Goal: Task Accomplishment & Management: Use online tool/utility

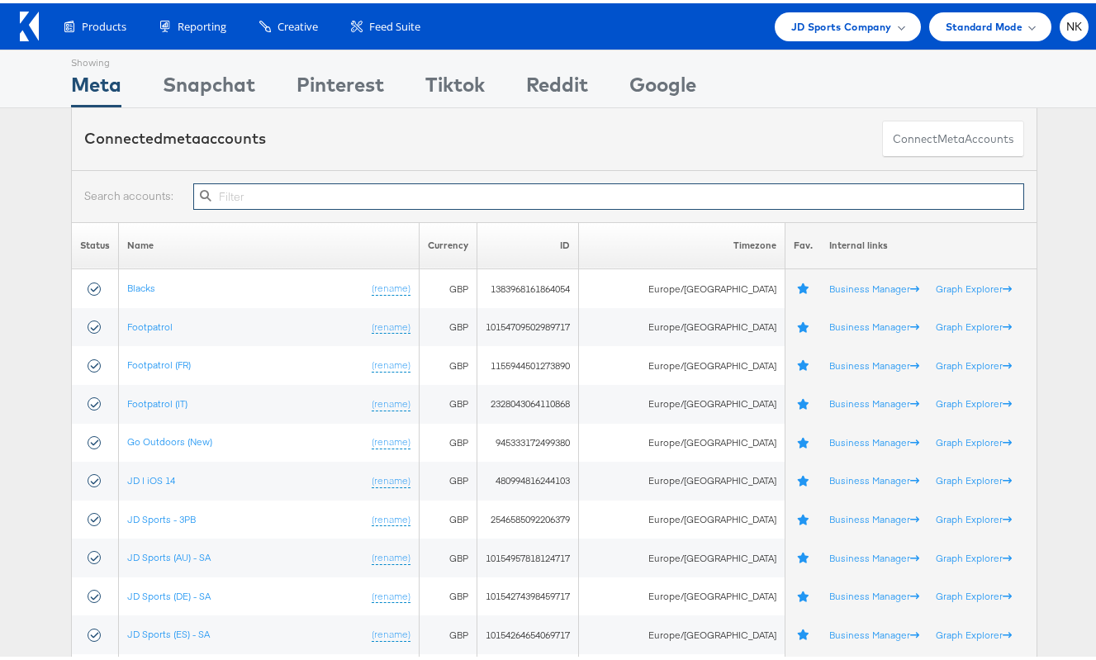
click at [234, 201] on input "text" at bounding box center [608, 193] width 831 height 26
paste input "10155095301594717"
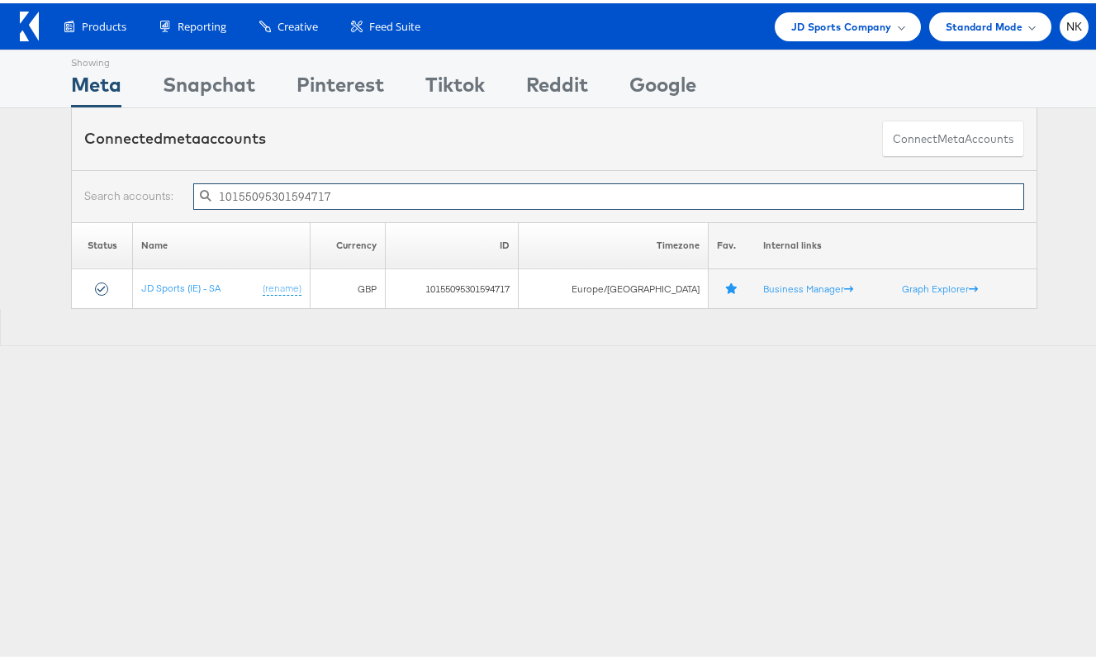
type input "10155095301594717"
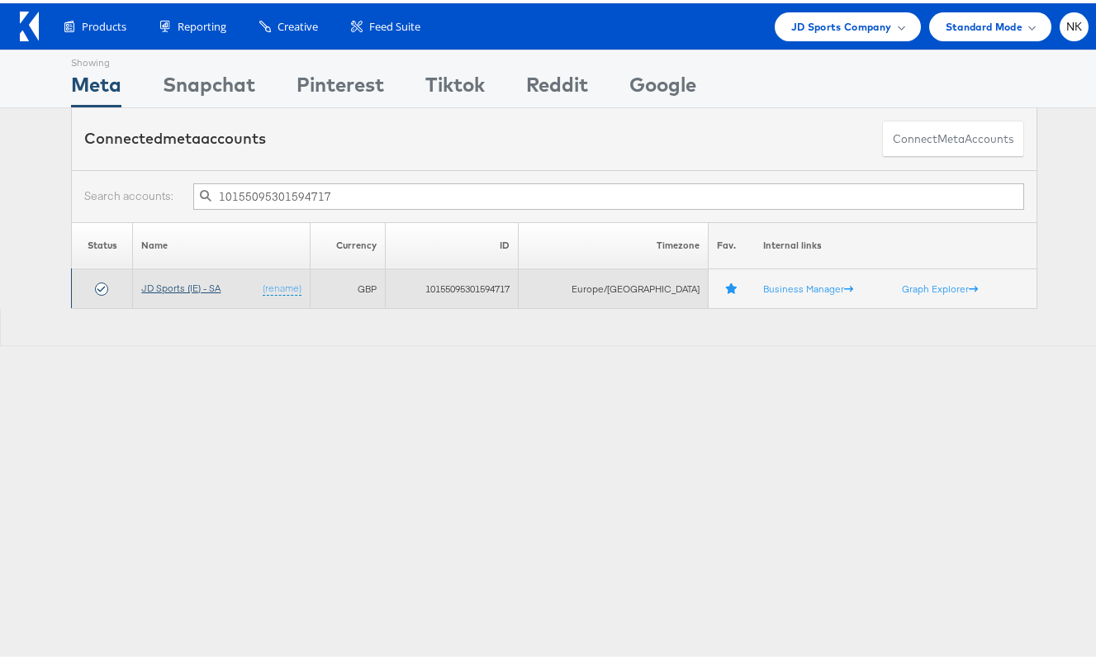
click at [197, 282] on link "JD Sports (IE) - SA" at bounding box center [180, 284] width 79 height 12
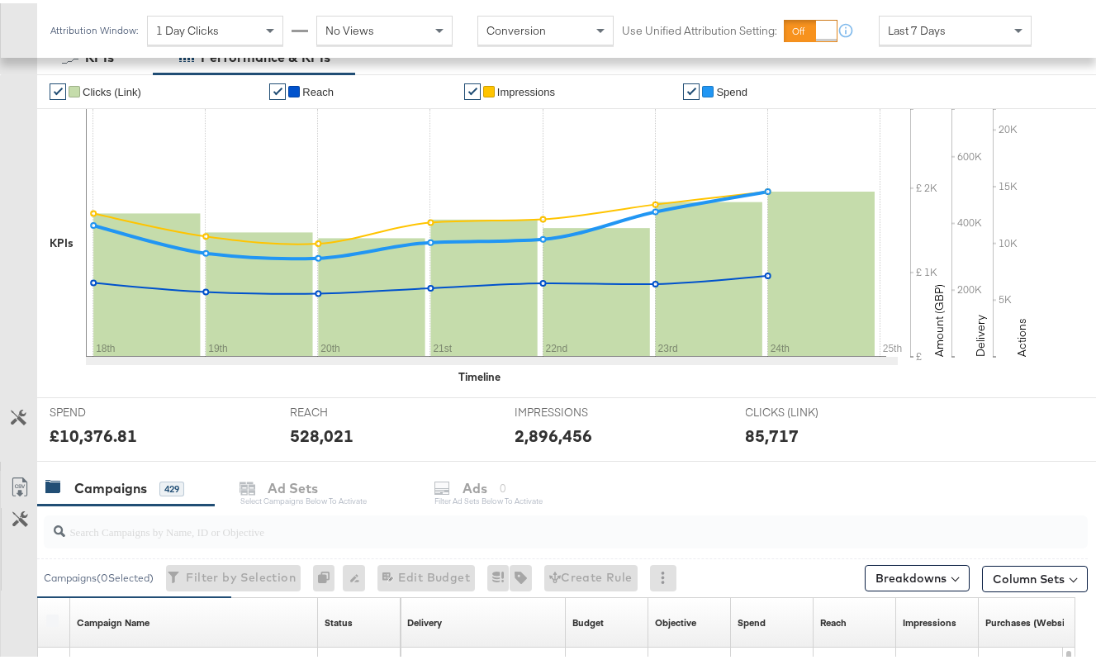
scroll to position [339, 0]
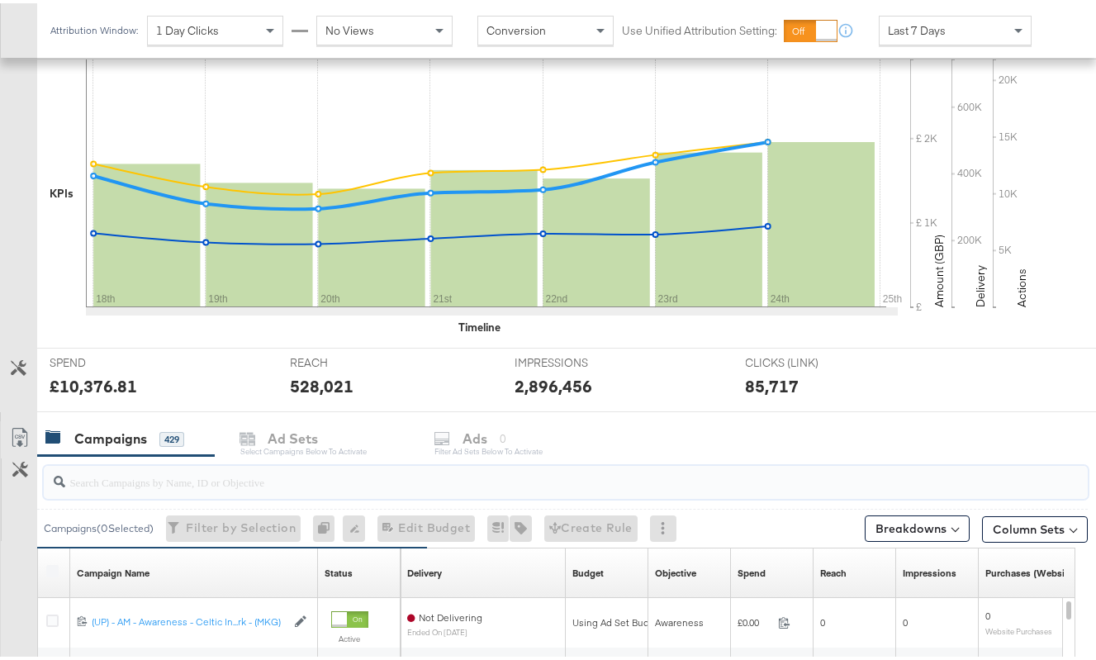
click at [250, 484] on input "search" at bounding box center [530, 472] width 931 height 32
paste input "20231978850360507"
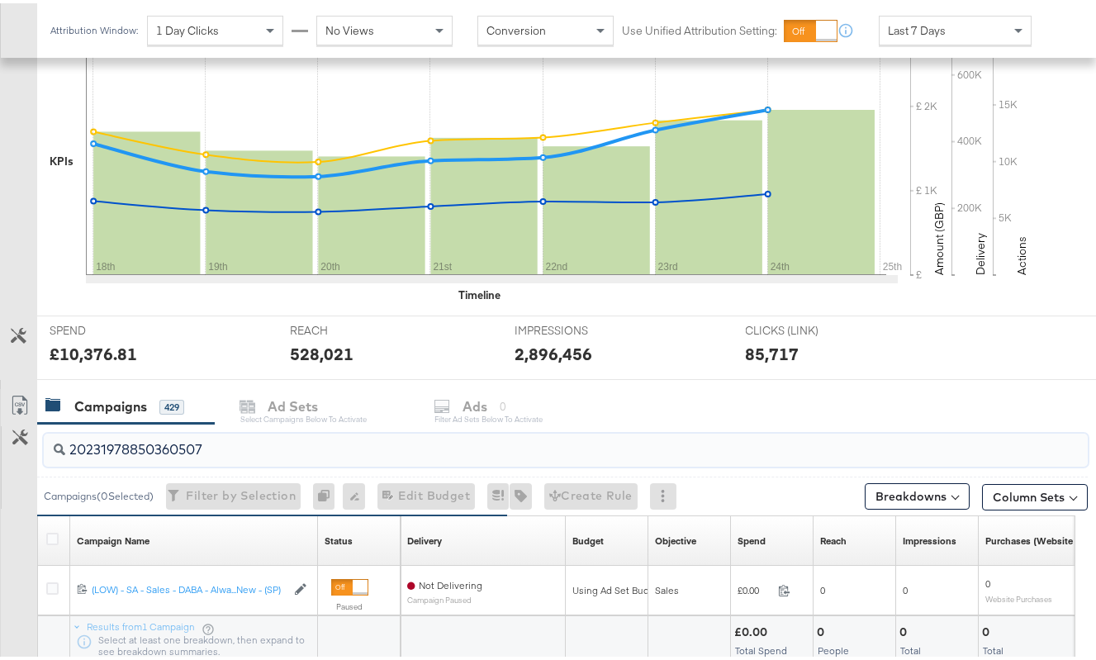
scroll to position [392, 0]
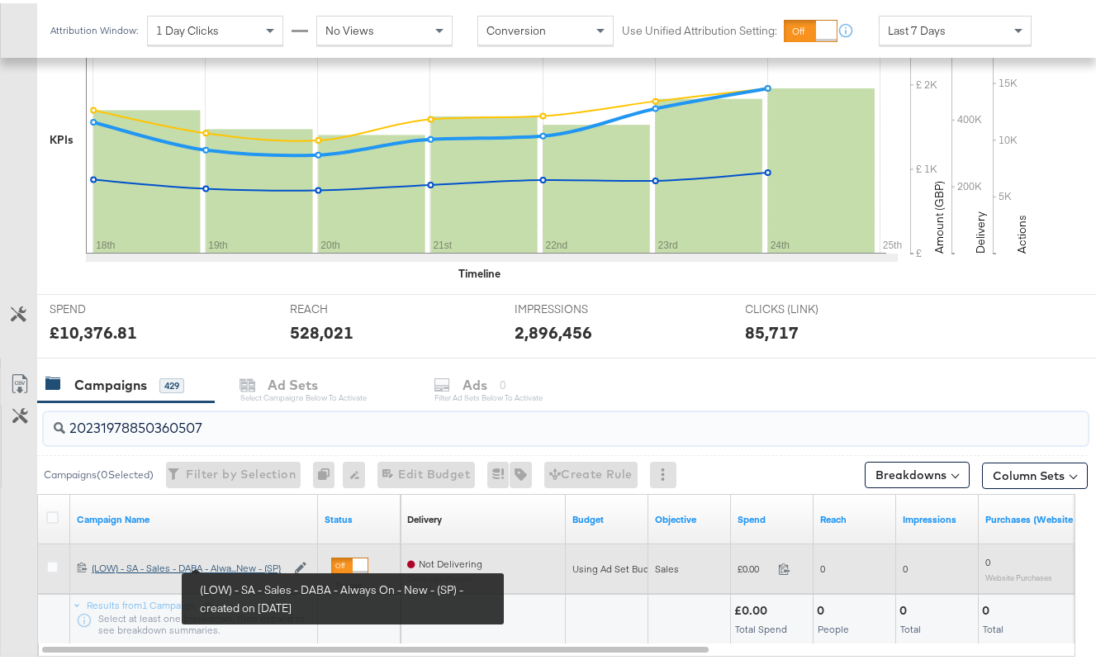
type input "20231978850360507"
click at [244, 562] on div "(LOW) - SA - Sales - DABA - Always On - New - (SP) (LOW) - SA - Sales - DABA - …" at bounding box center [189, 564] width 194 height 13
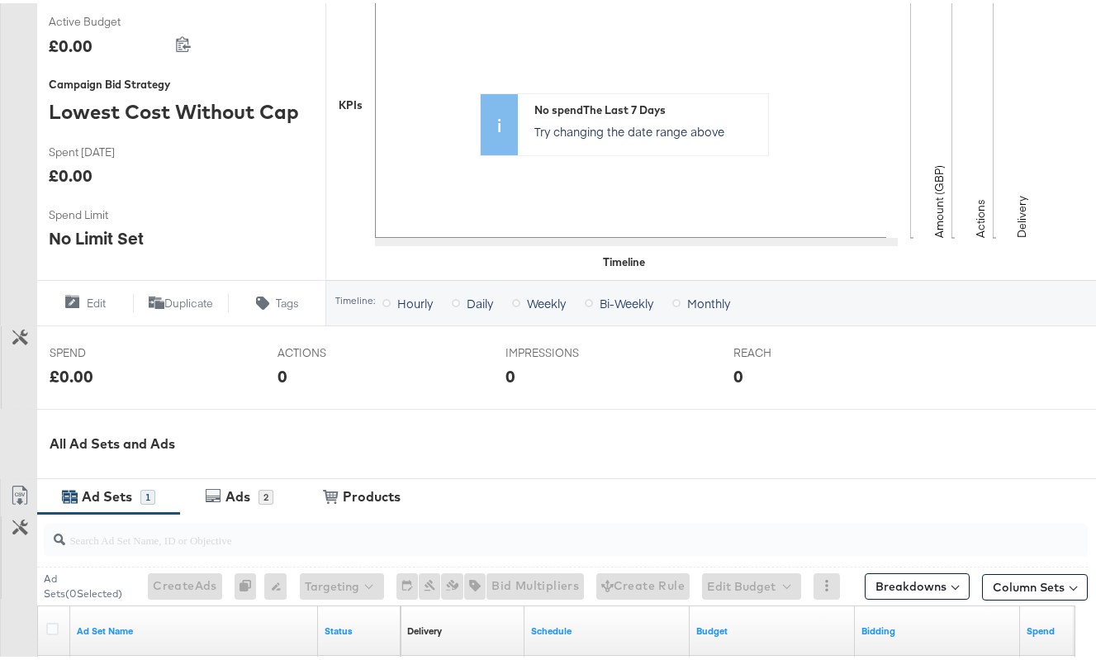
scroll to position [442, 0]
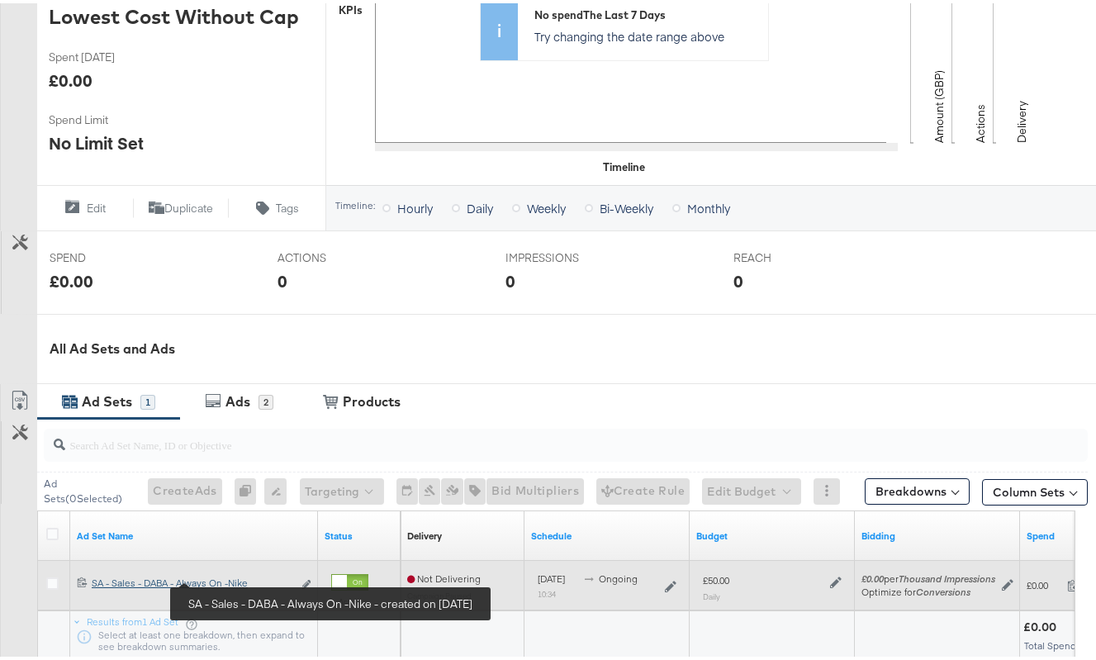
click at [232, 577] on div "SA - Sales - DABA - Always On -Nike SA - Sales - DABA - Always On -Nike" at bounding box center [192, 579] width 201 height 13
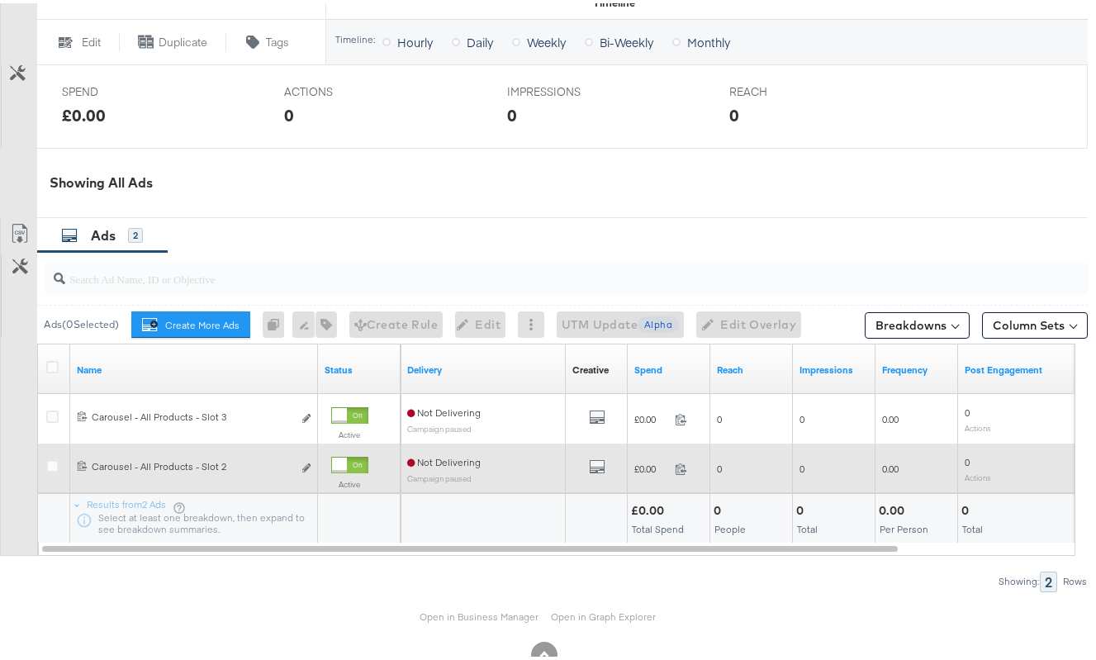
scroll to position [714, 0]
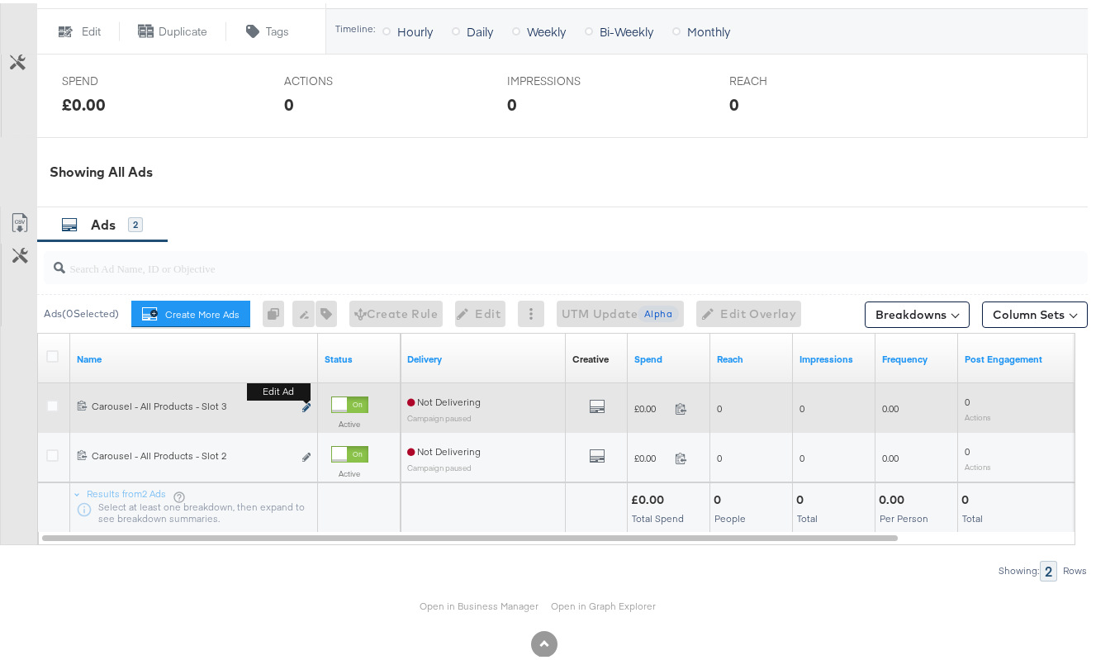
click at [306, 406] on icon "link" at bounding box center [306, 404] width 8 height 9
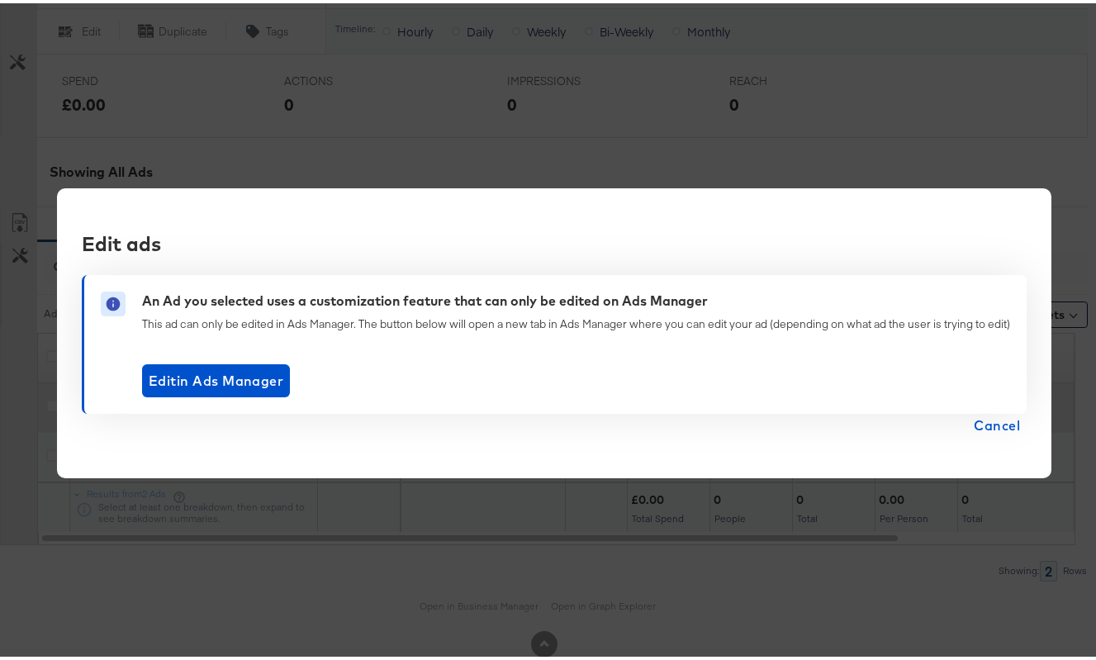
click at [982, 416] on span "Cancel" at bounding box center [997, 422] width 46 height 23
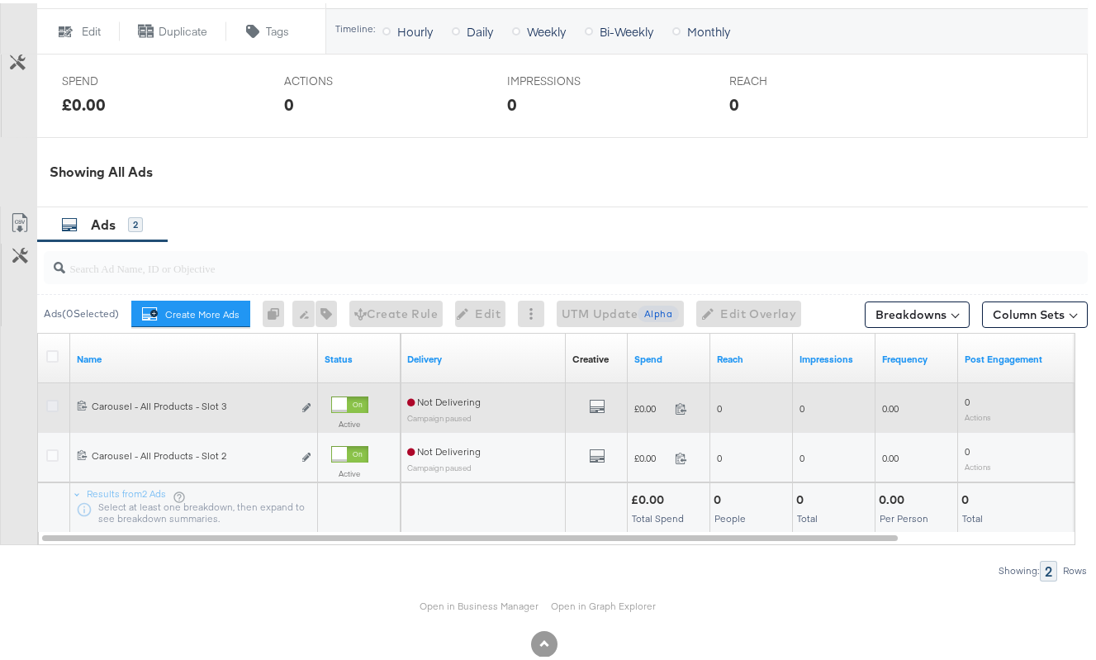
click at [54, 404] on icon at bounding box center [52, 402] width 12 height 12
click at [0, 0] on input "checkbox" at bounding box center [0, 0] width 0 height 0
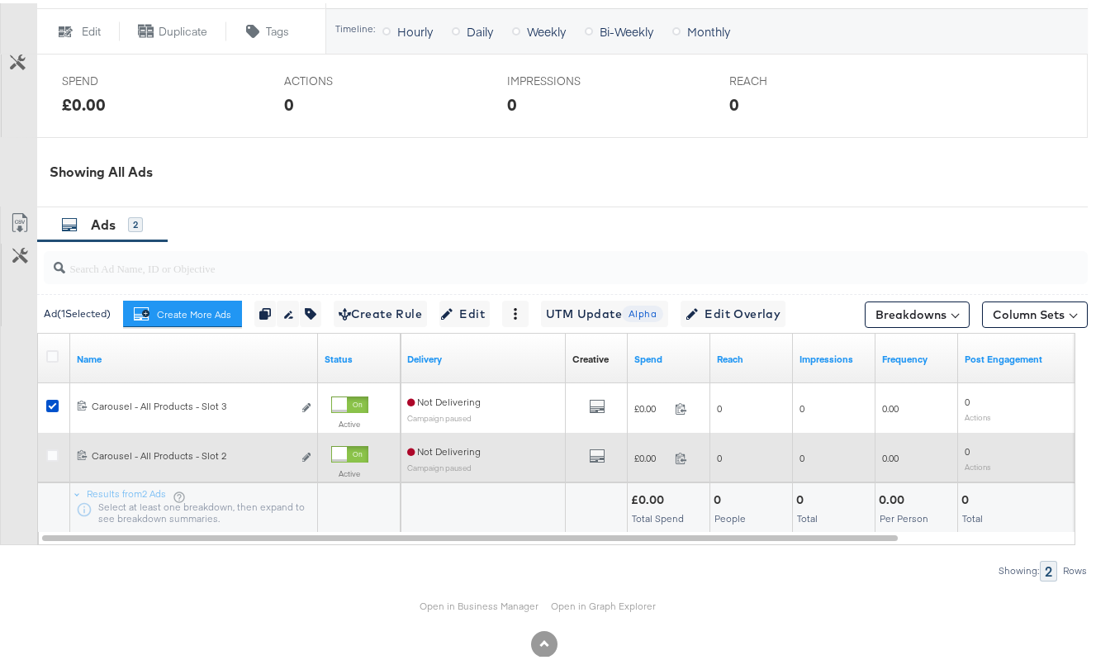
click at [58, 446] on label at bounding box center [52, 452] width 12 height 12
click at [0, 0] on input "checkbox" at bounding box center [0, 0] width 0 height 0
click at [57, 446] on label at bounding box center [52, 452] width 12 height 12
click at [0, 0] on input "checkbox" at bounding box center [0, 0] width 0 height 0
click at [56, 446] on icon at bounding box center [52, 452] width 12 height 12
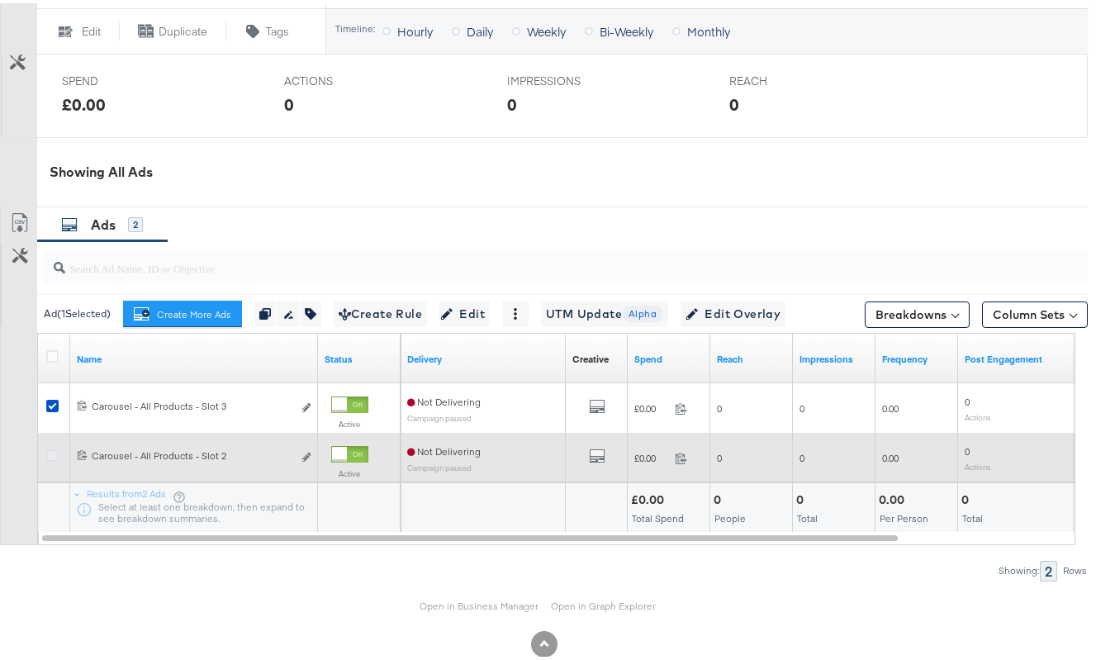
click at [0, 0] on input "checkbox" at bounding box center [0, 0] width 0 height 0
click at [56, 446] on icon at bounding box center [52, 452] width 12 height 12
click at [0, 0] on input "checkbox" at bounding box center [0, 0] width 0 height 0
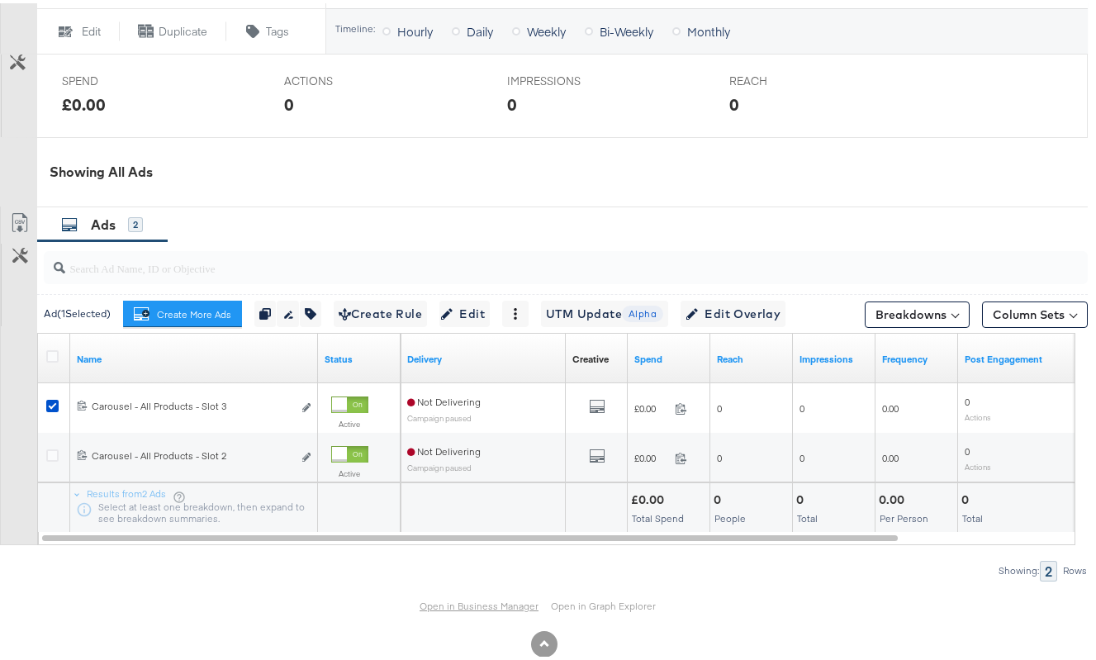
click at [493, 603] on link "Open in Business Manager" at bounding box center [479, 602] width 119 height 13
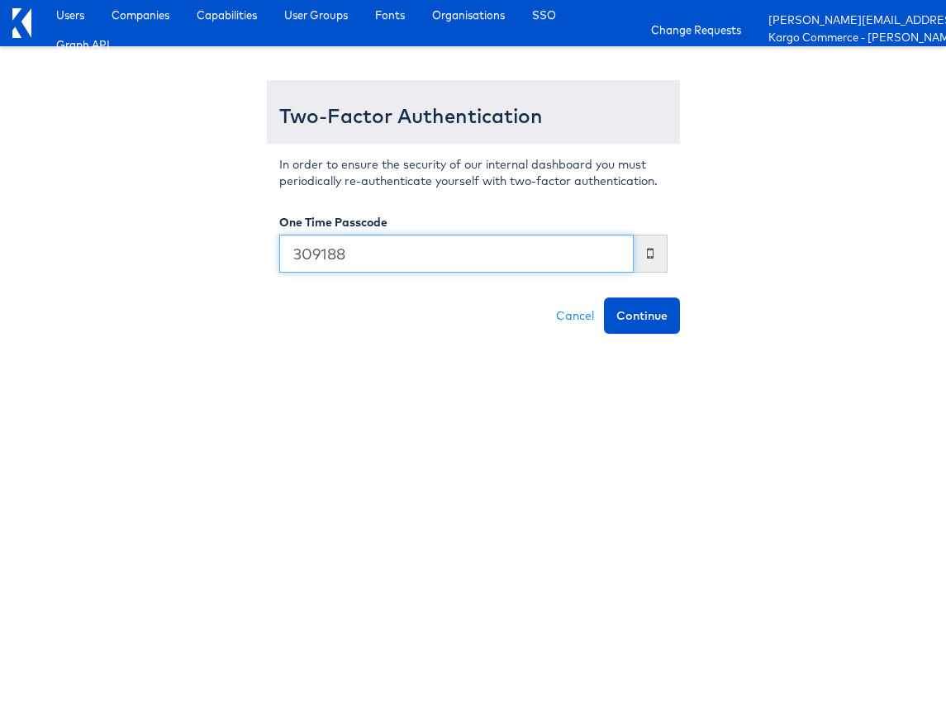
type input "309188"
click at [604, 297] on button "Continue" at bounding box center [642, 315] width 76 height 36
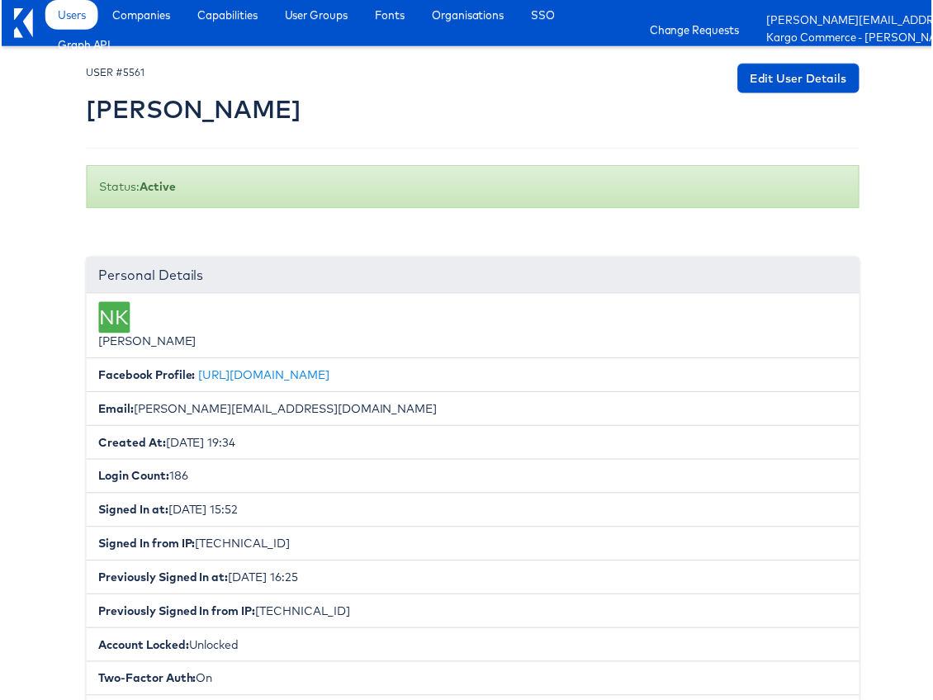
scroll to position [350, 0]
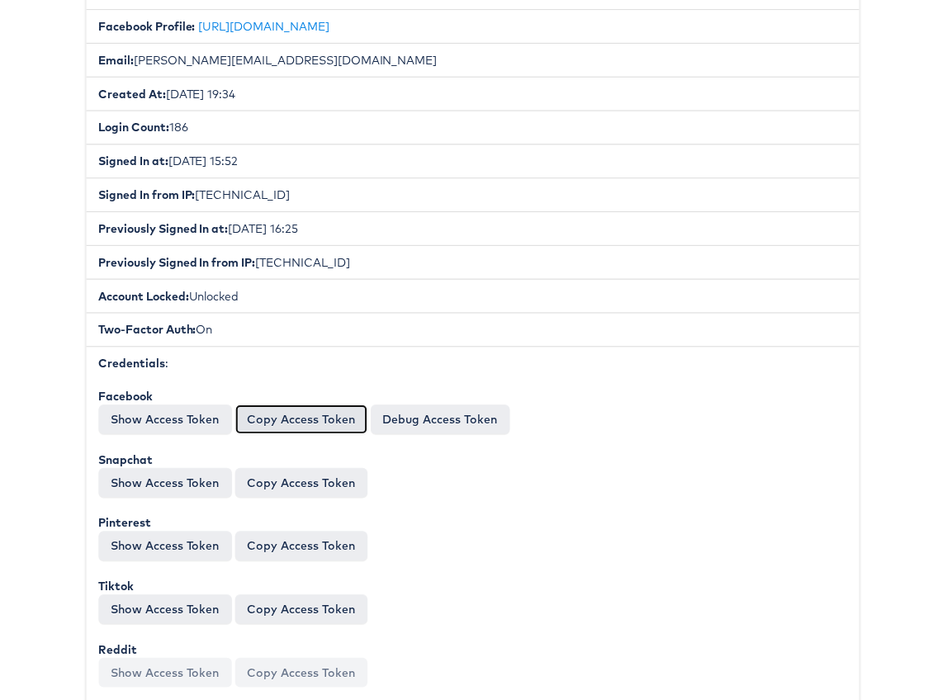
click at [277, 426] on button "Copy Access Token" at bounding box center [301, 421] width 133 height 30
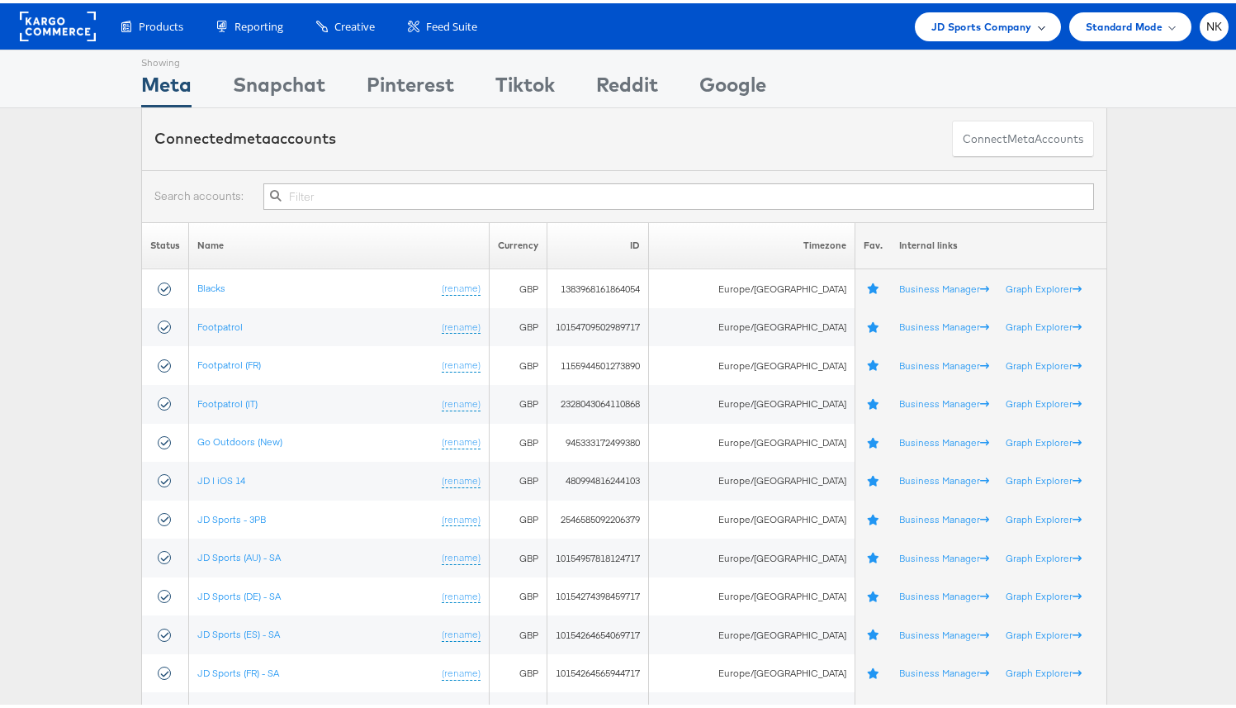
click at [932, 28] on span "JD Sports Company" at bounding box center [982, 23] width 101 height 17
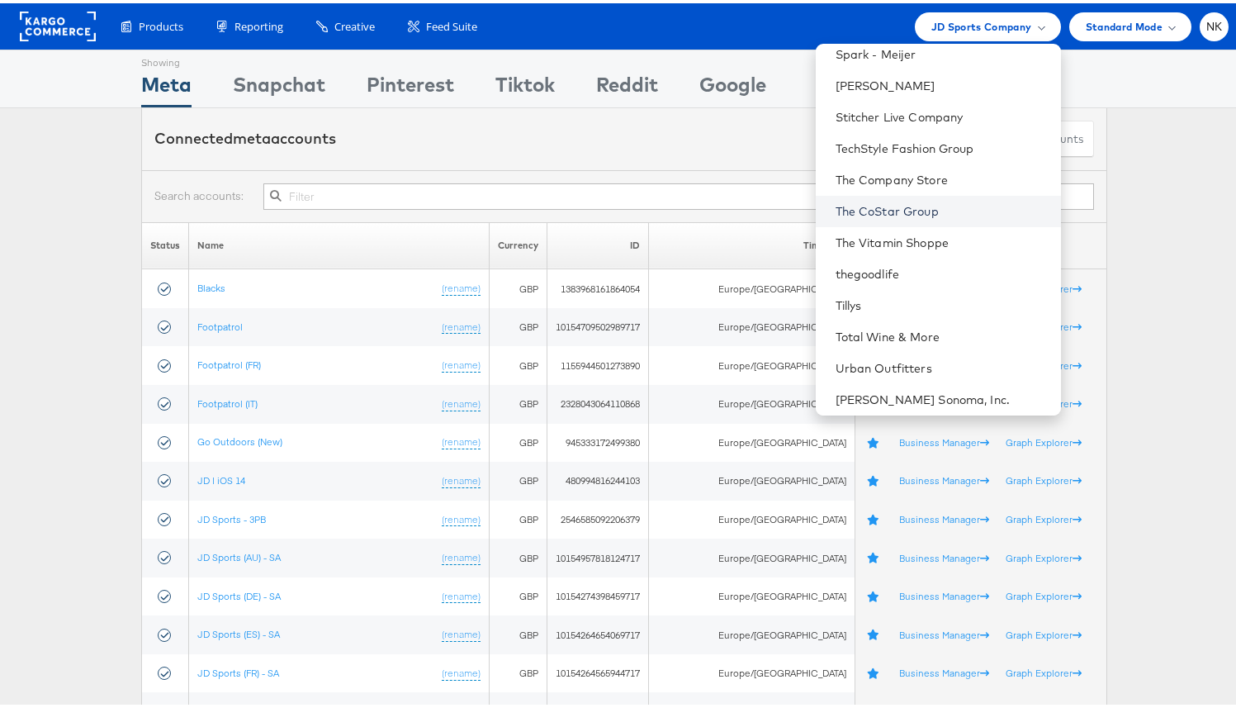
scroll to position [1739, 0]
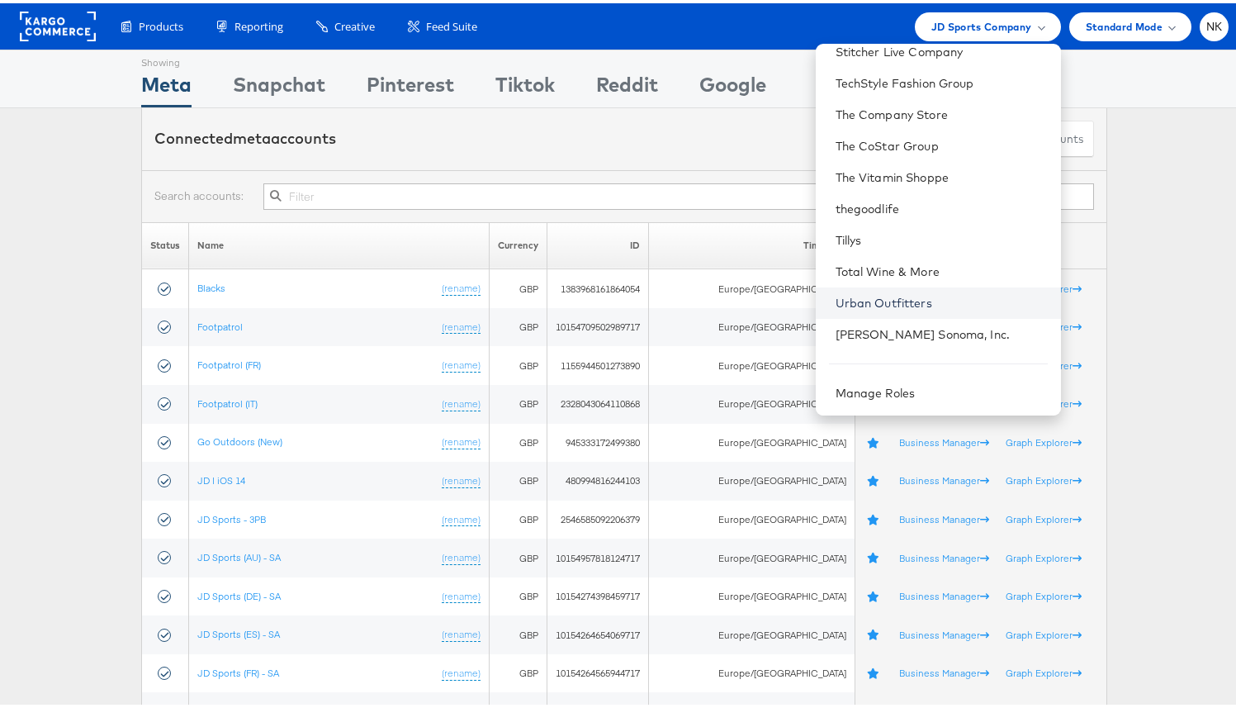
click at [869, 295] on link "Urban Outfitters" at bounding box center [942, 300] width 212 height 17
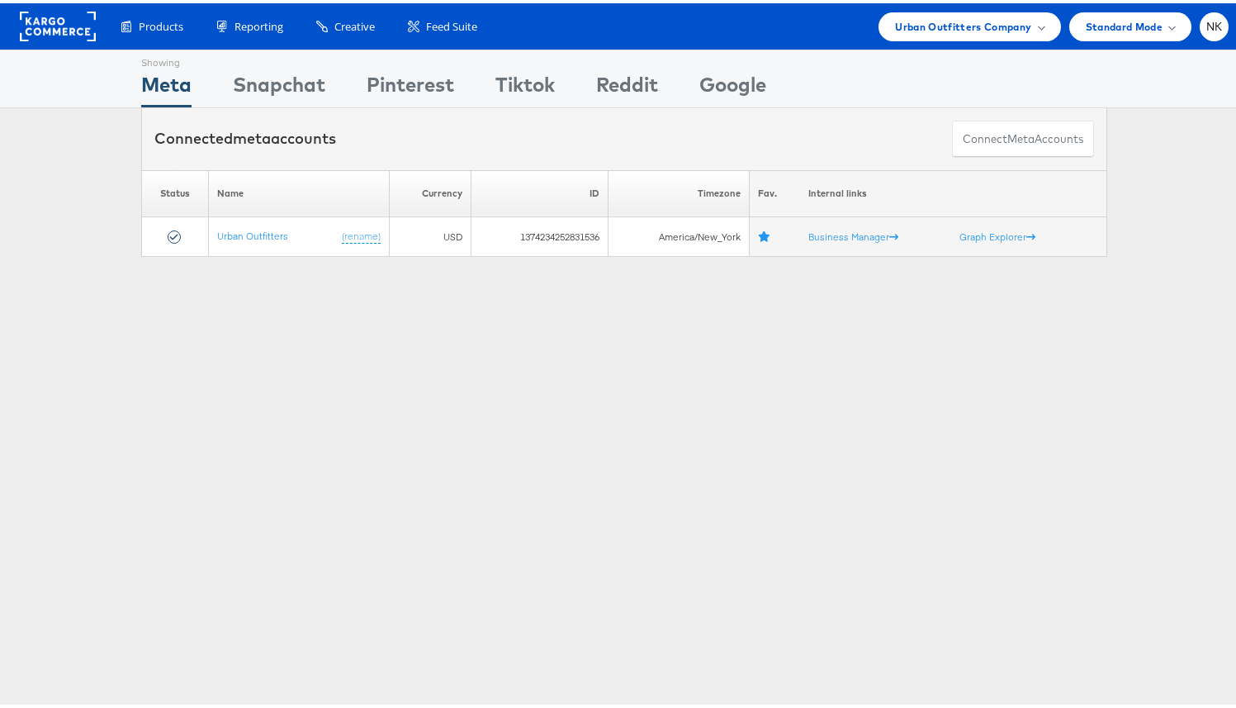
click at [108, 428] on div "Showing Meta Showing [GEOGRAPHIC_DATA] Showing Pinterest Showing Tiktok Showing…" at bounding box center [624, 459] width 1249 height 826
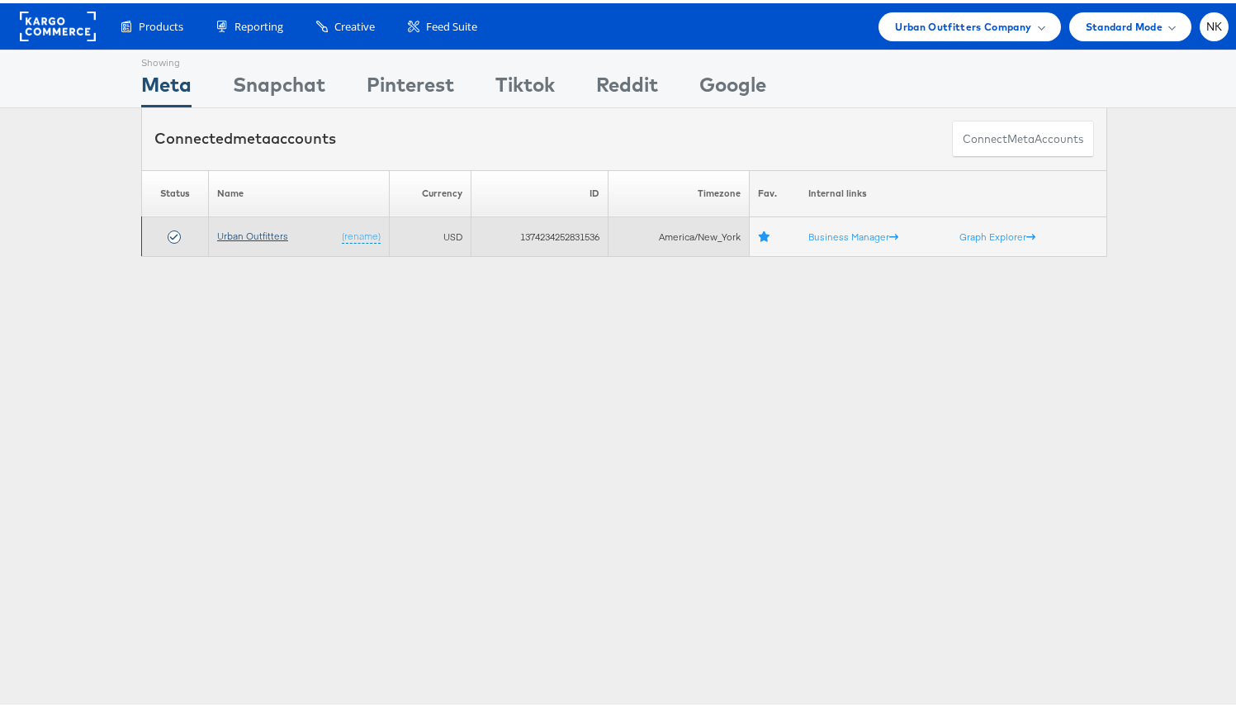
click at [220, 230] on link "Urban Outfitters" at bounding box center [252, 232] width 71 height 12
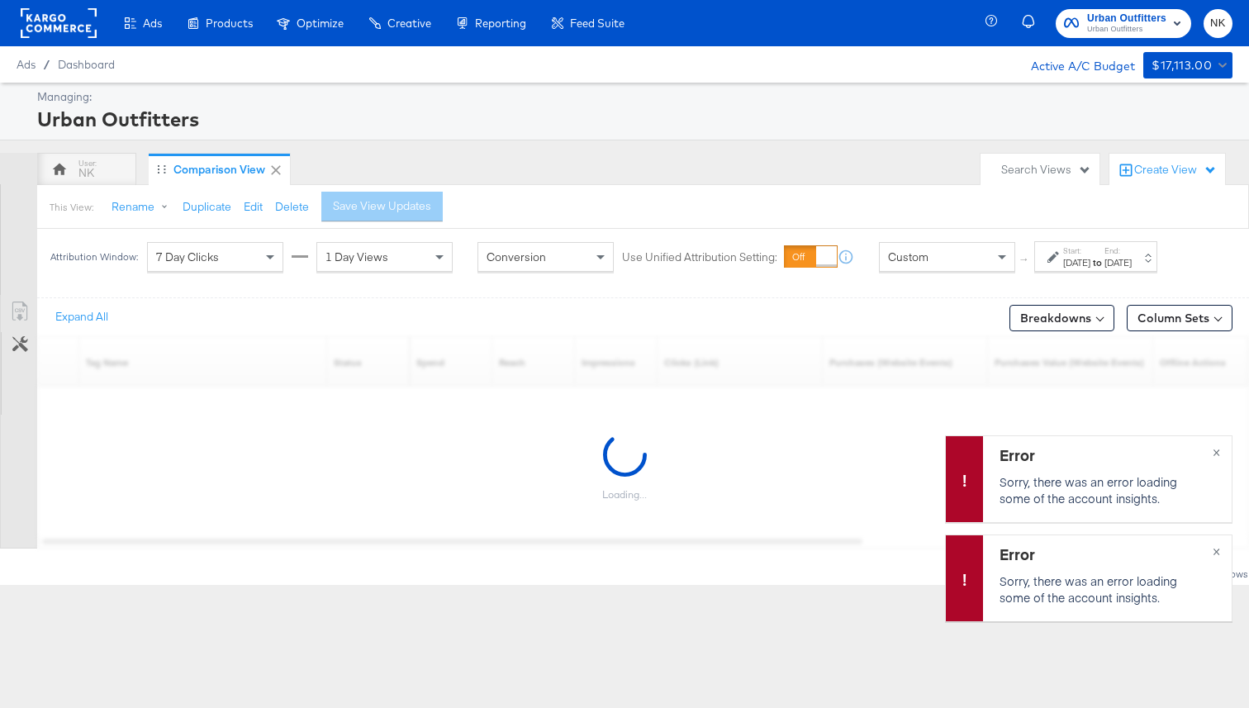
click at [1132, 259] on div "[DATE]" at bounding box center [1117, 262] width 27 height 13
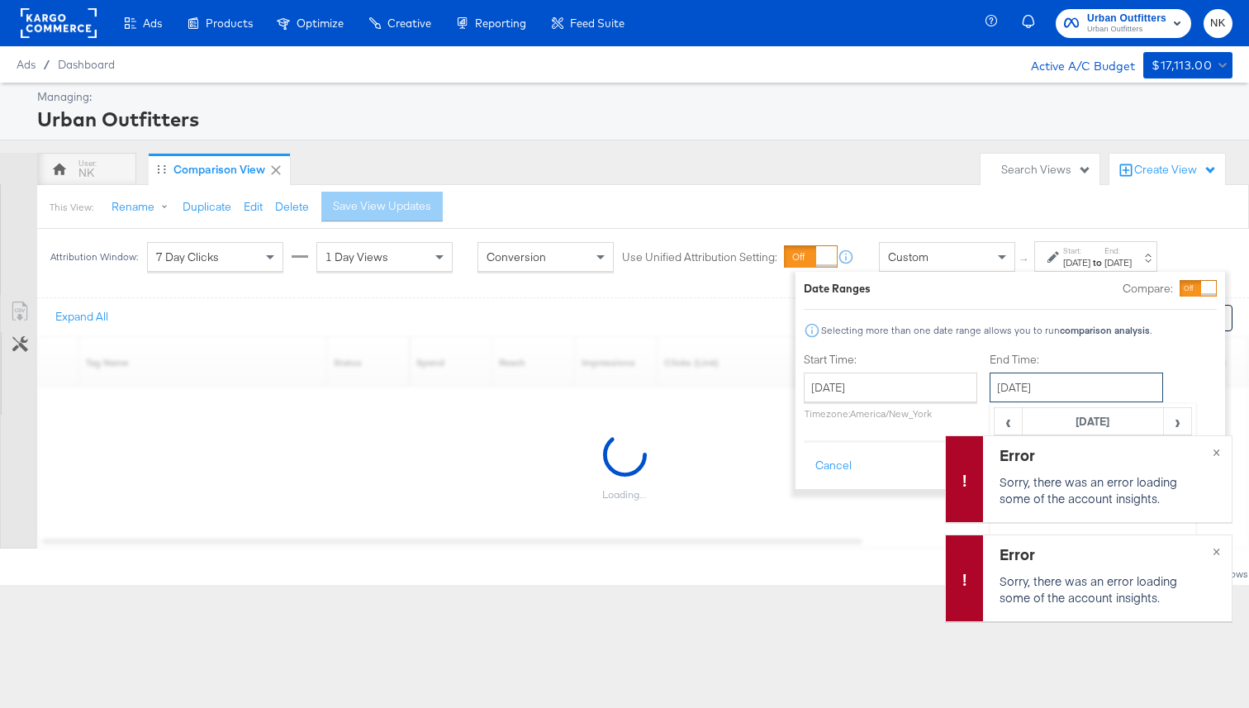
click at [1063, 376] on input "[DATE]" at bounding box center [1076, 388] width 173 height 30
click at [1214, 449] on span "×" at bounding box center [1216, 450] width 7 height 19
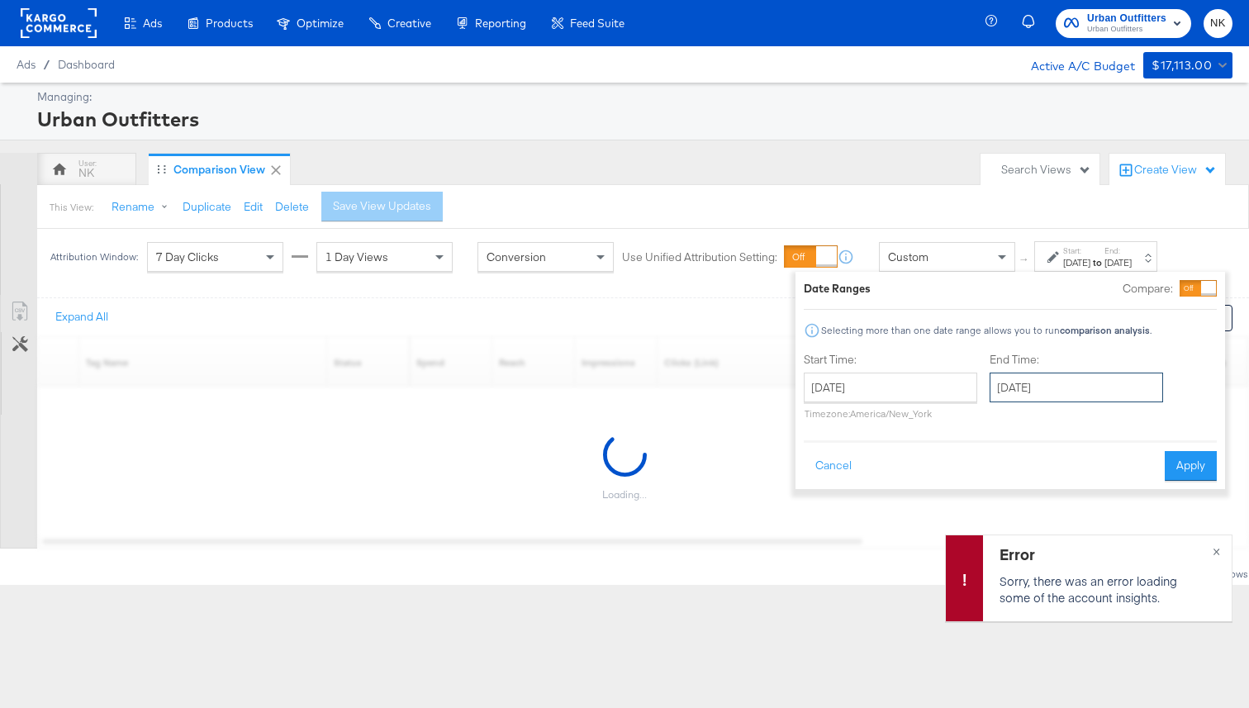
click at [1086, 391] on input "September 30th 2025" at bounding box center [1076, 388] width 173 height 30
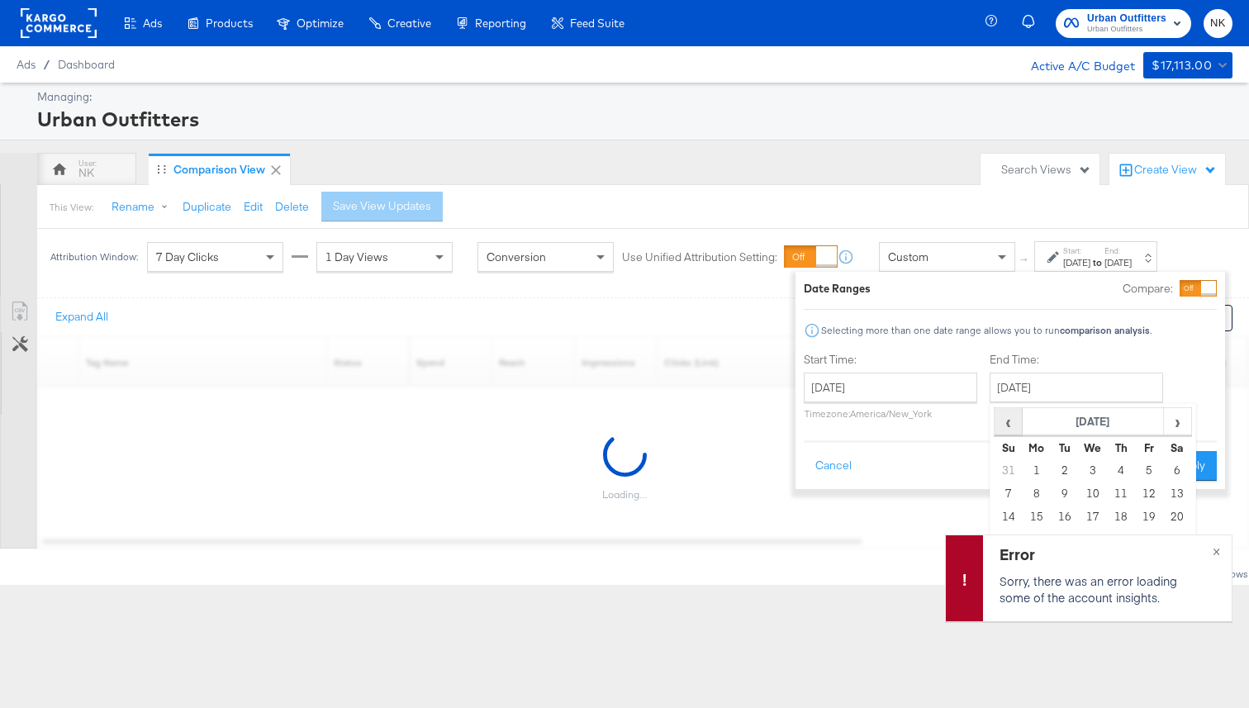
click at [1010, 426] on span "‹" at bounding box center [1008, 421] width 26 height 25
click at [1140, 466] on td "1" at bounding box center [1149, 470] width 28 height 23
type input "August 1st 2025"
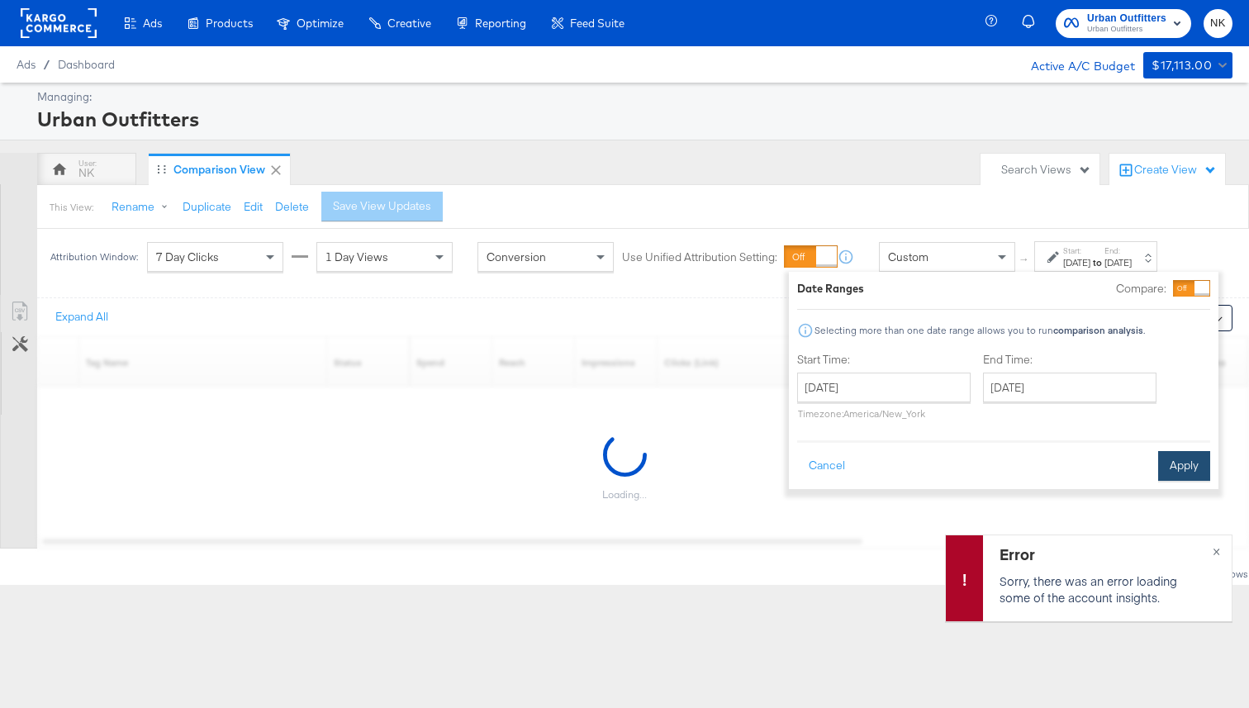
click at [1178, 463] on button "Apply" at bounding box center [1184, 466] width 52 height 30
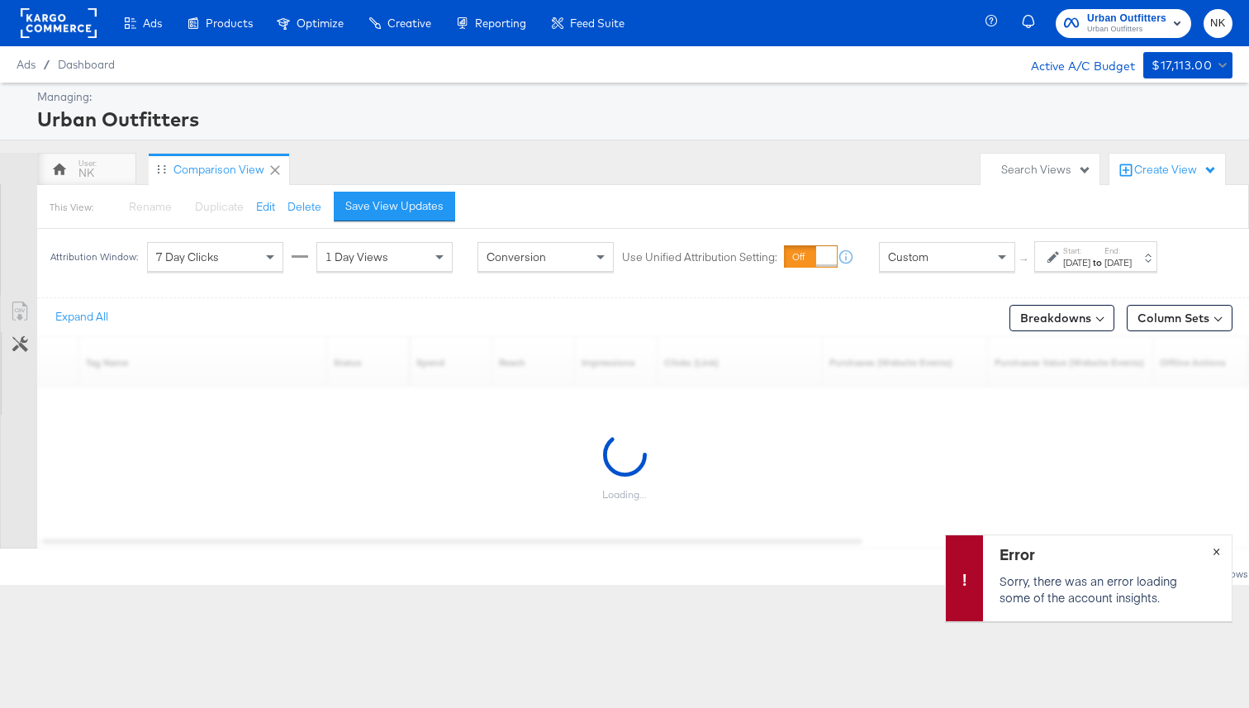
click at [1219, 548] on span "×" at bounding box center [1216, 549] width 7 height 19
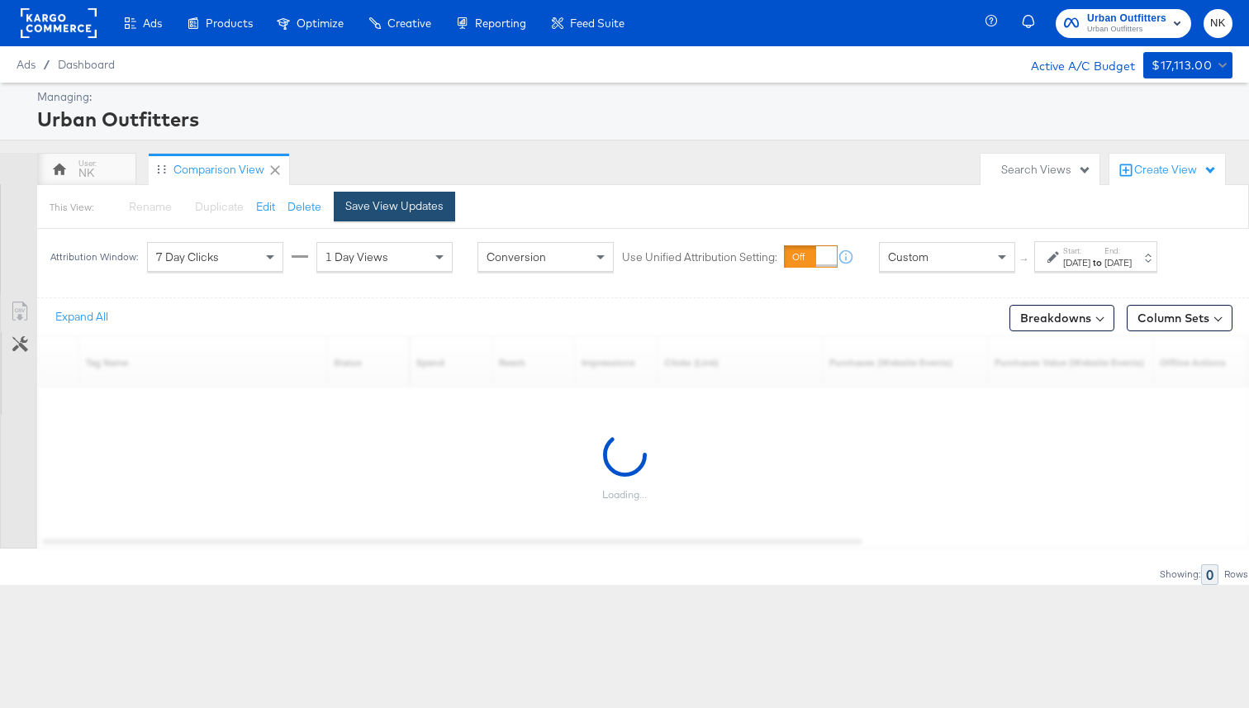
click at [424, 206] on div "Save View Updates" at bounding box center [394, 206] width 98 height 16
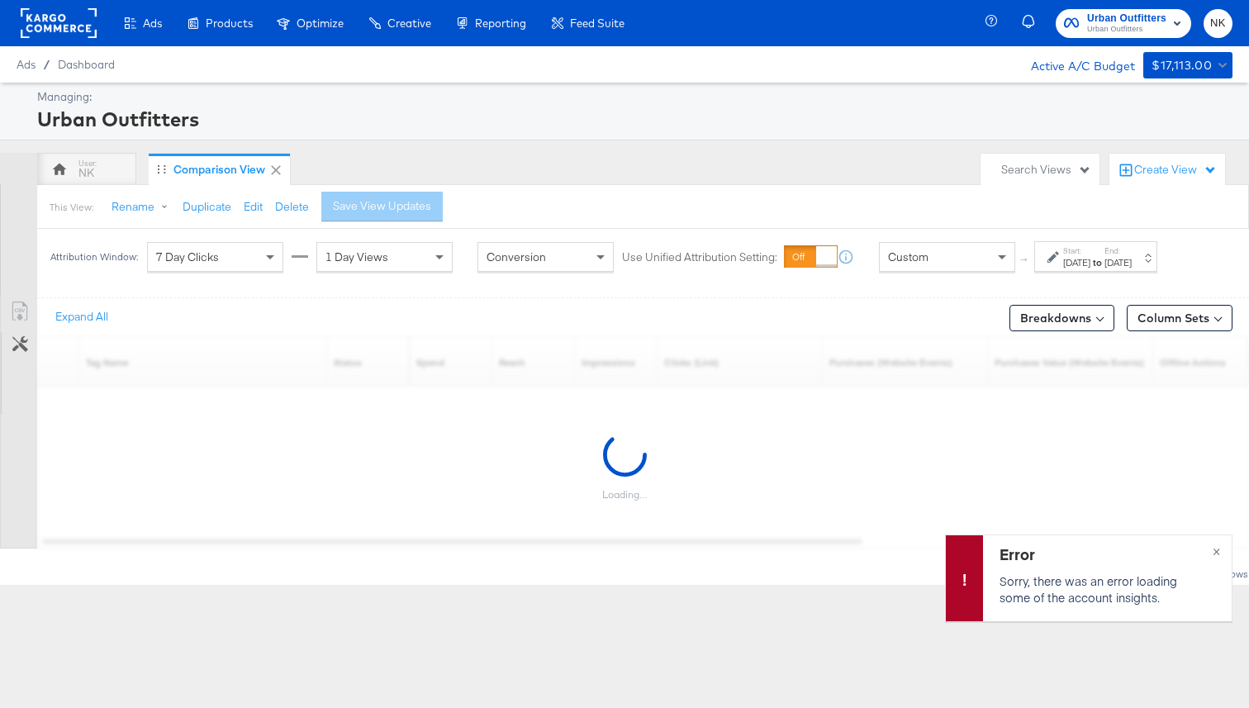
click at [1132, 267] on div "Aug 1st 2025" at bounding box center [1117, 262] width 27 height 13
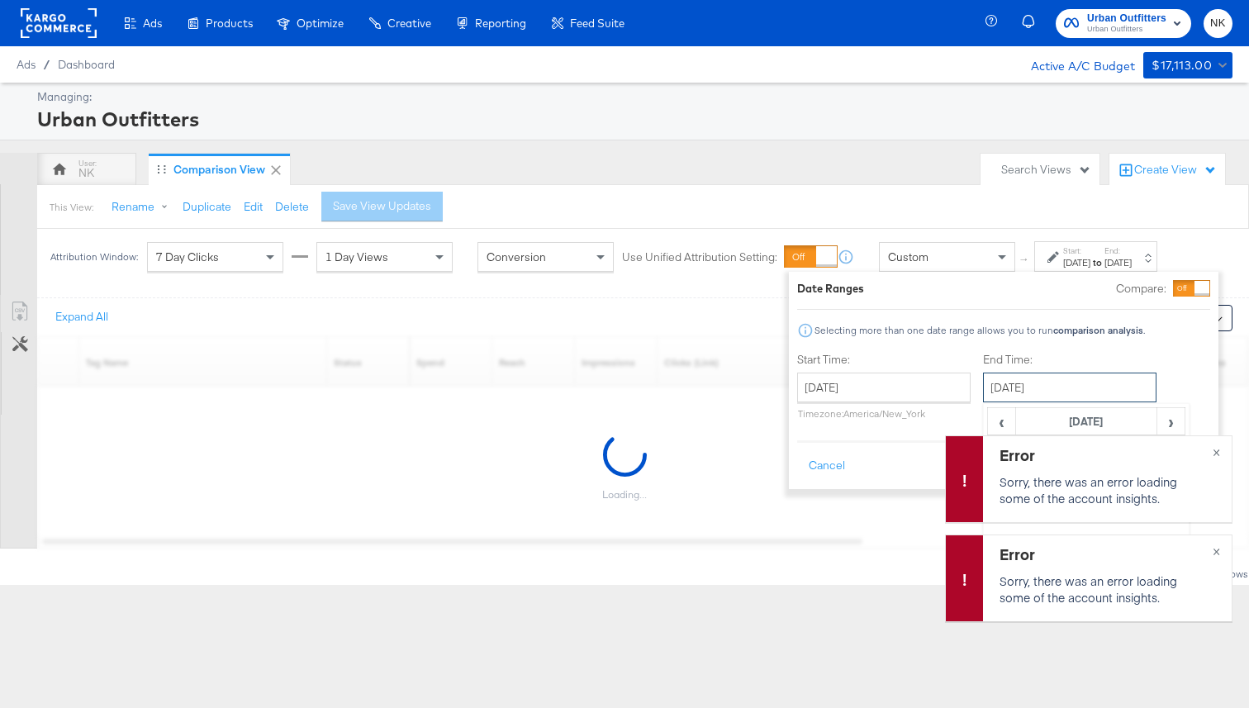
click at [1071, 382] on input "August 1st 2025" at bounding box center [1069, 388] width 173 height 30
click at [1006, 419] on div "Error Sorry, there was an error loading some of the account insights." at bounding box center [1107, 380] width 249 height 86
click at [1218, 352] on span "×" at bounding box center [1216, 351] width 7 height 19
click at [1218, 443] on span "×" at bounding box center [1216, 450] width 7 height 19
click at [1218, 449] on span "×" at bounding box center [1216, 450] width 7 height 19
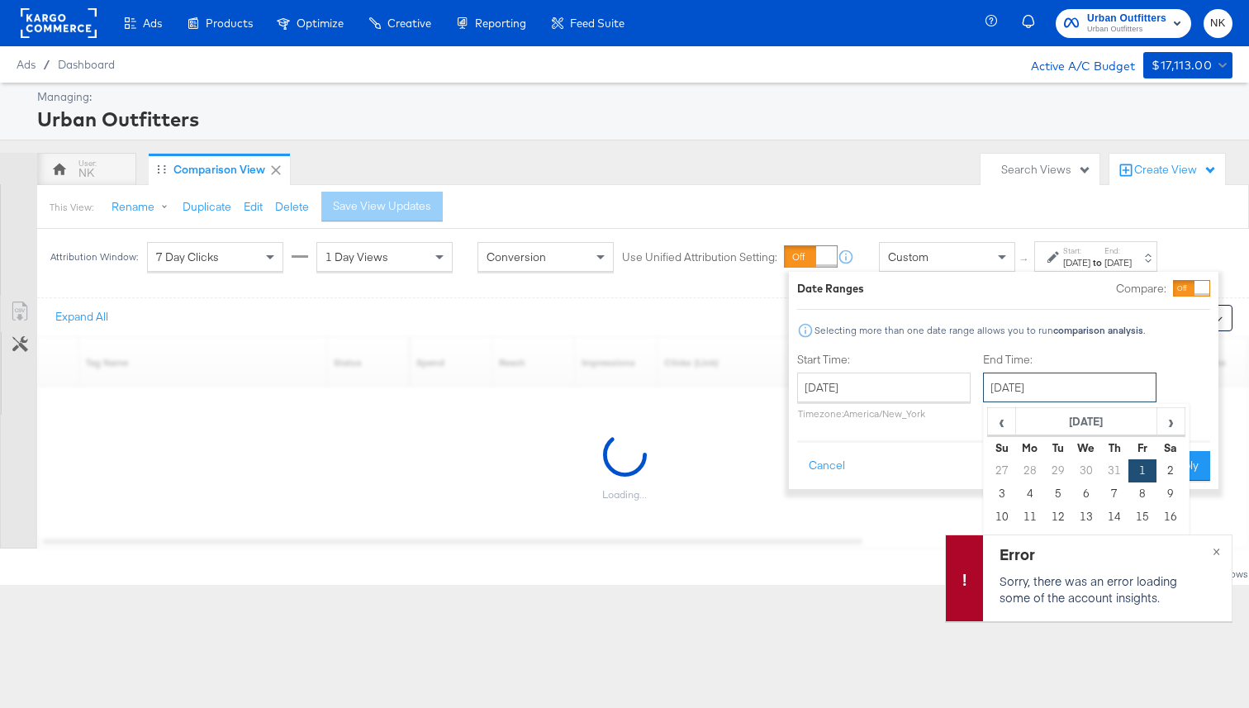
click at [1047, 386] on input "August 1st 2025" at bounding box center [1069, 388] width 173 height 30
click at [998, 422] on span "‹" at bounding box center [1002, 421] width 26 height 25
click at [1061, 467] on td "1" at bounding box center [1058, 470] width 28 height 23
type input "July 1st 2025"
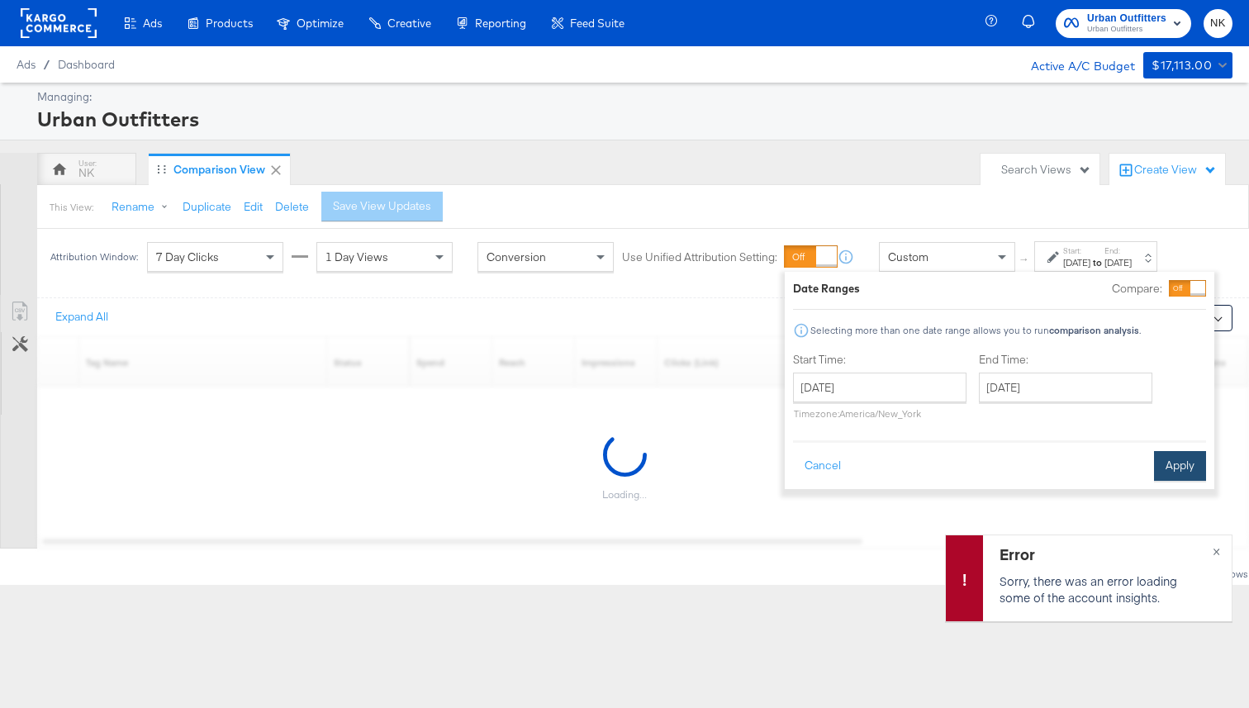
click at [1187, 463] on button "Apply" at bounding box center [1180, 466] width 52 height 30
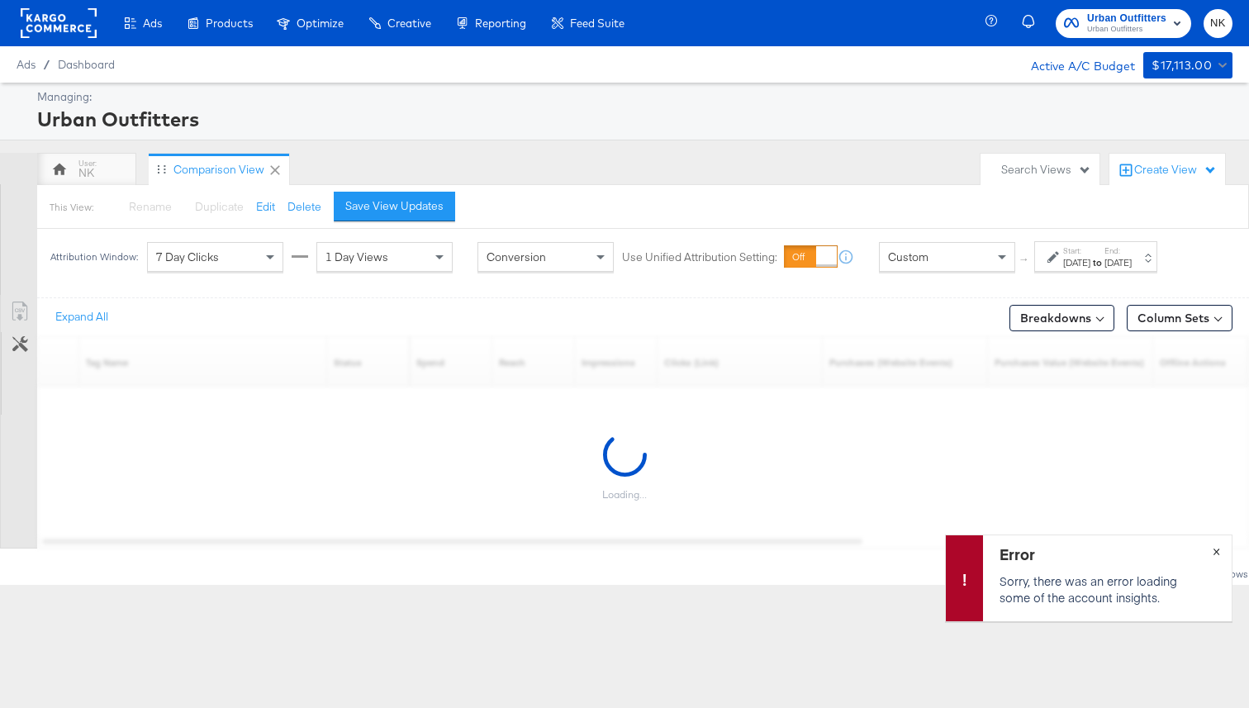
click at [1214, 556] on span "×" at bounding box center [1216, 549] width 7 height 19
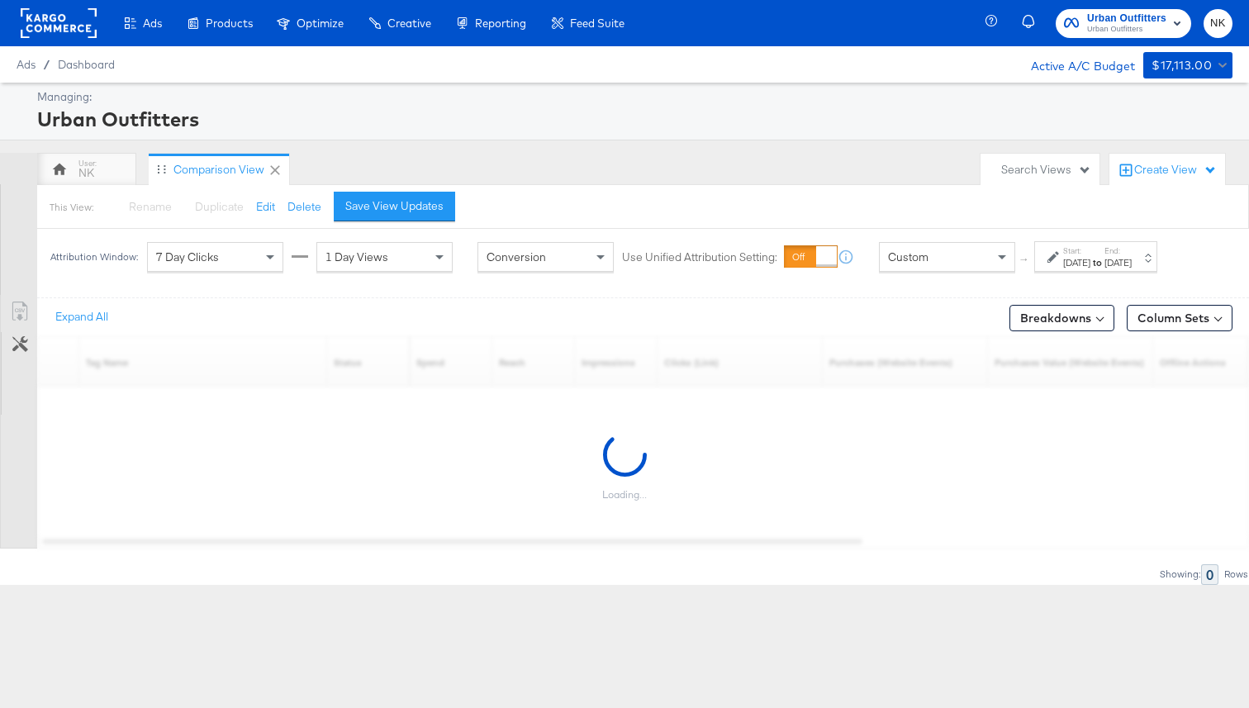
click at [522, 187] on div "This View: Rename Please save your changes before renaming this view Duplicate …" at bounding box center [642, 206] width 1213 height 45
click at [427, 208] on div "Save View Updates" at bounding box center [394, 206] width 98 height 16
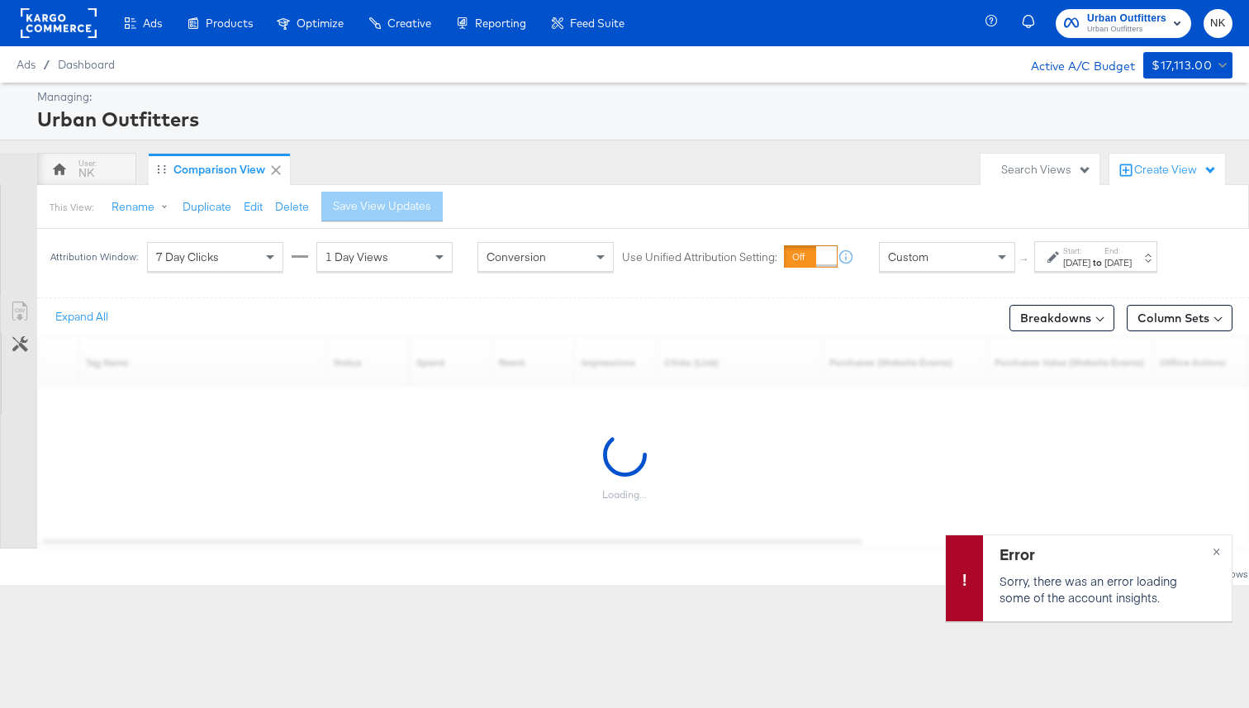
click at [467, 162] on div "NK Comparison View" at bounding box center [504, 169] width 935 height 33
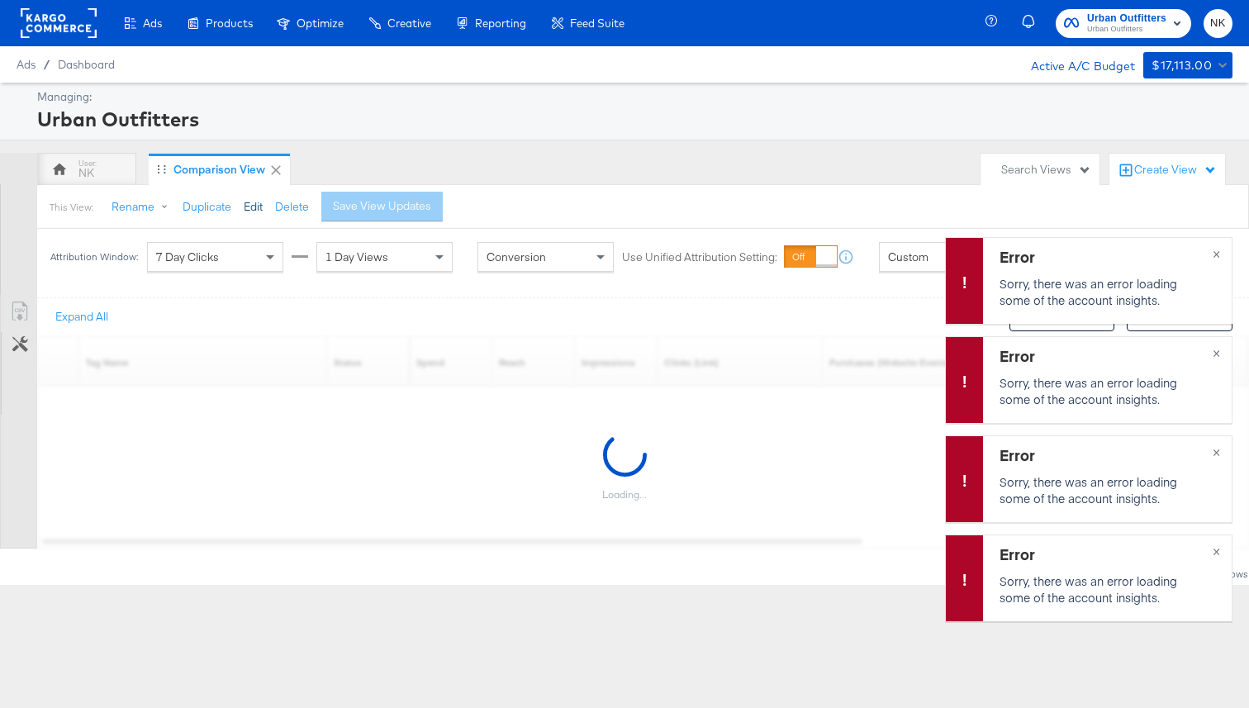
click at [244, 207] on button "Edit" at bounding box center [253, 207] width 19 height 16
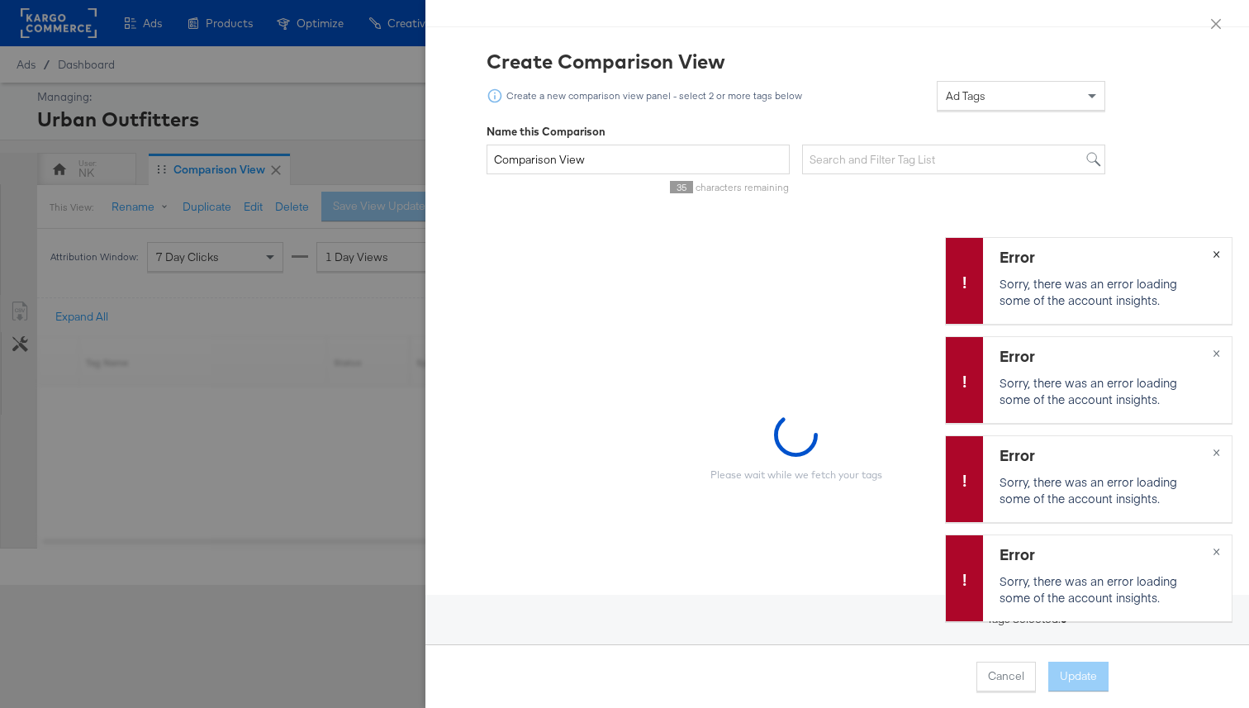
click at [1213, 257] on span "×" at bounding box center [1216, 252] width 7 height 19
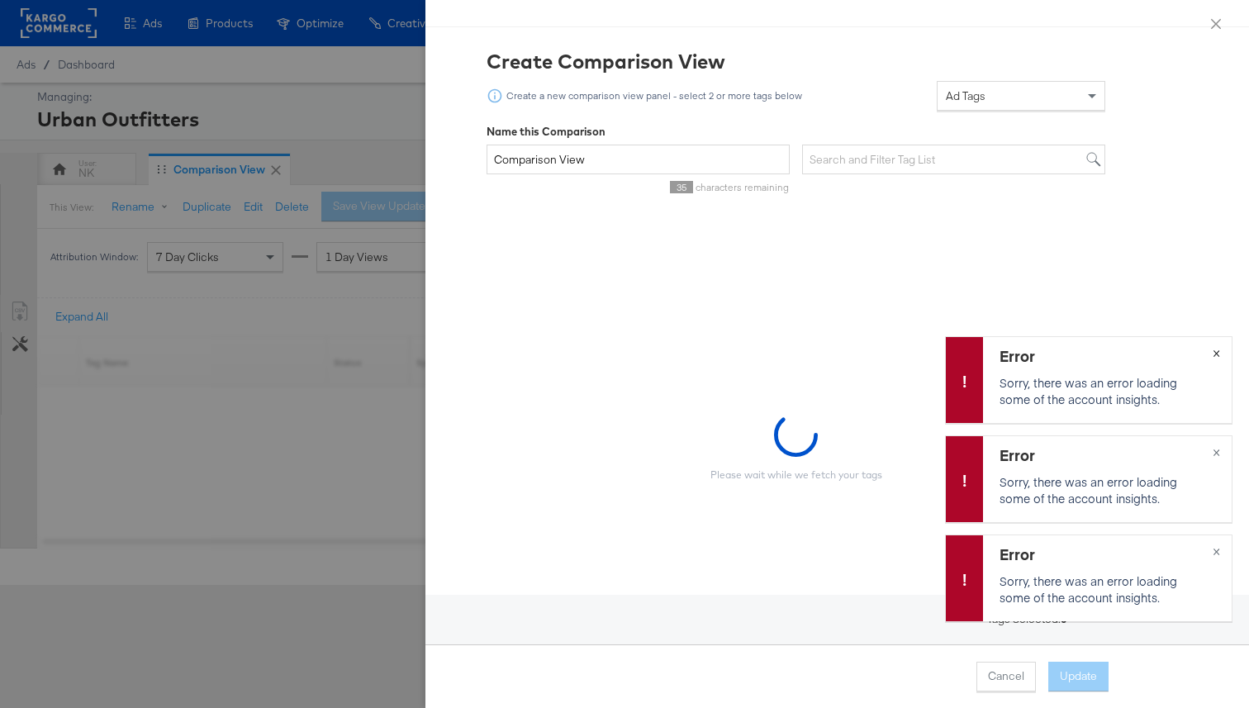
click at [1213, 346] on span "×" at bounding box center [1216, 351] width 7 height 19
click at [1218, 444] on span "×" at bounding box center [1216, 450] width 7 height 19
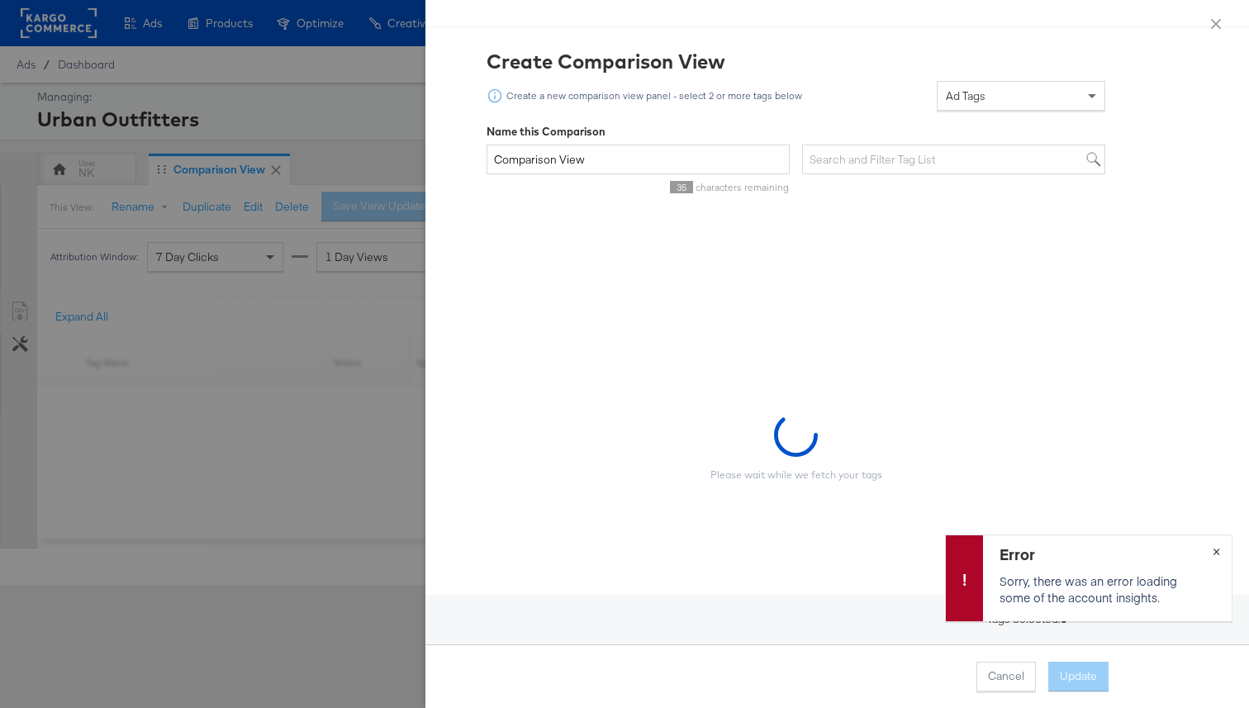
click at [1218, 545] on span "×" at bounding box center [1216, 549] width 7 height 19
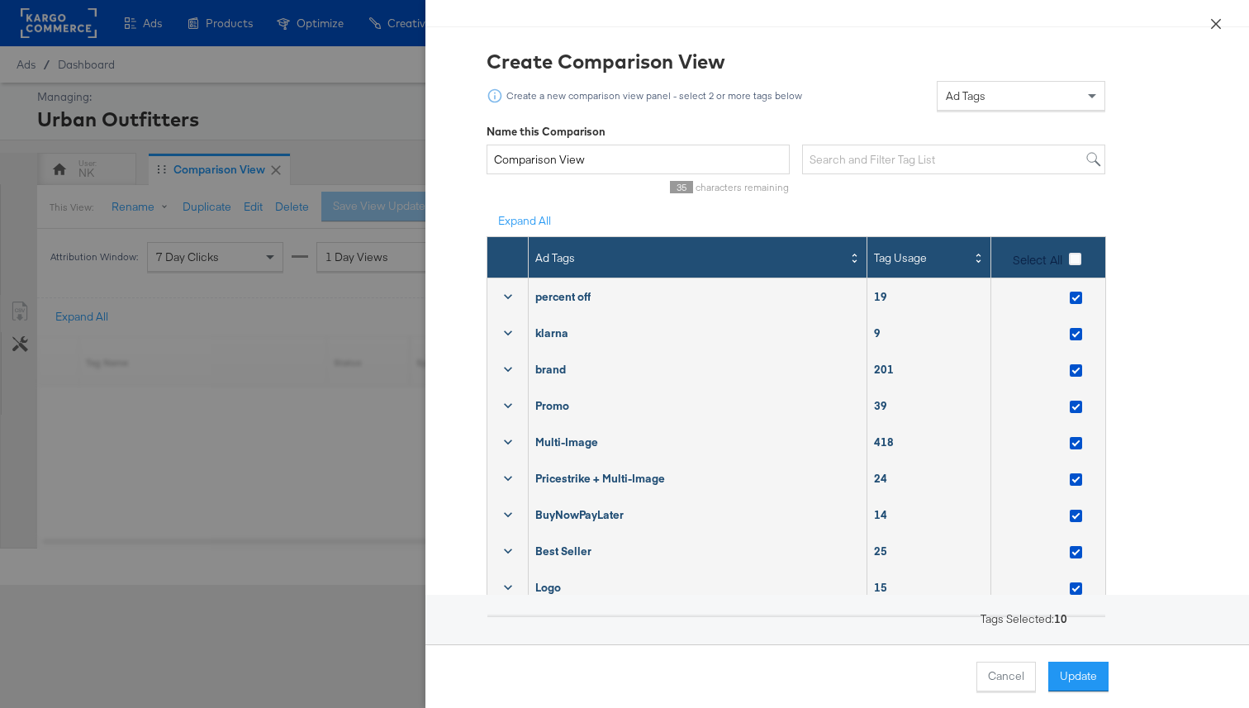
click at [1204, 27] on button "Close" at bounding box center [1216, 23] width 46 height 46
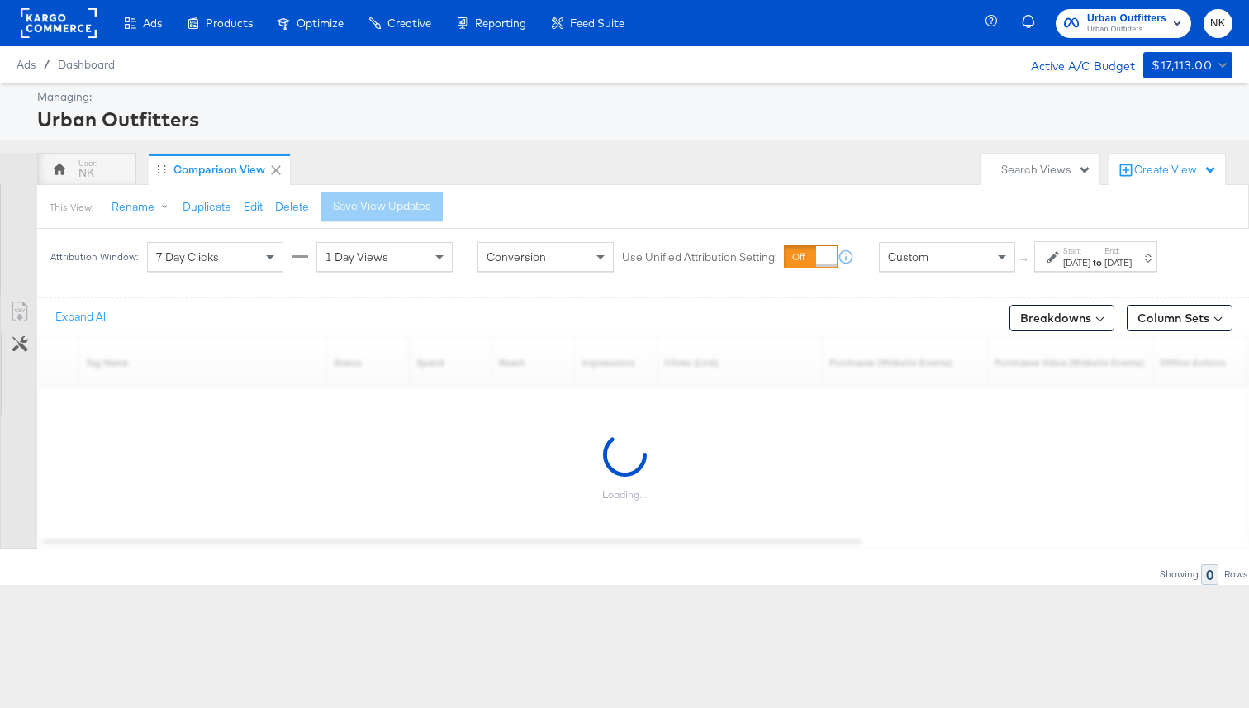
click at [1132, 259] on div "Jul 1st 2025" at bounding box center [1117, 262] width 27 height 13
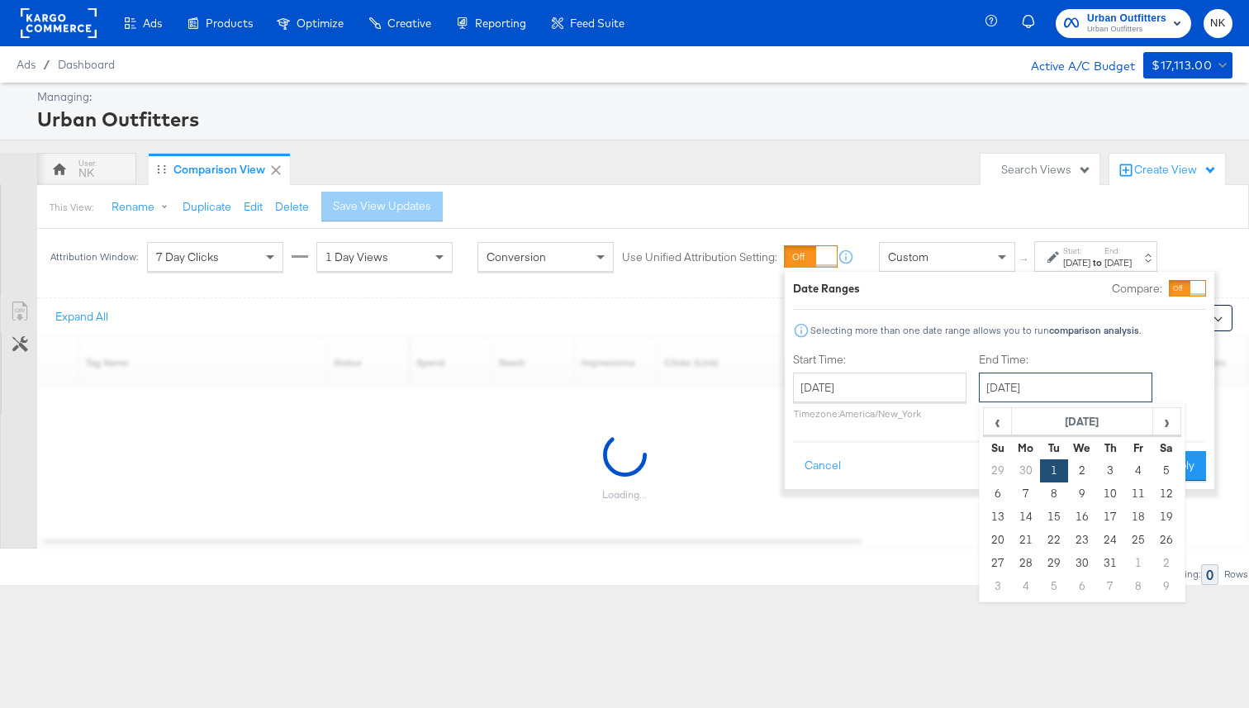
click at [1050, 386] on input "July 1st 2025" at bounding box center [1065, 388] width 173 height 30
click at [958, 316] on div "Date Ranges Compare: Selecting more than one date range allows you to run compa…" at bounding box center [999, 380] width 413 height 201
click at [1051, 383] on input "July 1st 2025" at bounding box center [1065, 388] width 173 height 30
click at [1169, 420] on span "›" at bounding box center [1167, 421] width 26 height 25
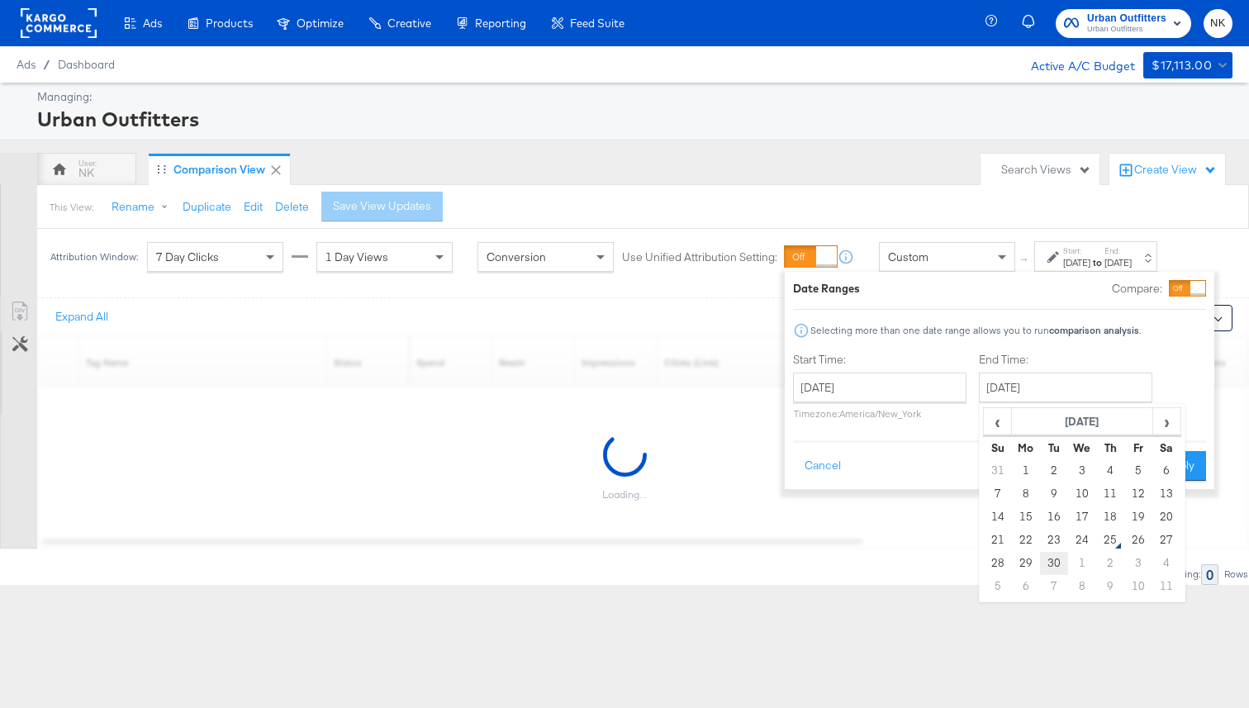
click at [1061, 563] on td "30" at bounding box center [1054, 563] width 28 height 23
type input "September 30th 2025"
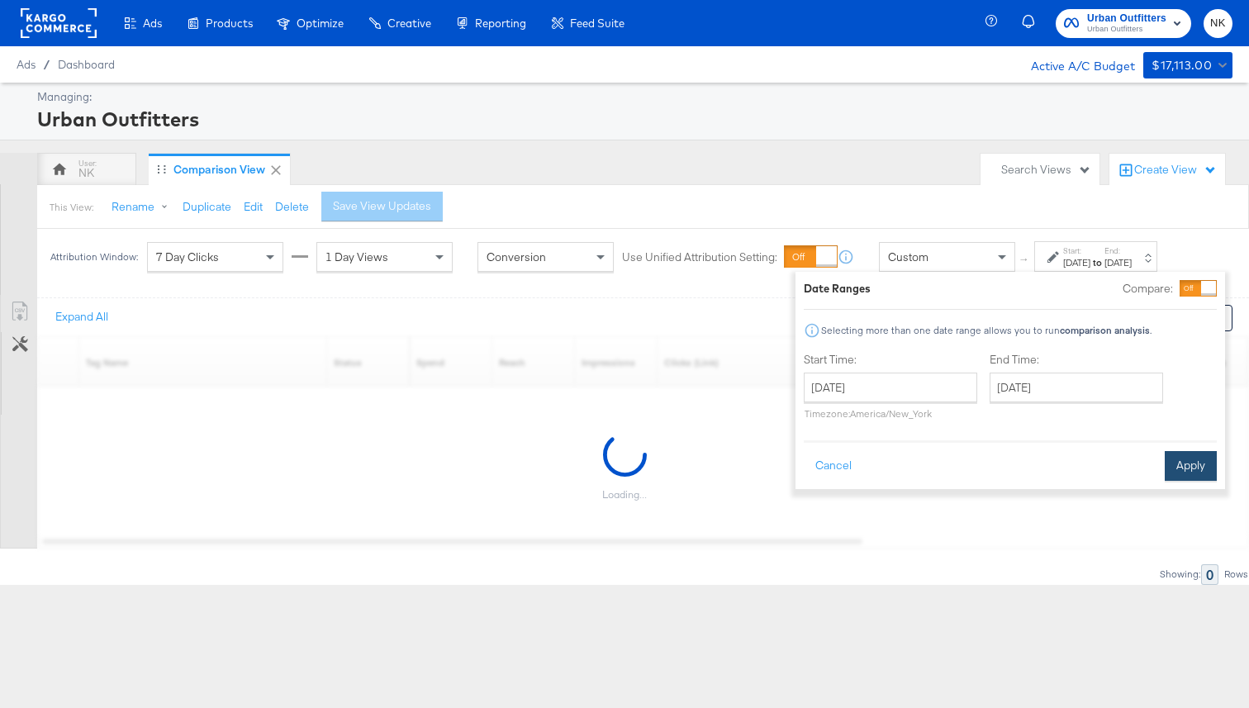
click at [1180, 474] on button "Apply" at bounding box center [1191, 466] width 52 height 30
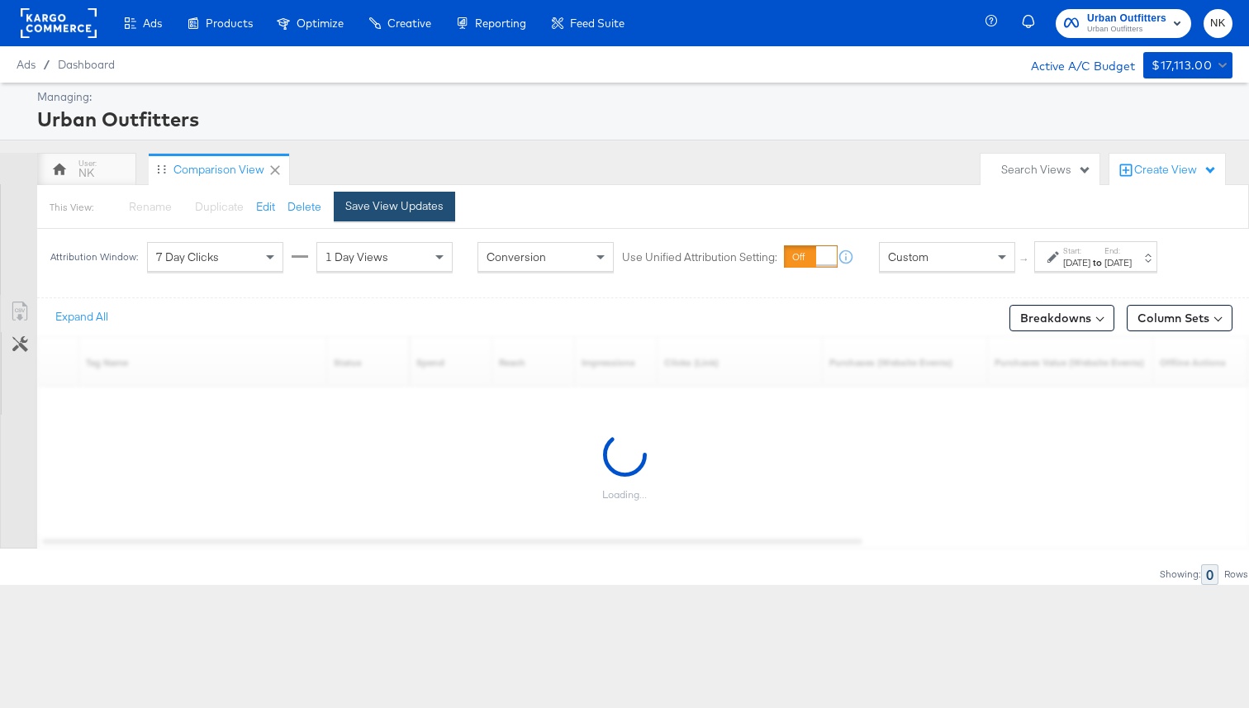
click at [388, 209] on div "Save View Updates" at bounding box center [394, 206] width 98 height 16
click at [396, 159] on div "NK Comparison View" at bounding box center [504, 169] width 935 height 33
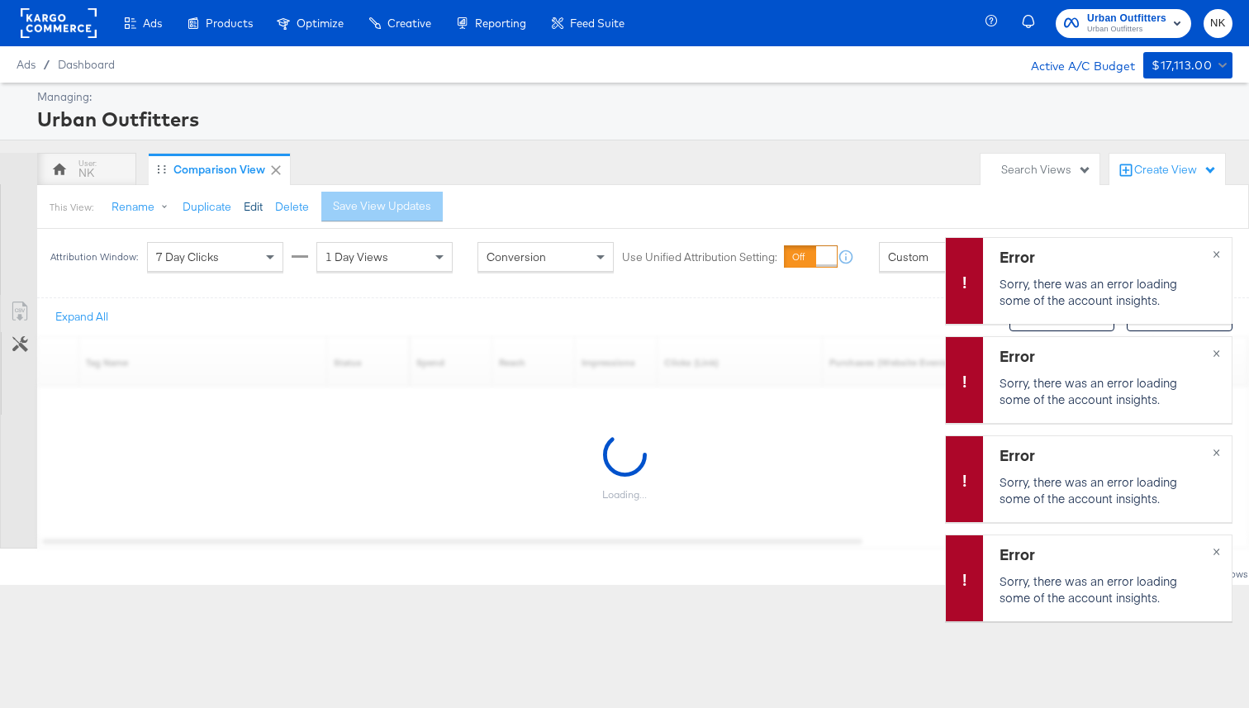
click at [246, 207] on button "Edit" at bounding box center [253, 207] width 19 height 16
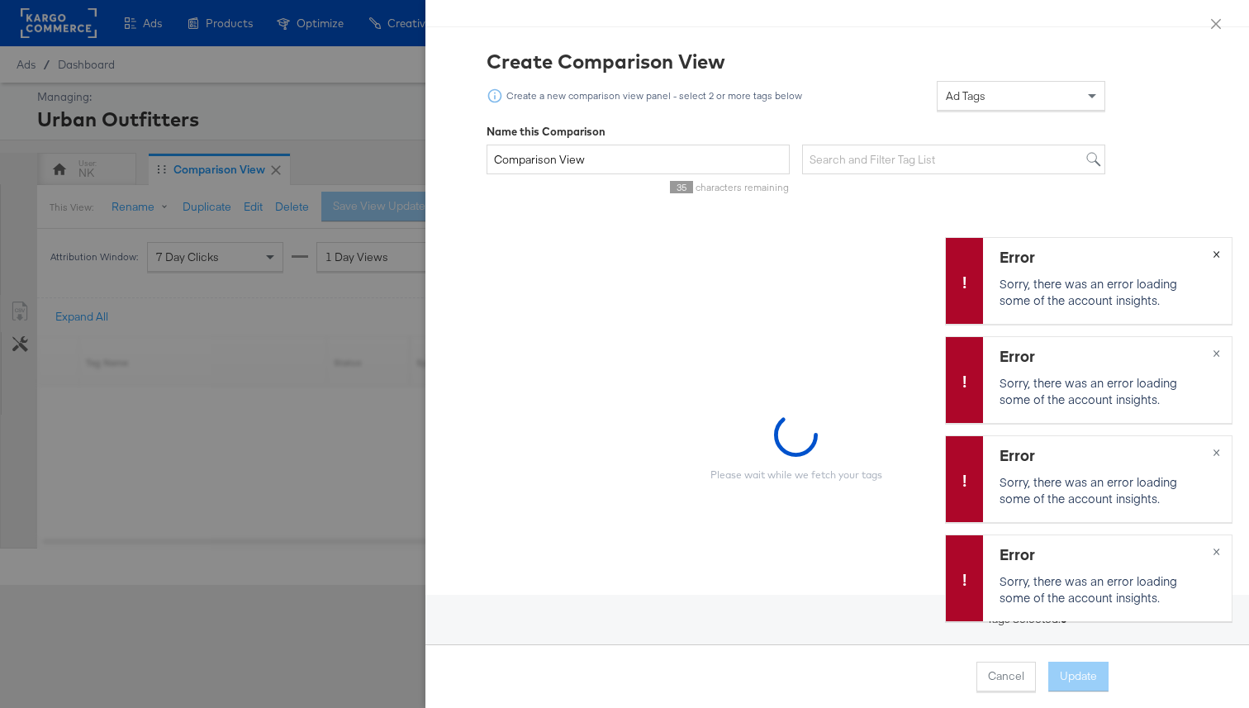
click at [1212, 260] on button "×" at bounding box center [1216, 253] width 31 height 30
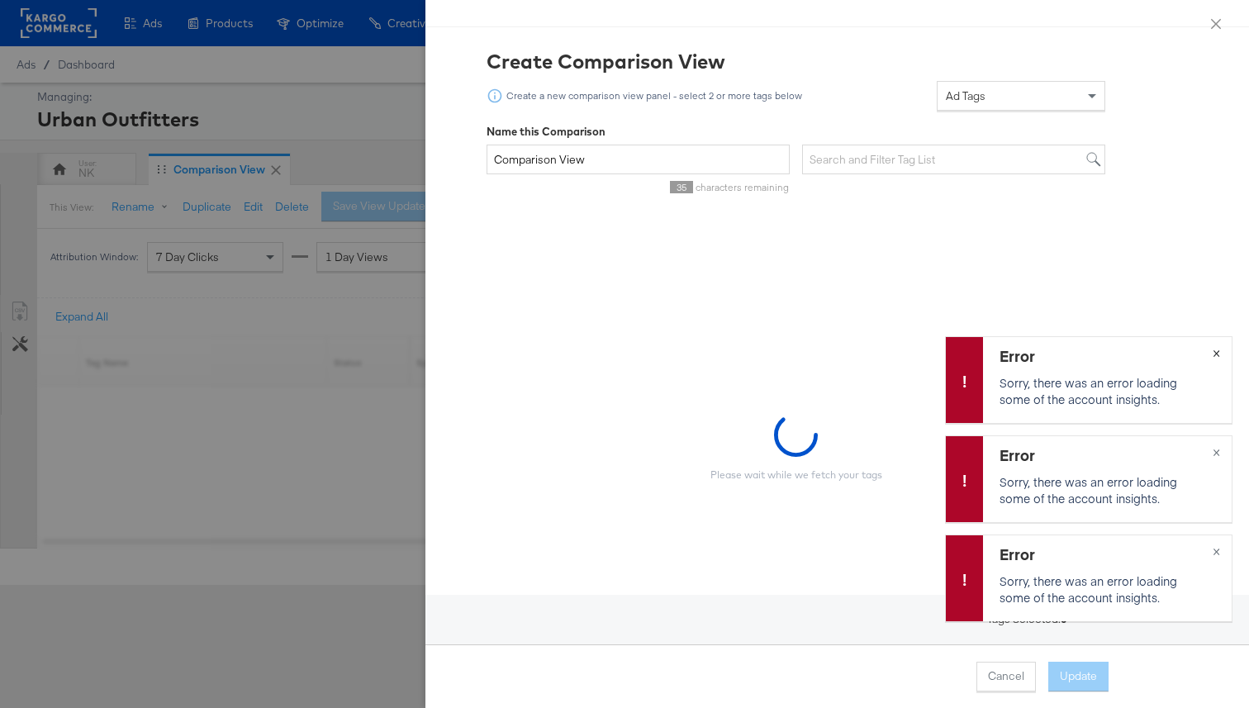
click at [1217, 350] on span "×" at bounding box center [1216, 351] width 7 height 19
click at [1208, 446] on button "×" at bounding box center [1216, 451] width 31 height 30
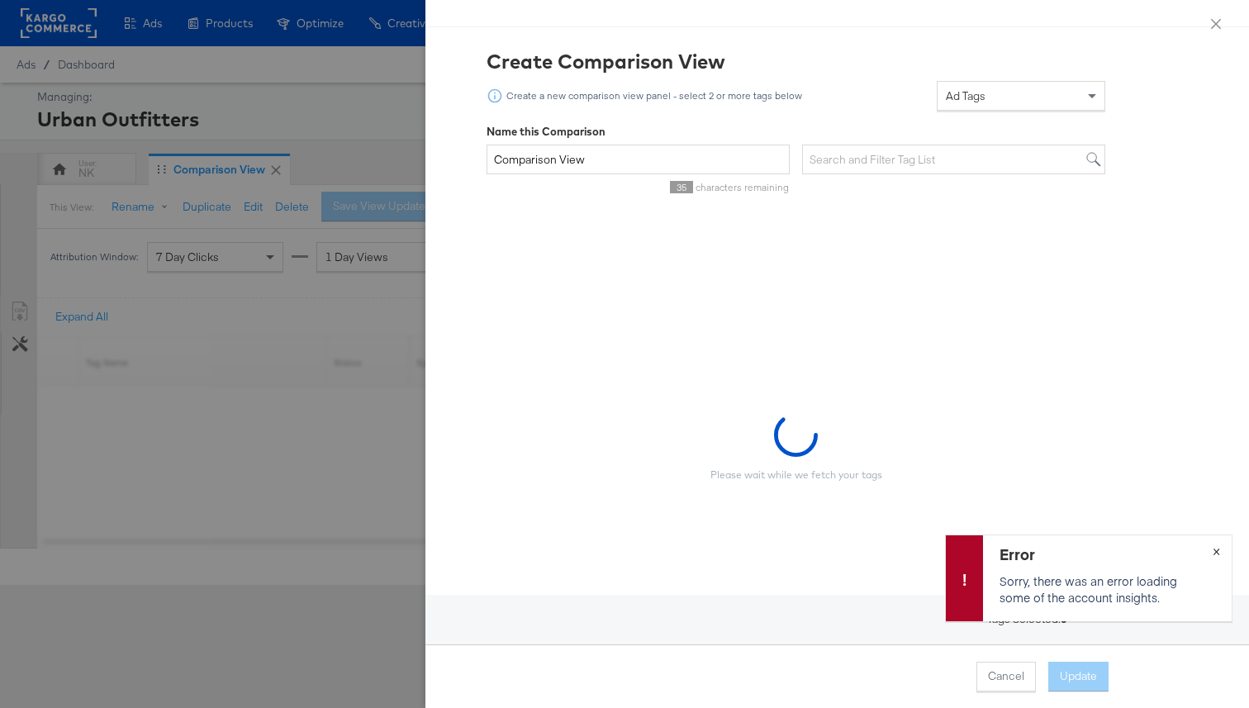
click at [1210, 553] on button "×" at bounding box center [1216, 550] width 31 height 30
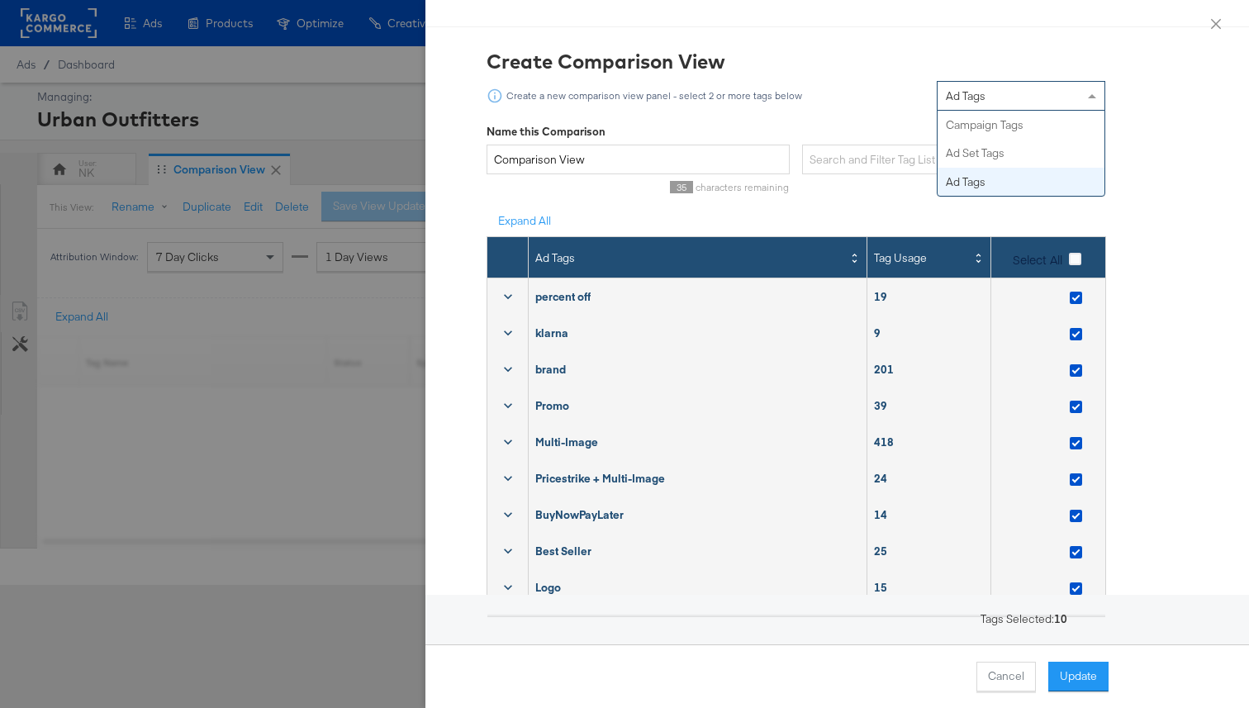
click at [971, 92] on span "Ad Tags" at bounding box center [966, 95] width 40 height 15
click at [975, 66] on div "Create Comparison View" at bounding box center [796, 61] width 619 height 28
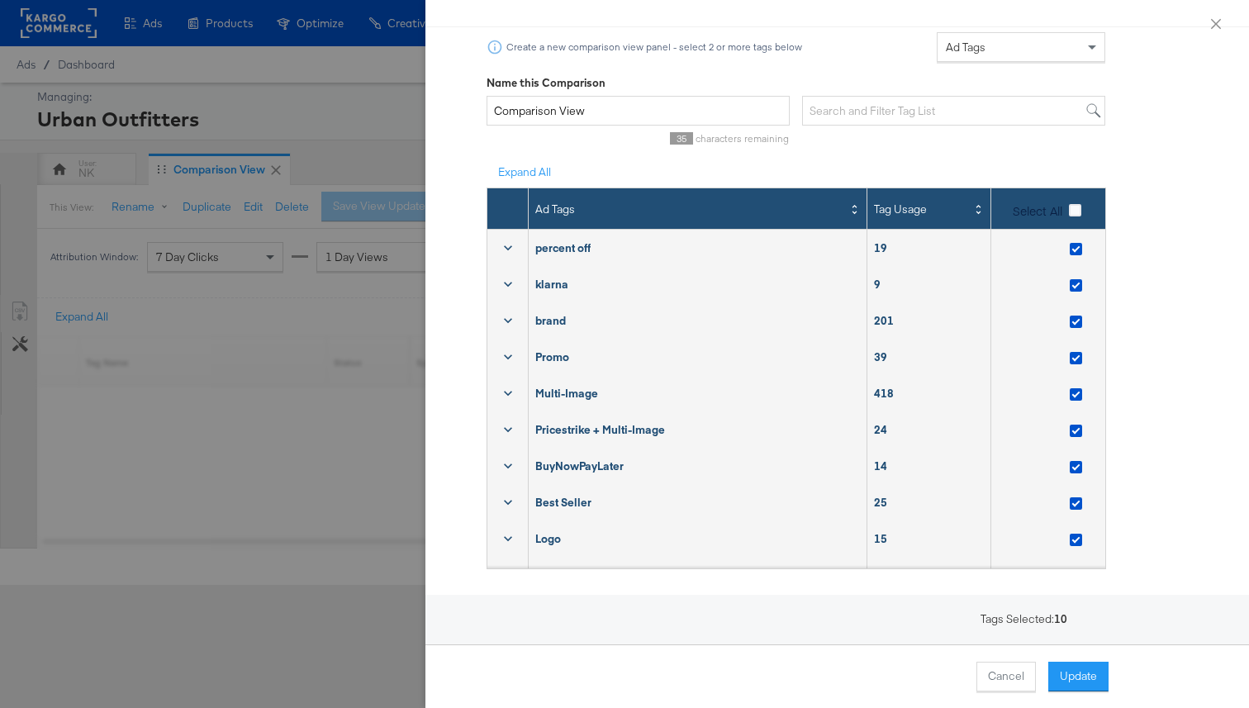
scroll to position [38, 0]
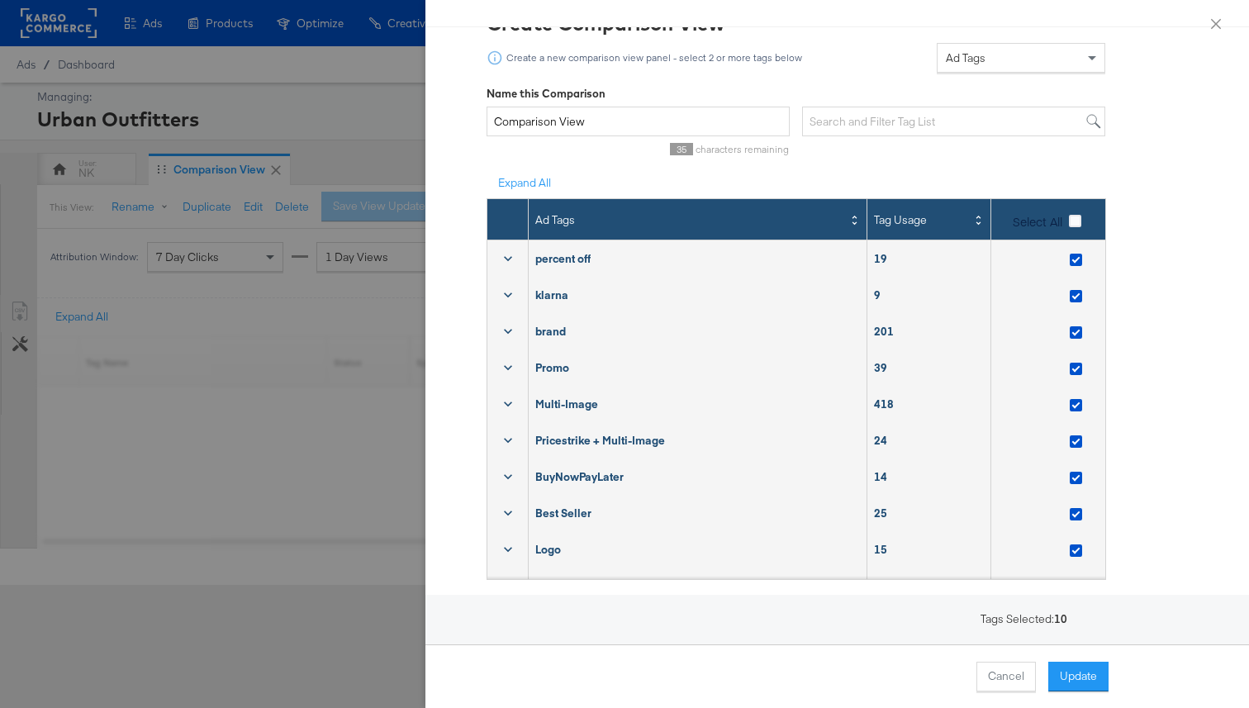
click at [507, 260] on icon at bounding box center [508, 259] width 8 height 5
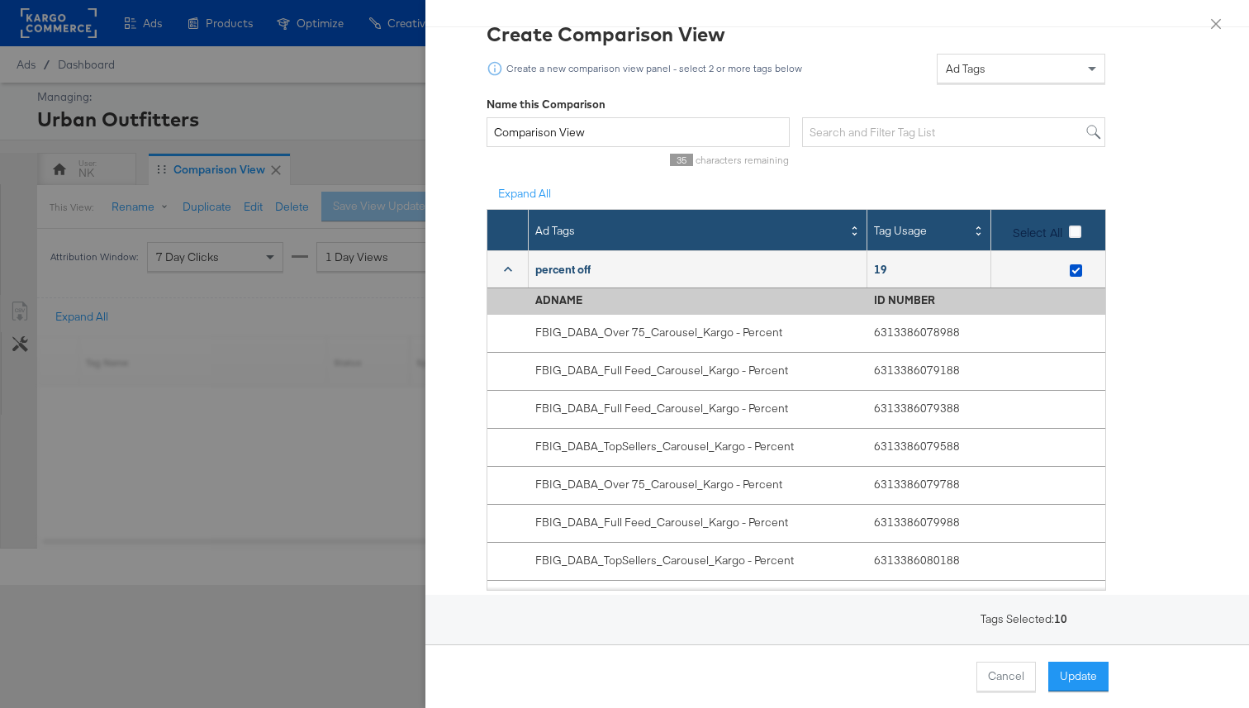
scroll to position [0, 0]
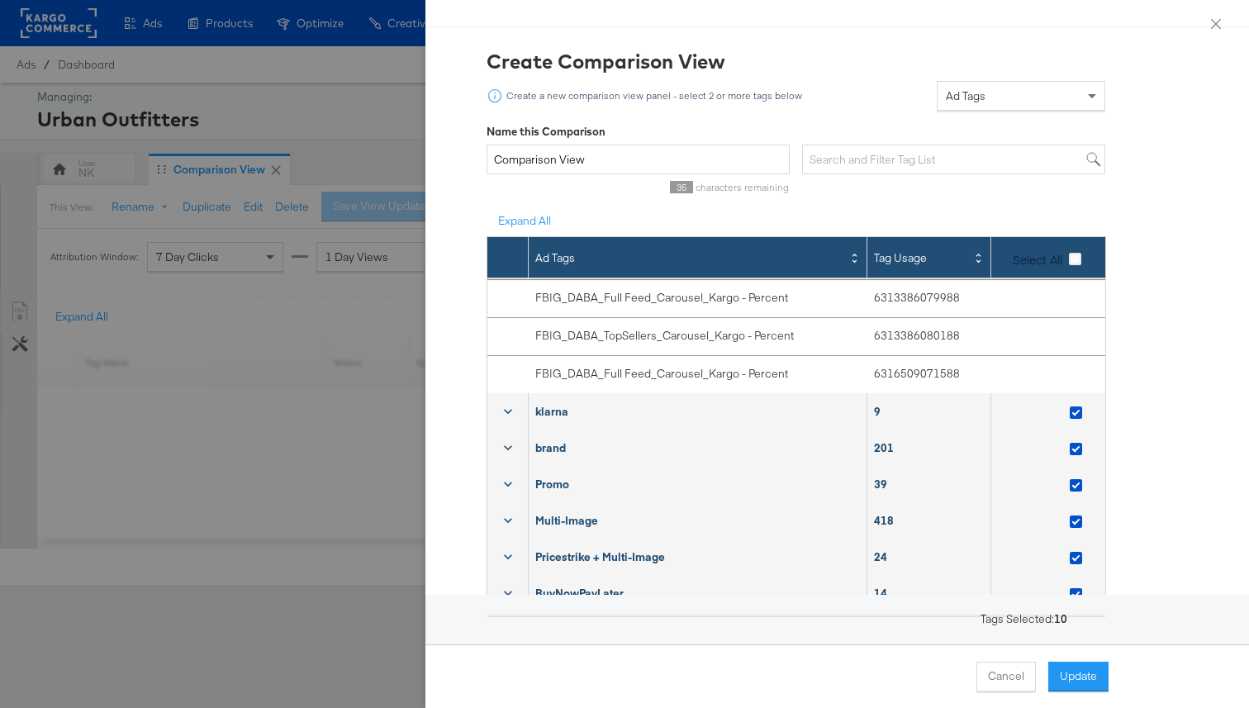
click at [561, 415] on div "klarna" at bounding box center [698, 411] width 339 height 29
click at [515, 415] on icon at bounding box center [508, 411] width 17 height 17
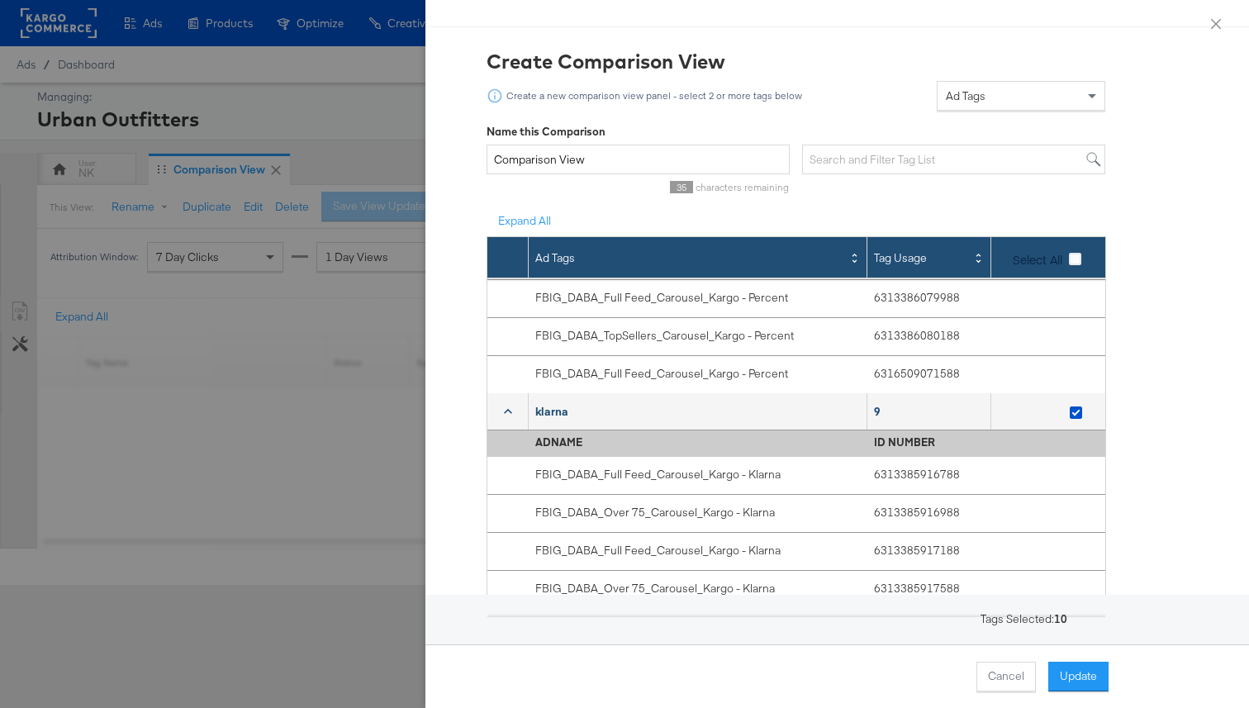
click at [515, 415] on icon at bounding box center [508, 411] width 17 height 17
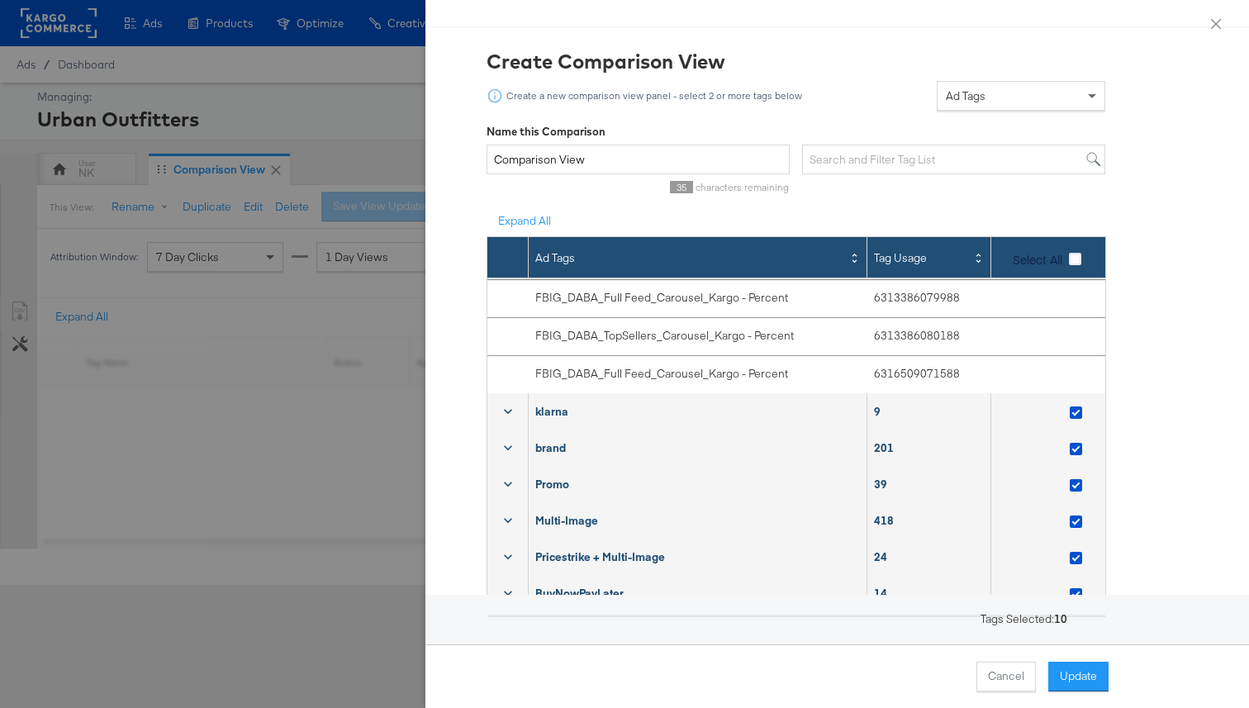
click at [512, 448] on icon at bounding box center [508, 447] width 17 height 17
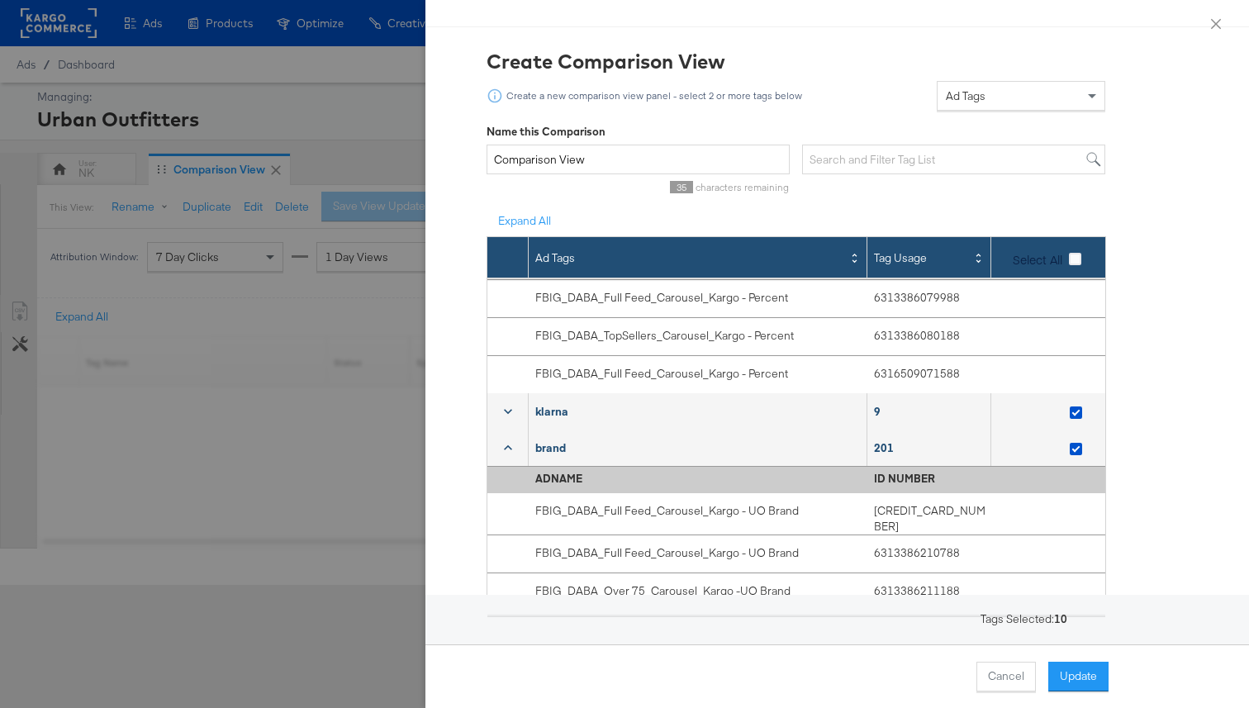
click at [512, 448] on icon at bounding box center [508, 447] width 17 height 17
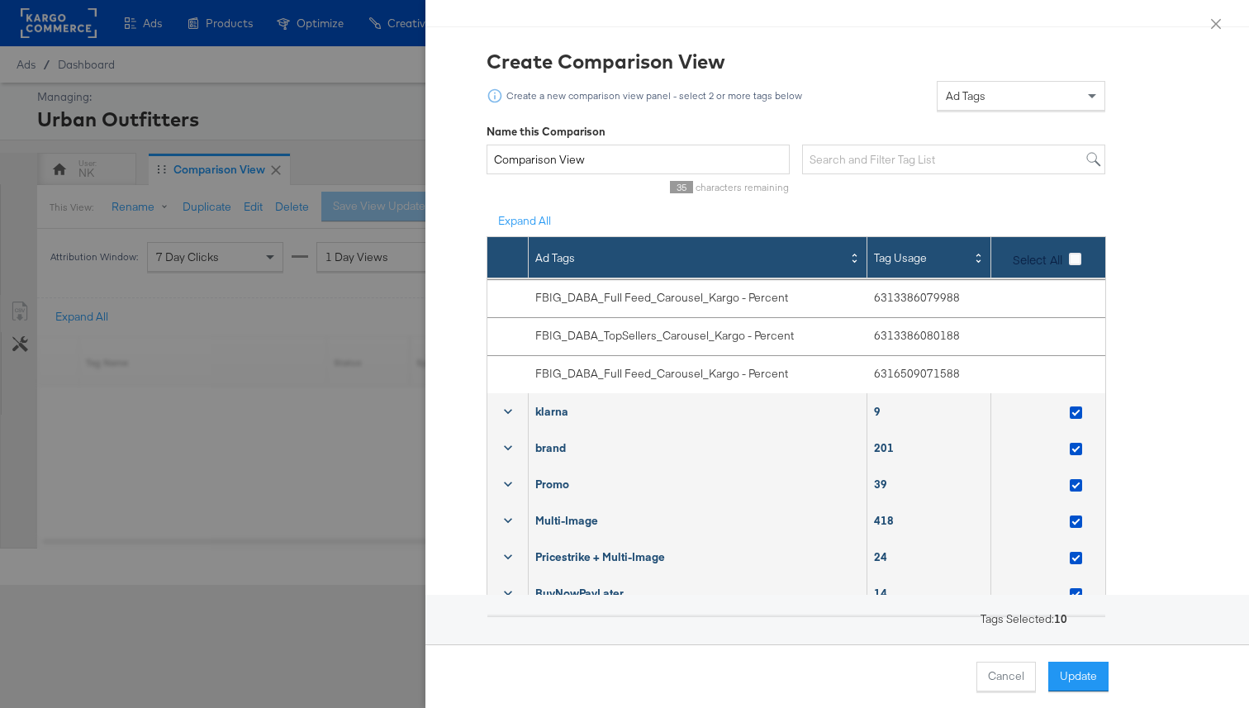
click at [510, 481] on icon at bounding box center [508, 484] width 17 height 17
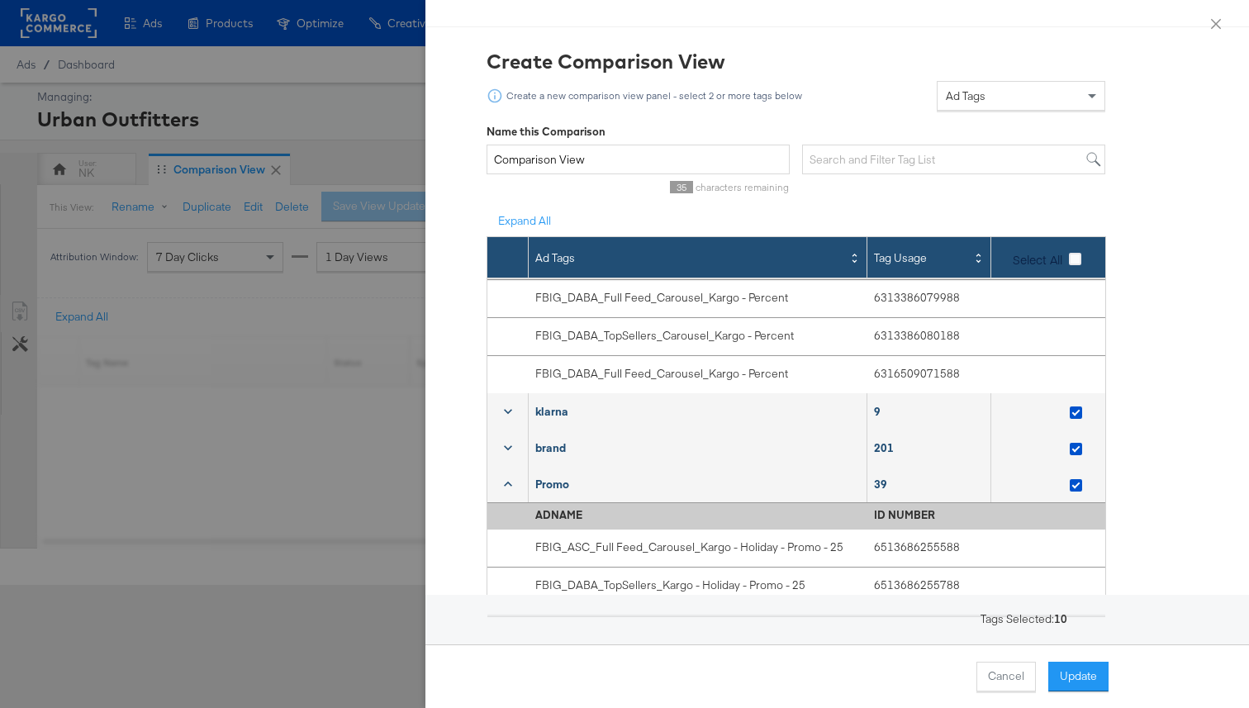
click at [510, 481] on icon at bounding box center [508, 484] width 17 height 17
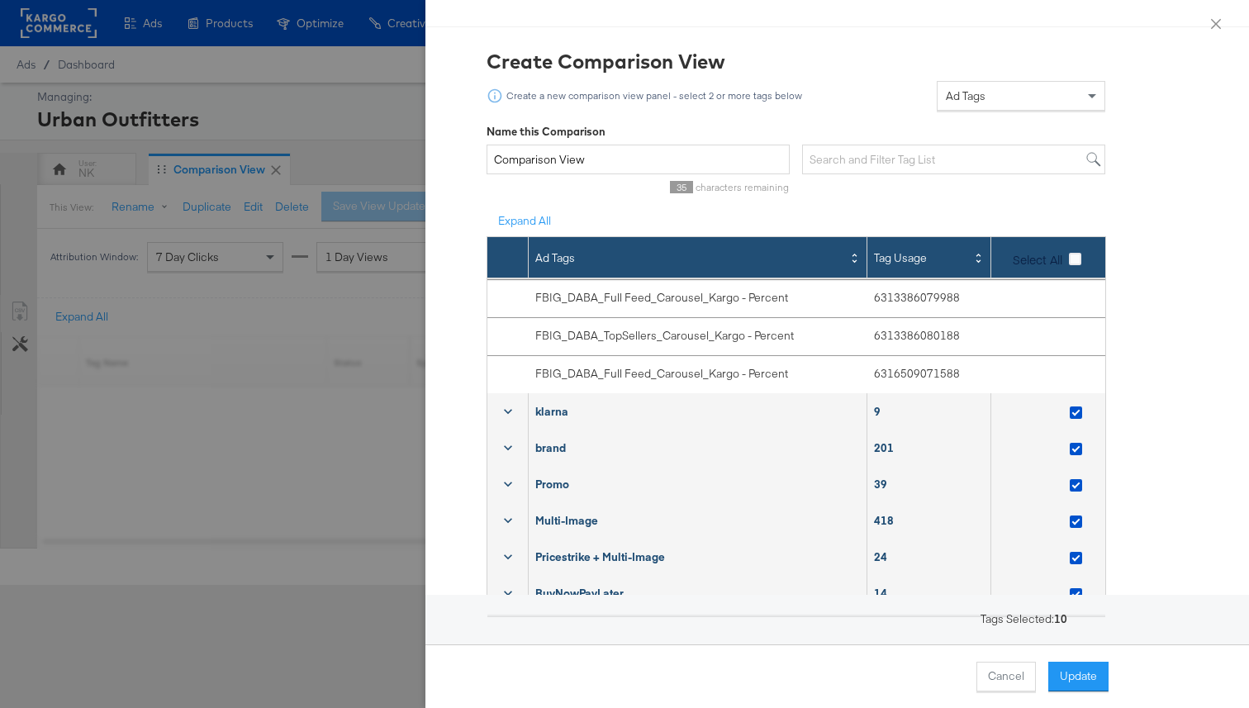
click at [509, 531] on div at bounding box center [507, 521] width 41 height 30
click at [509, 525] on icon at bounding box center [508, 520] width 17 height 17
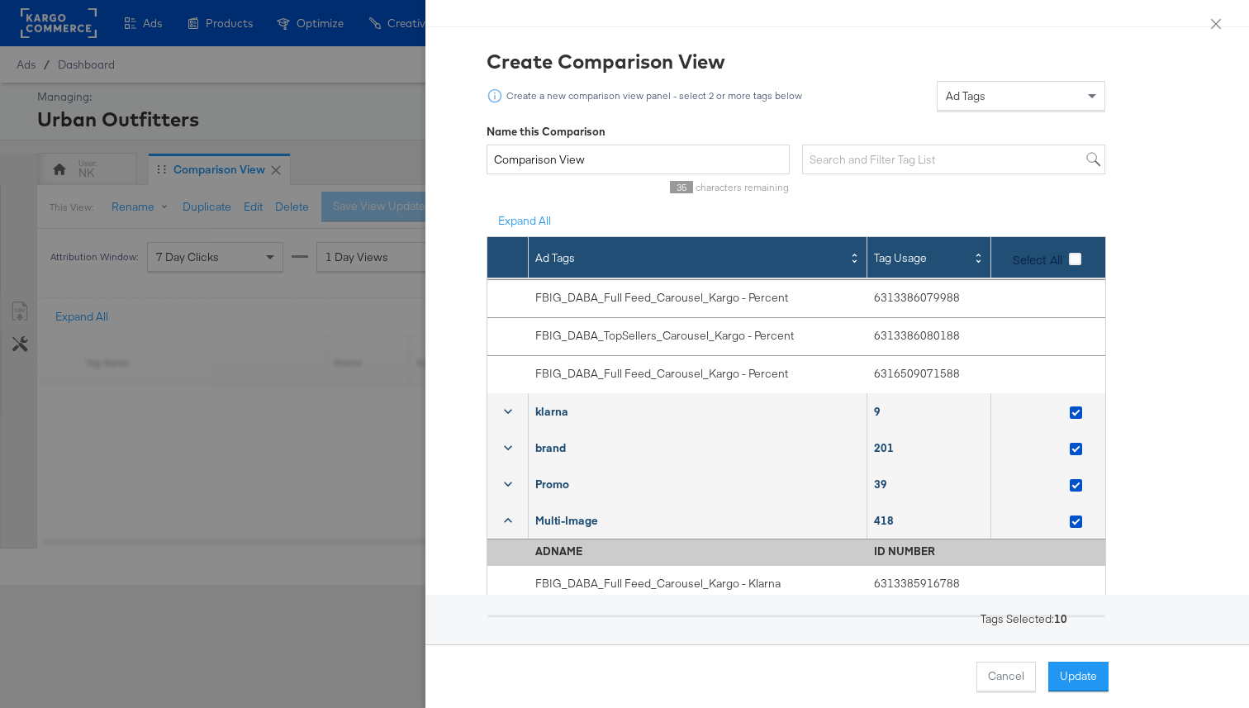
click at [509, 525] on icon at bounding box center [508, 520] width 17 height 17
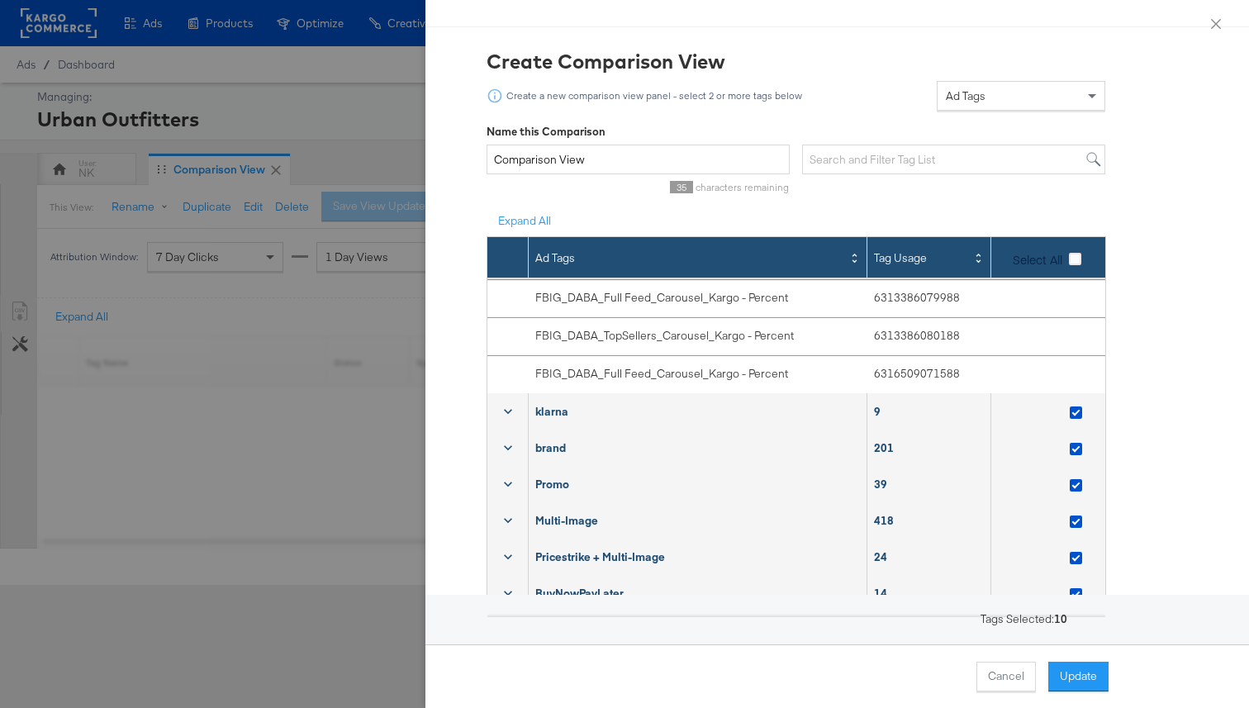
click at [509, 556] on icon at bounding box center [508, 556] width 17 height 17
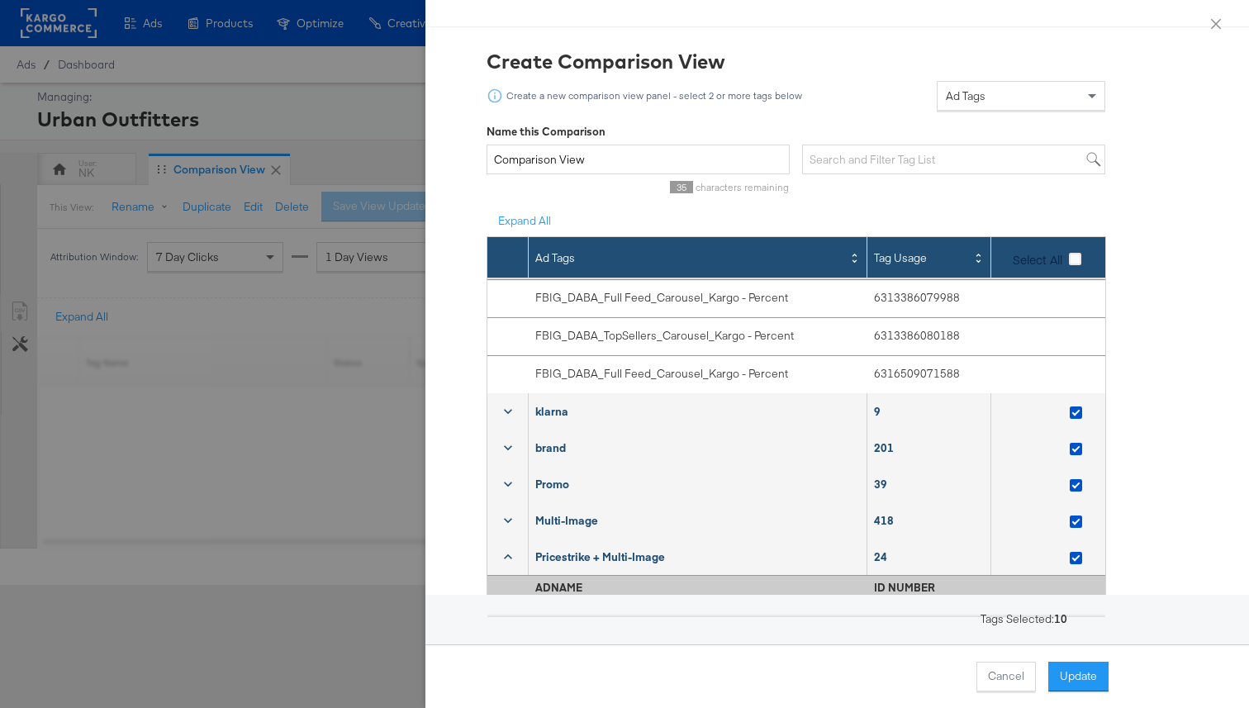
click at [508, 556] on icon at bounding box center [508, 556] width 8 height 5
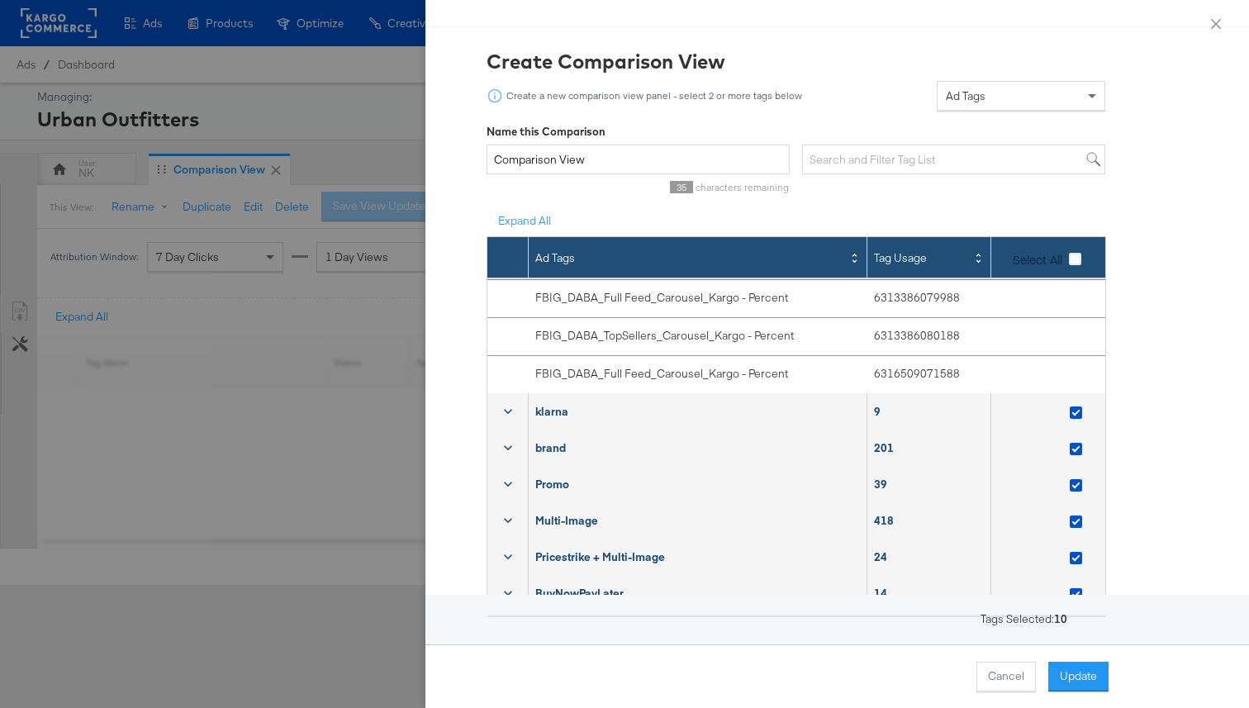
click at [508, 556] on icon at bounding box center [508, 556] width 17 height 17
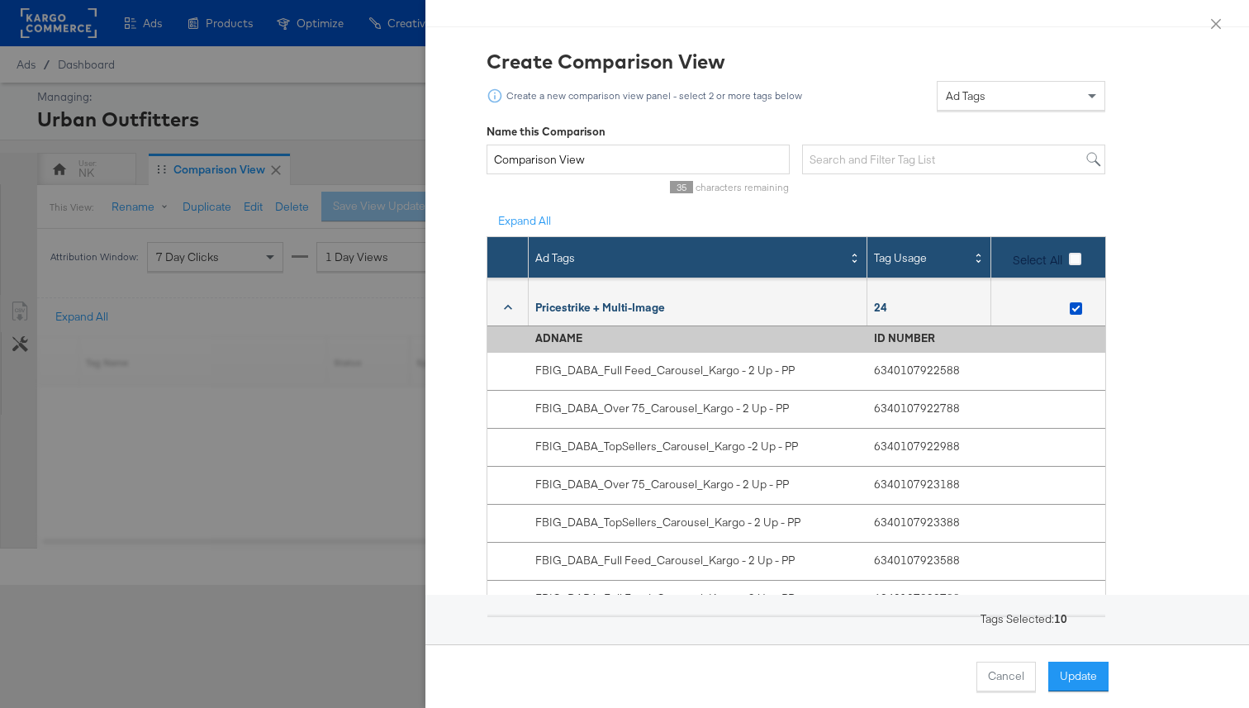
click at [515, 305] on icon at bounding box center [508, 307] width 17 height 17
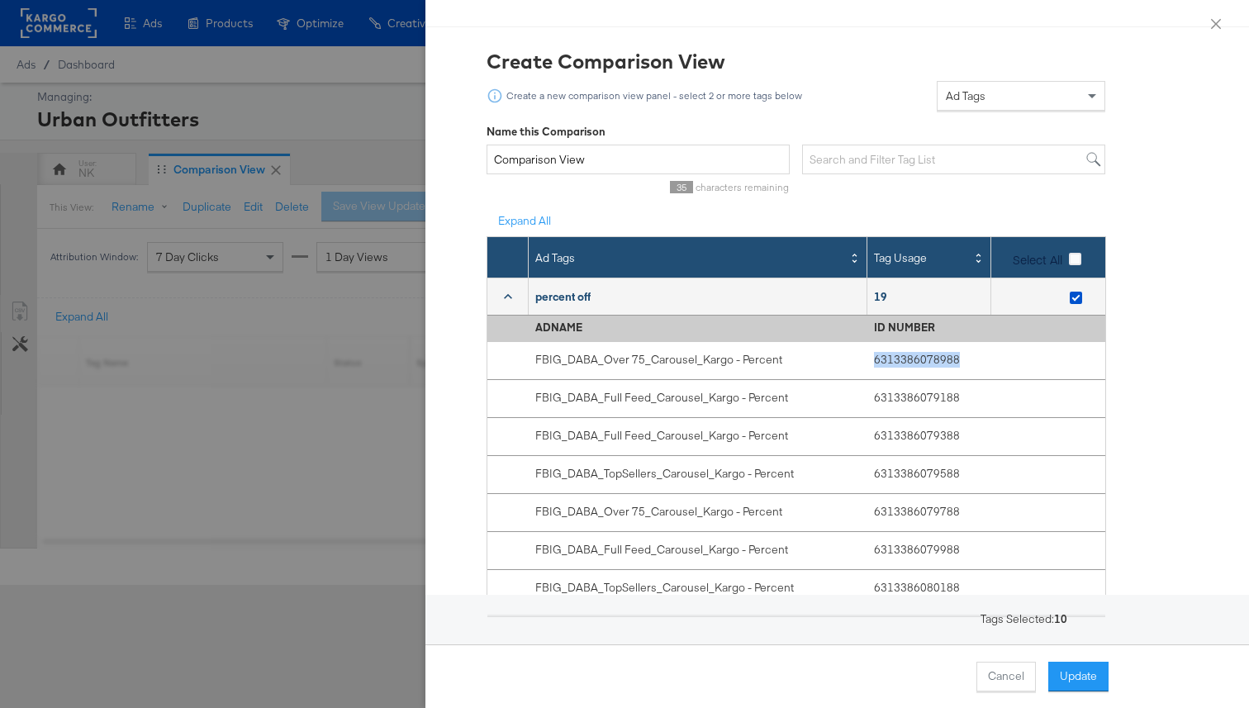
drag, startPoint x: 968, startPoint y: 363, endPoint x: 871, endPoint y: 367, distance: 97.5
click at [871, 367] on div "6313386078988" at bounding box center [929, 361] width 124 height 38
copy div "6313386078988"
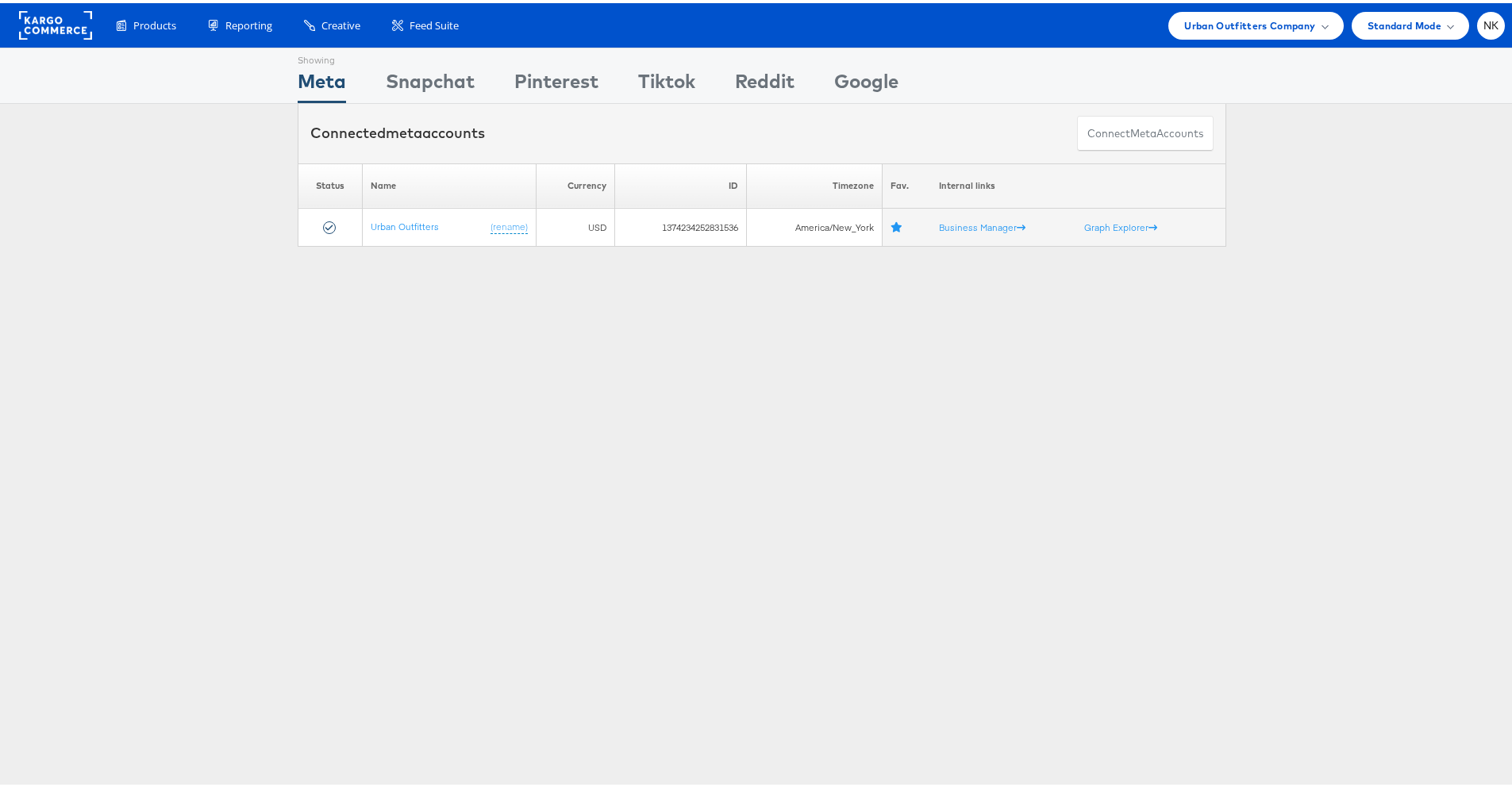
click at [1238, 112] on div "Connected meta accounts Connect meta Accounts" at bounding box center [762, 131] width 1524 height 60
click at [1169, 27] on div "Urban Outfitters Company" at bounding box center [1256, 22] width 175 height 28
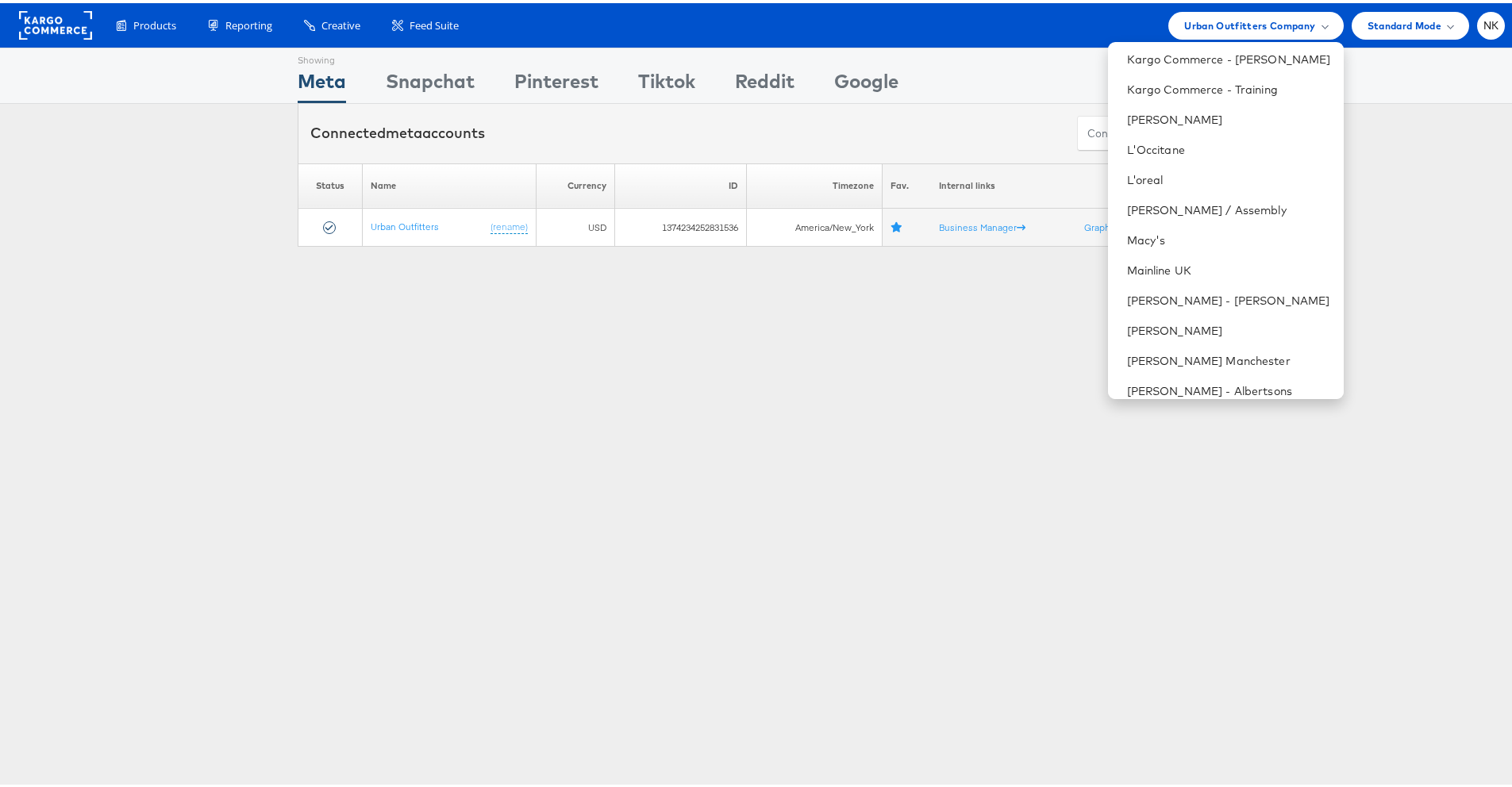
scroll to position [1255, 0]
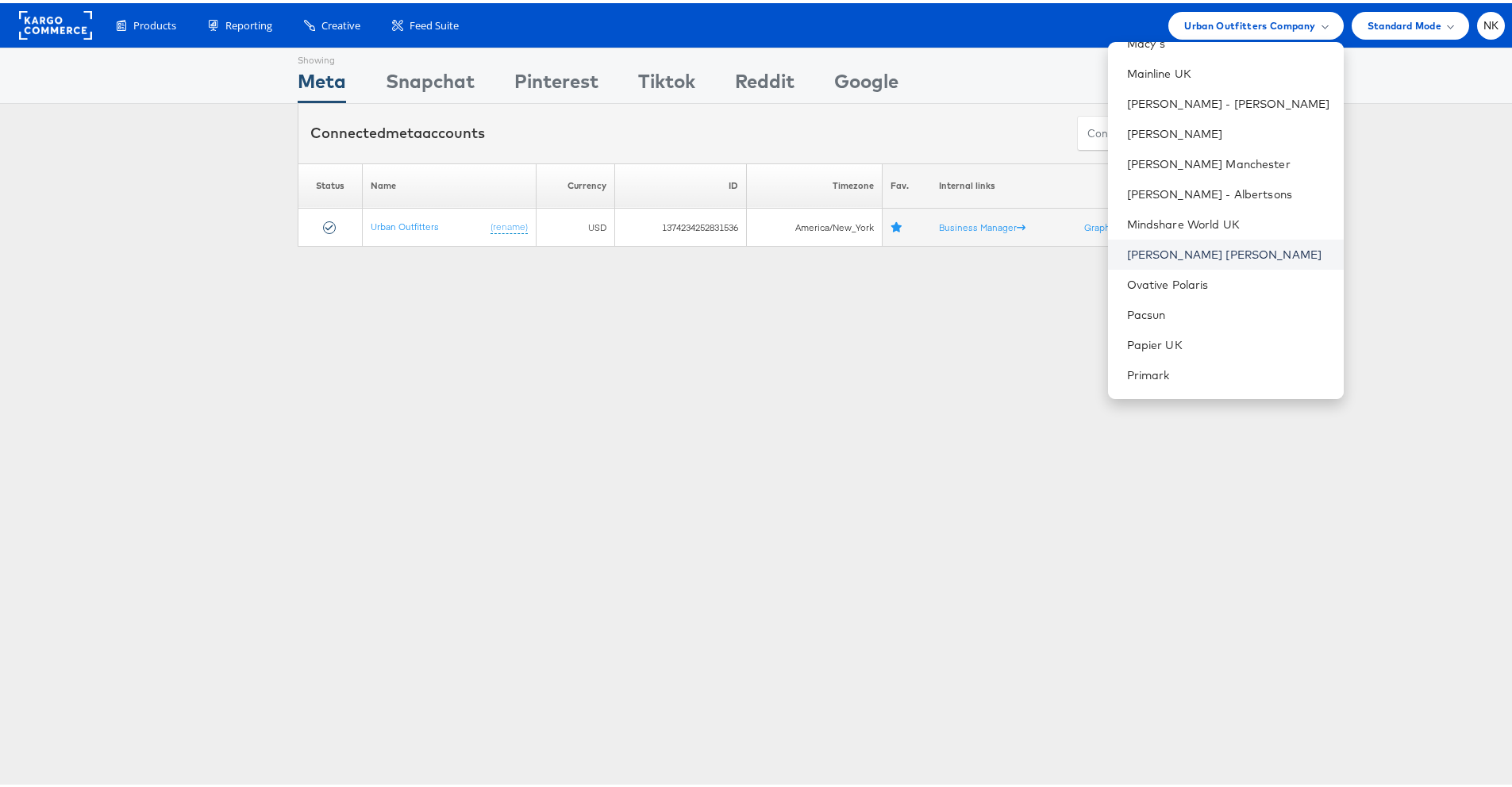
click at [1157, 253] on link "[PERSON_NAME] [PERSON_NAME]" at bounding box center [1229, 252] width 204 height 16
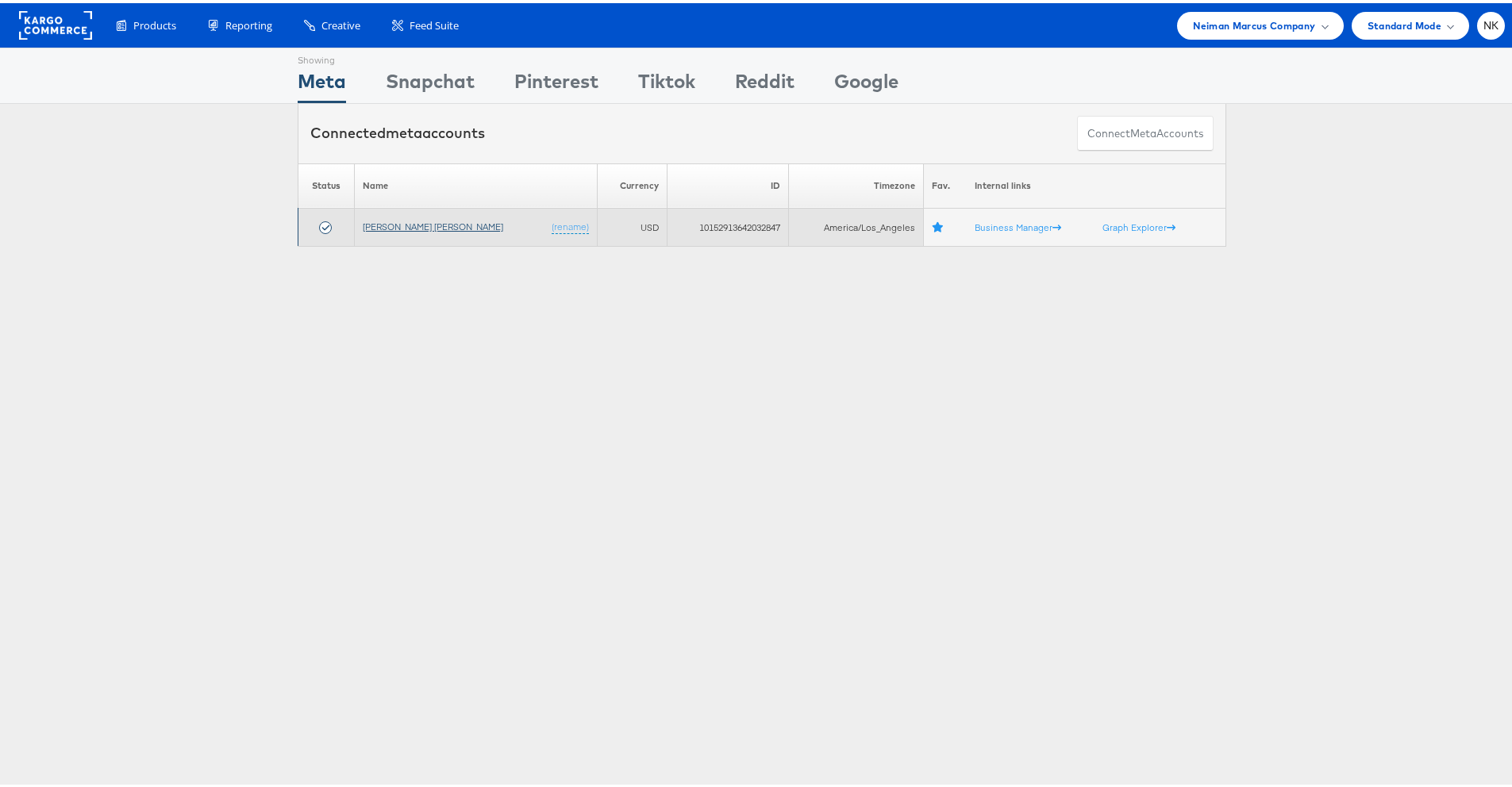
click at [409, 224] on link "[PERSON_NAME] [PERSON_NAME]" at bounding box center [432, 223] width 140 height 12
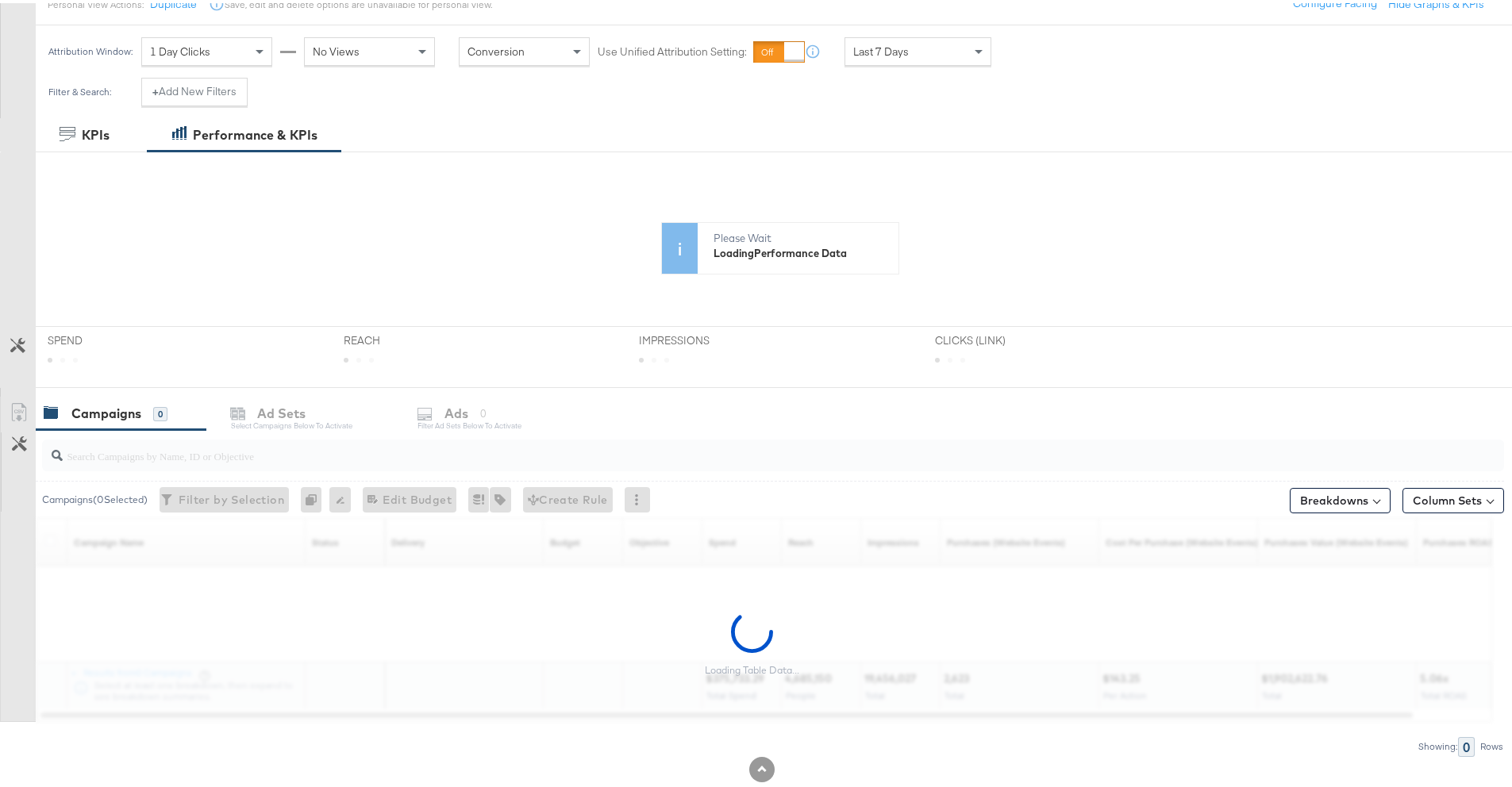
scroll to position [234, 0]
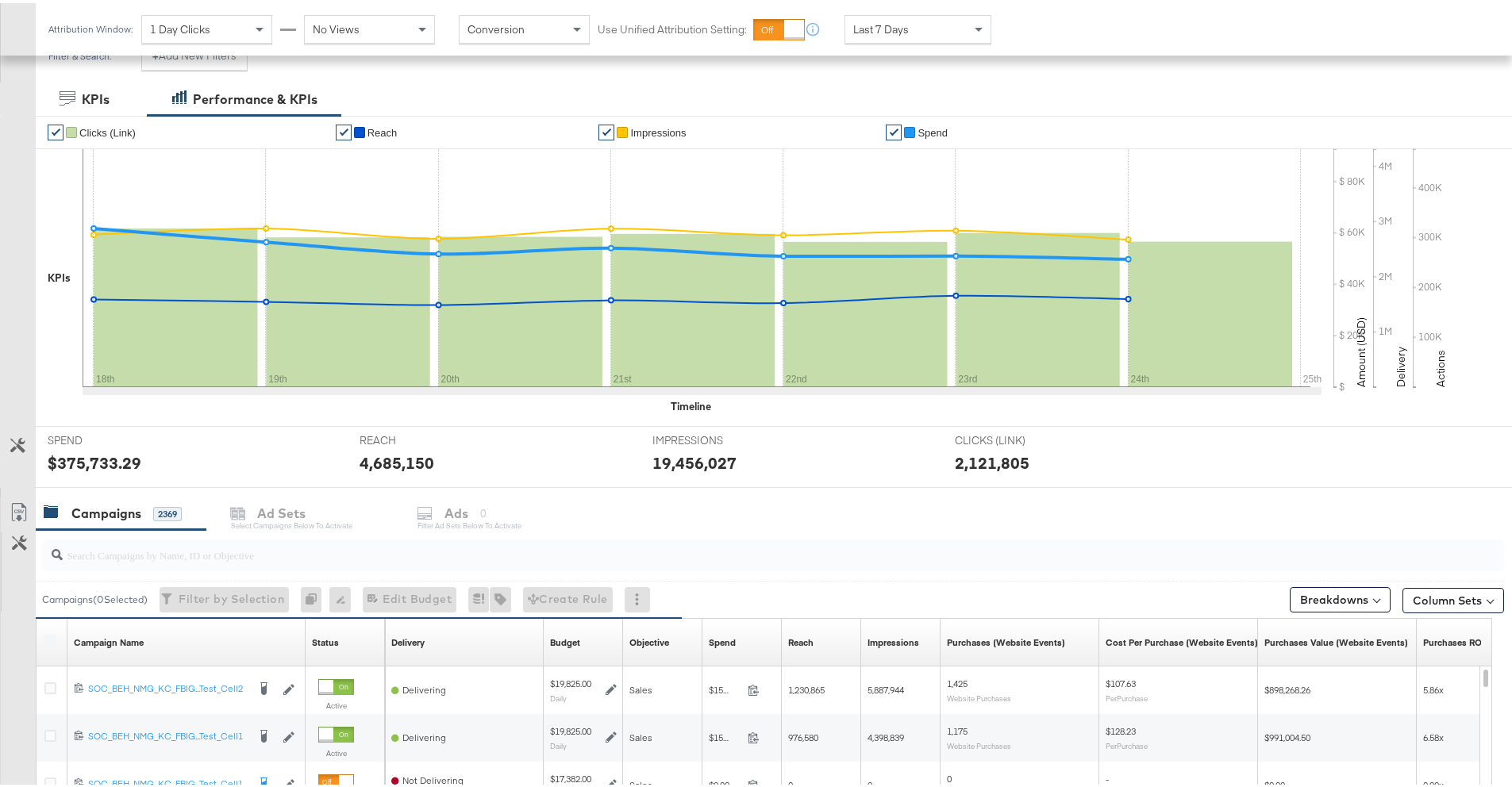
click at [184, 566] on div at bounding box center [772, 552] width 1461 height 32
paste input "6804346569945"
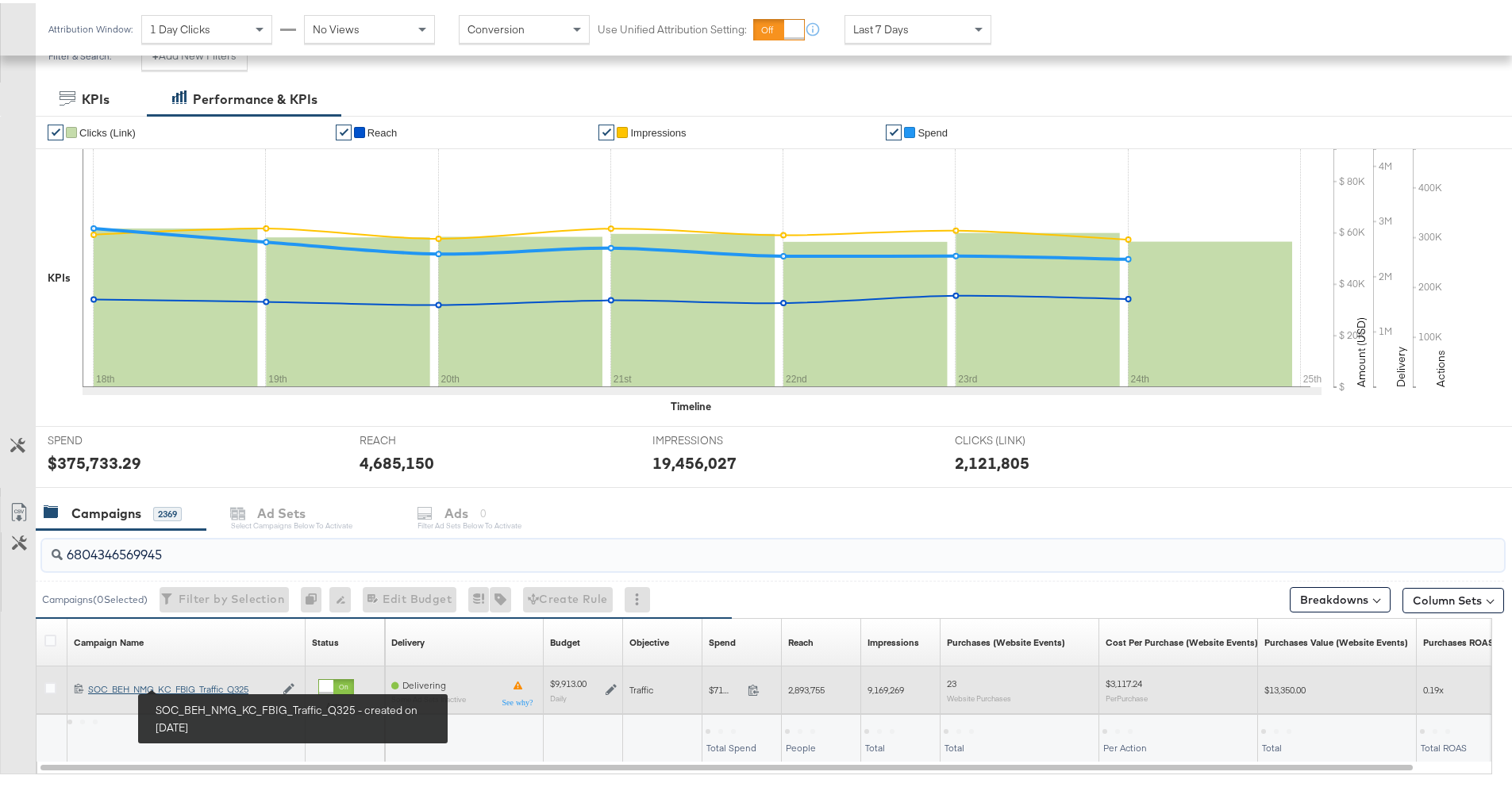
type input "6804346569945"
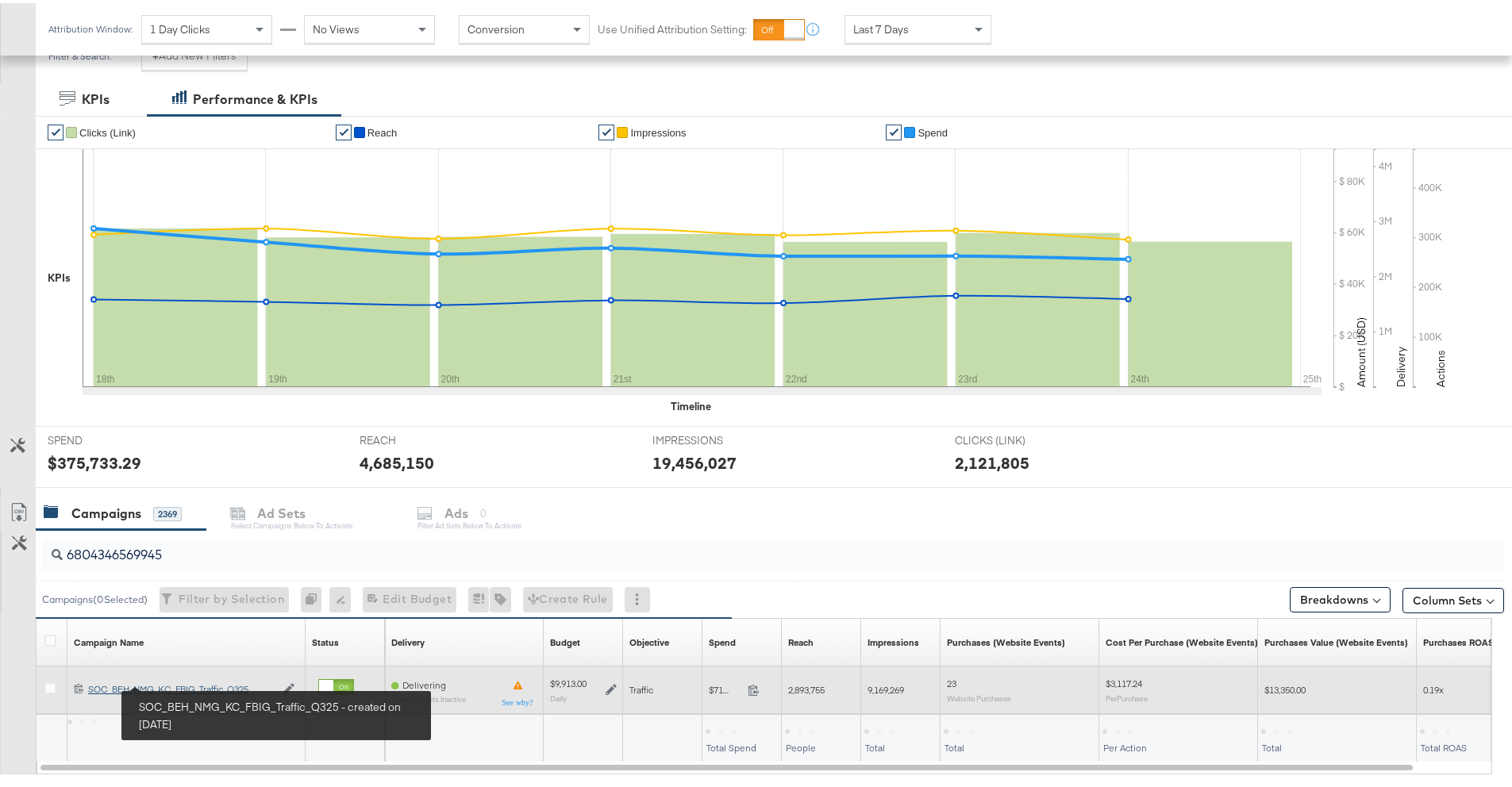
click at [197, 686] on div "SOC_BEH_NMG_KC_FBIG_Traffic_Q325 SOC_BEH_NMG_KC_FBIG_Traffic_Q325" at bounding box center [182, 686] width 186 height 12
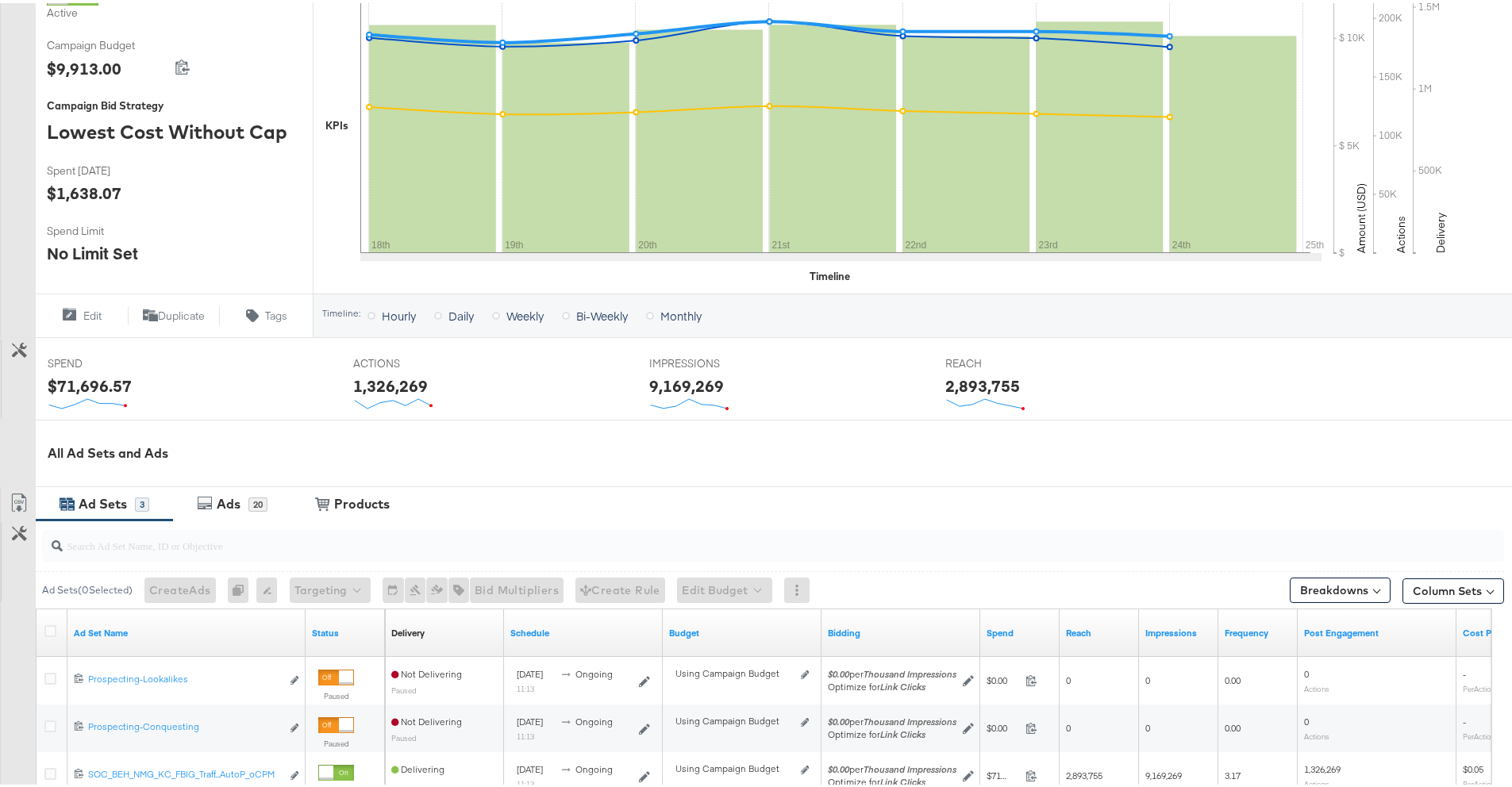
scroll to position [522, 0]
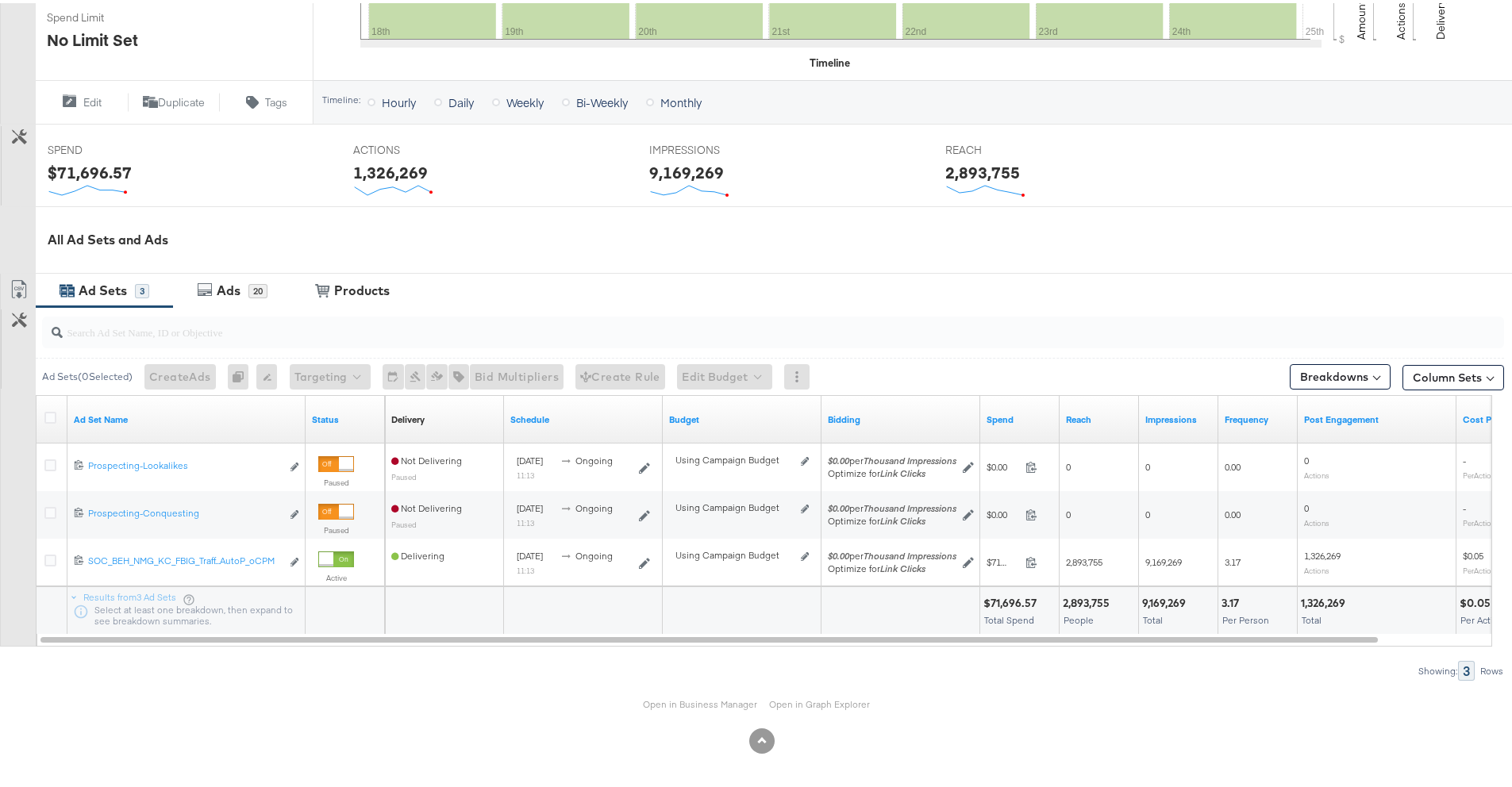
click at [227, 295] on div "Ads" at bounding box center [228, 287] width 24 height 18
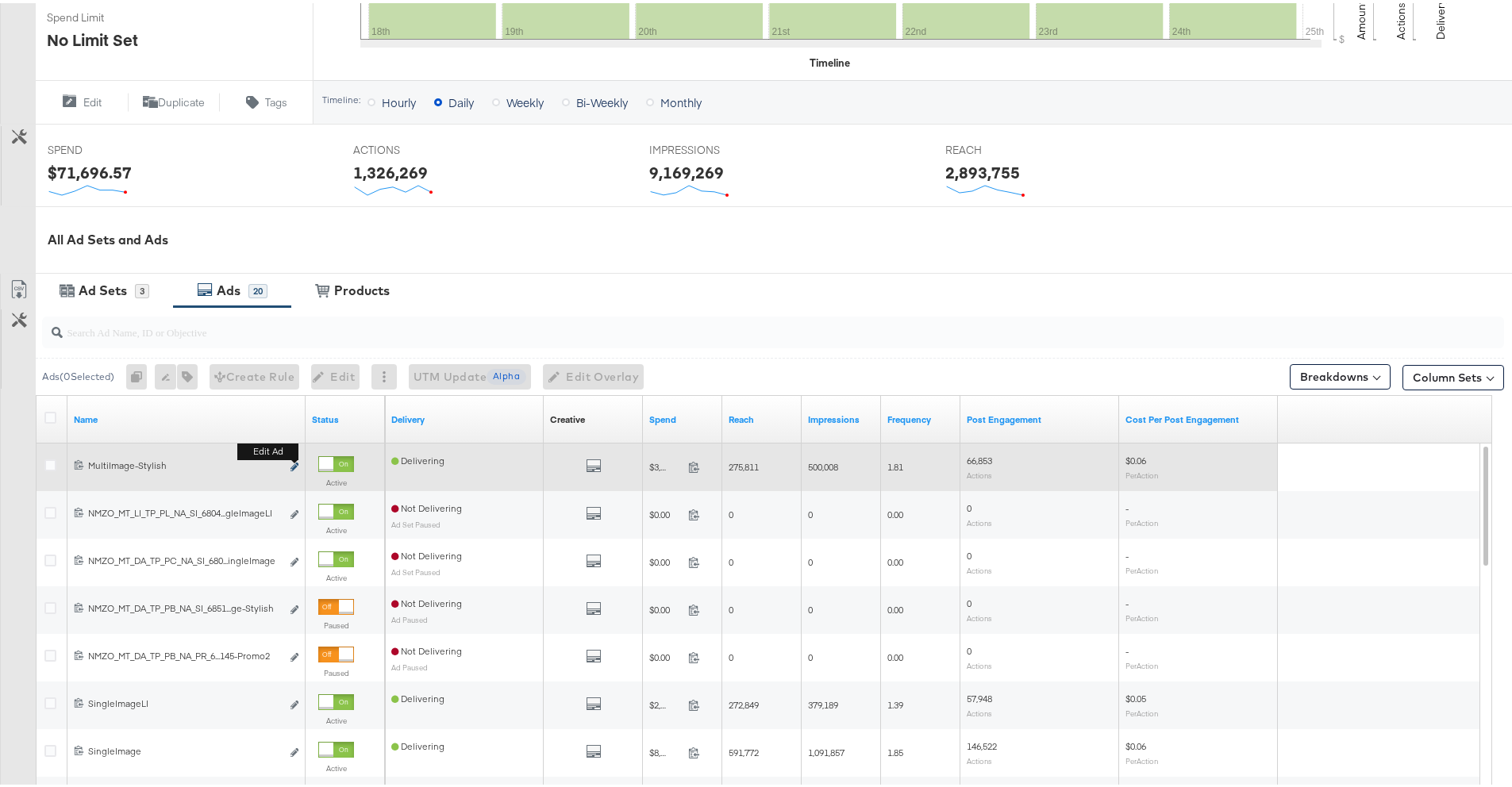
click at [296, 464] on icon "link" at bounding box center [294, 463] width 8 height 9
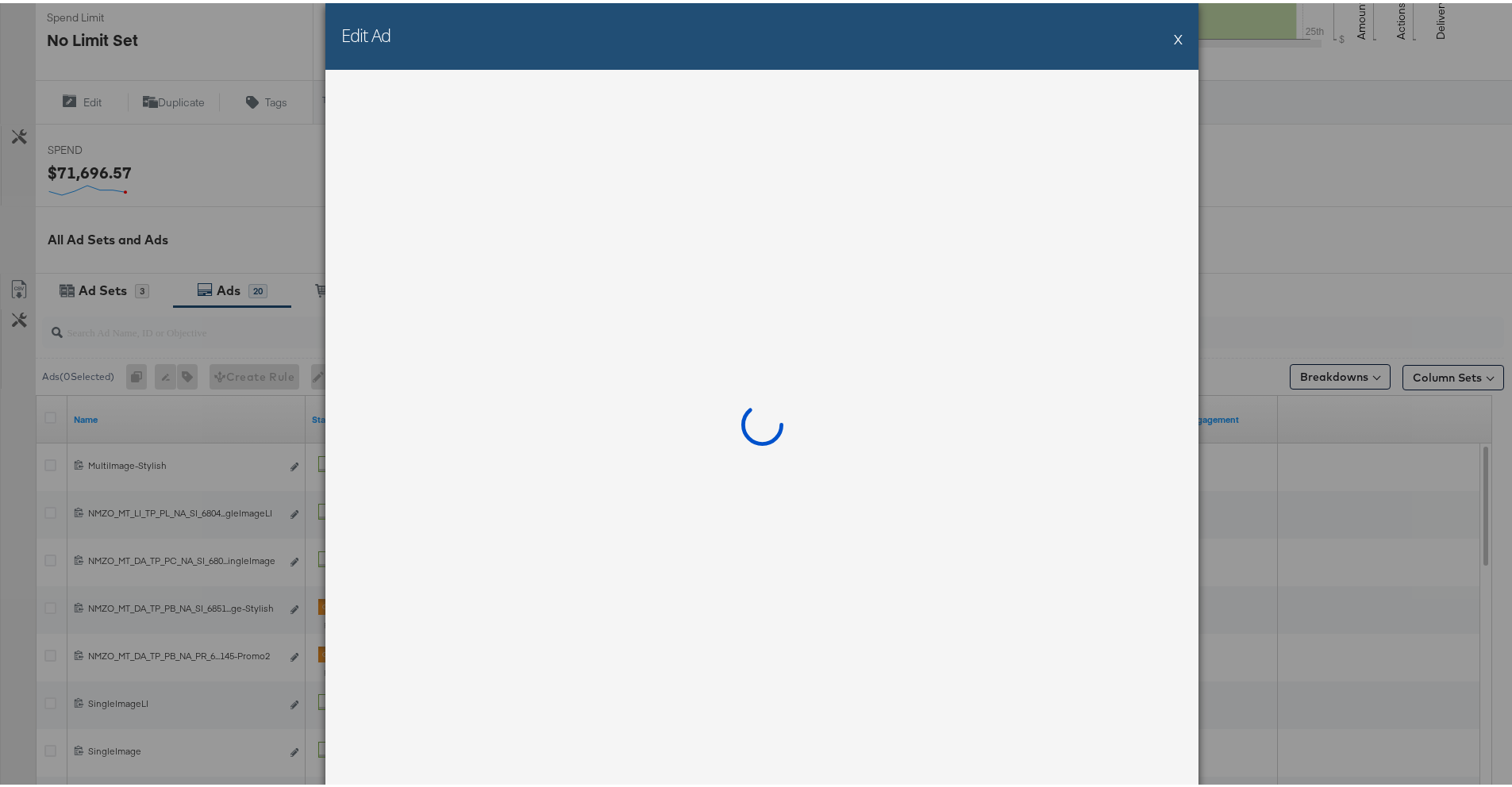
click at [1166, 32] on div "Edit Ad X" at bounding box center [762, 33] width 873 height 66
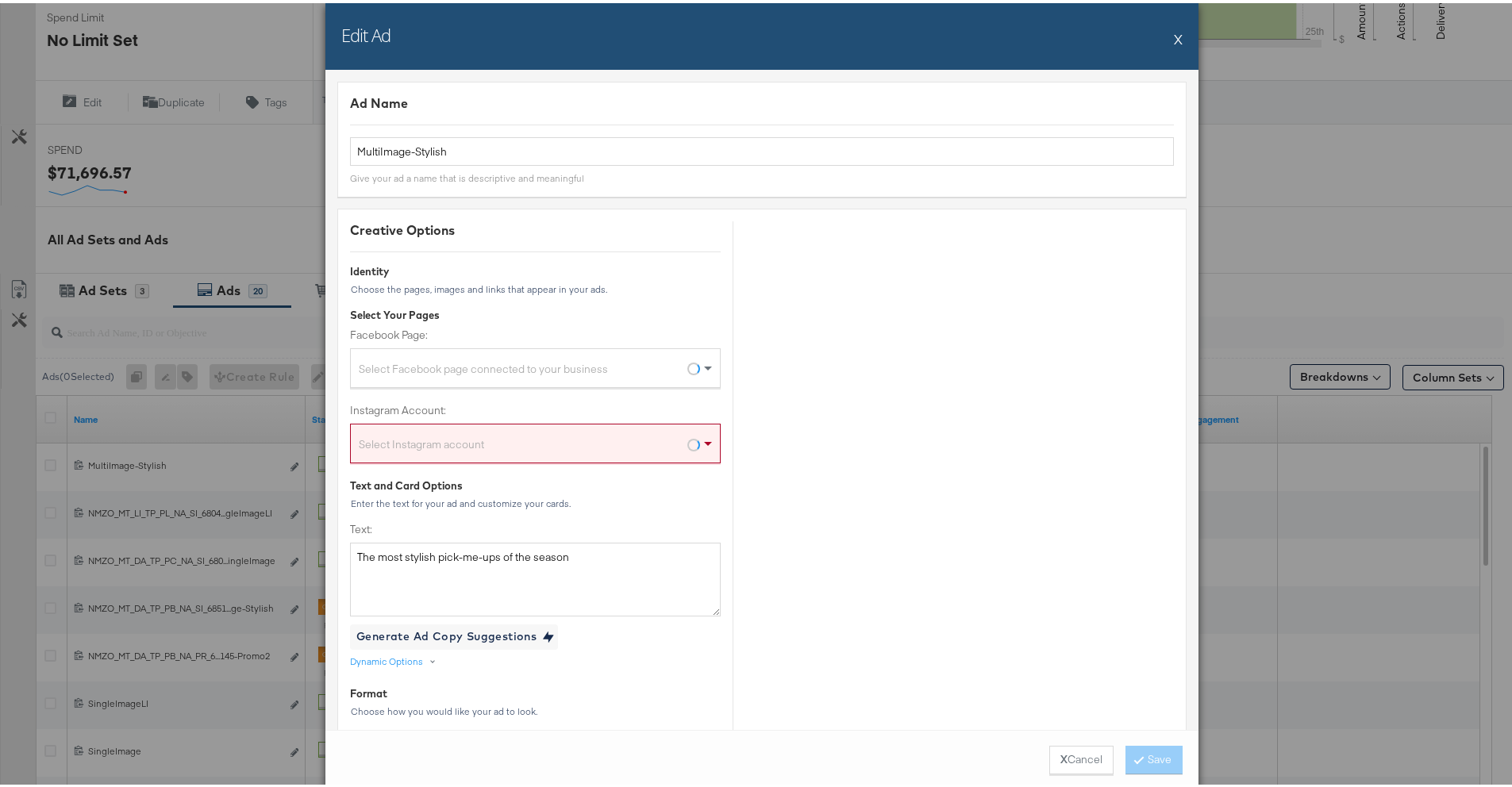
click at [1174, 37] on button "X" at bounding box center [1178, 36] width 9 height 32
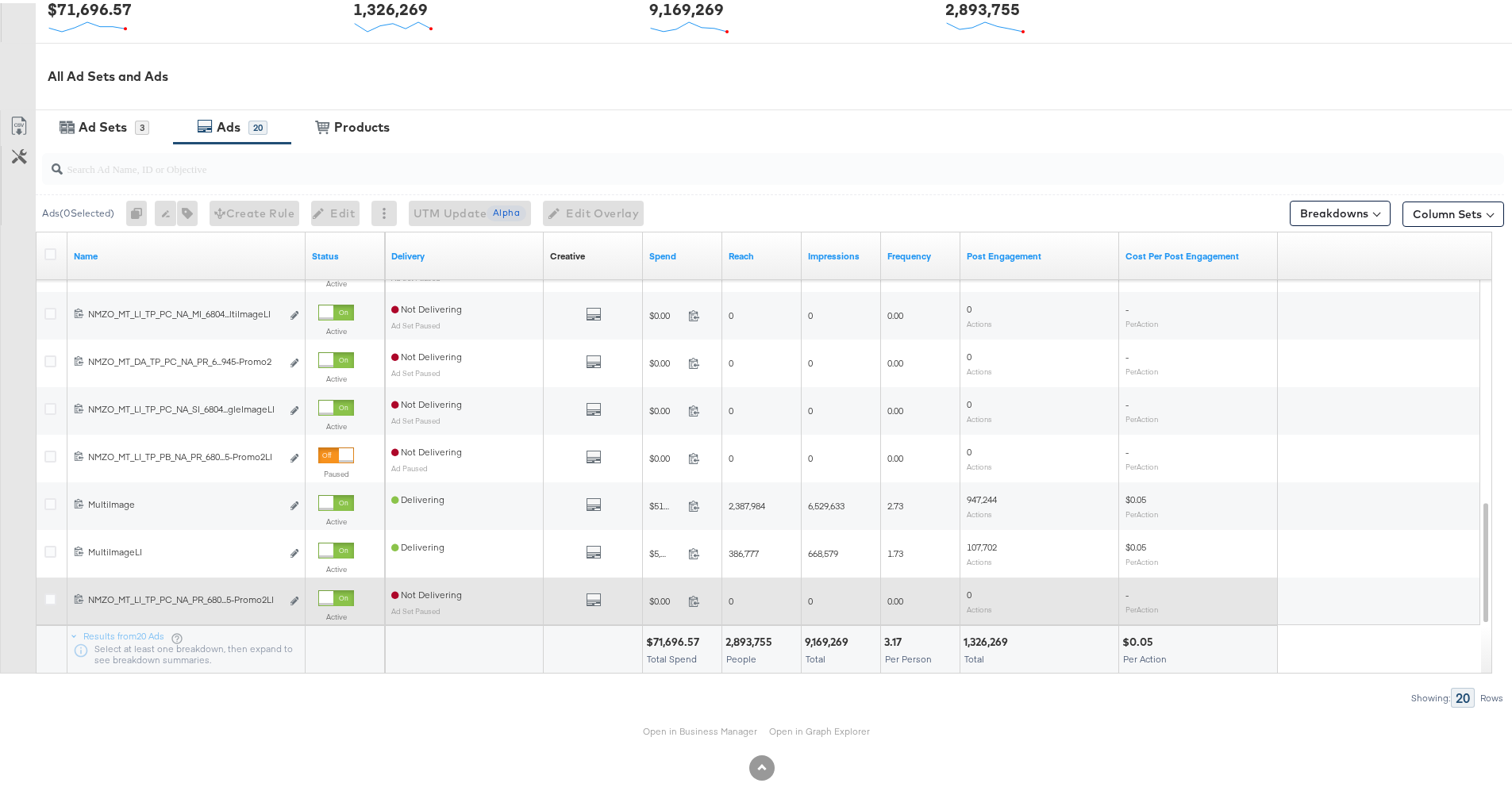
scroll to position [713, 0]
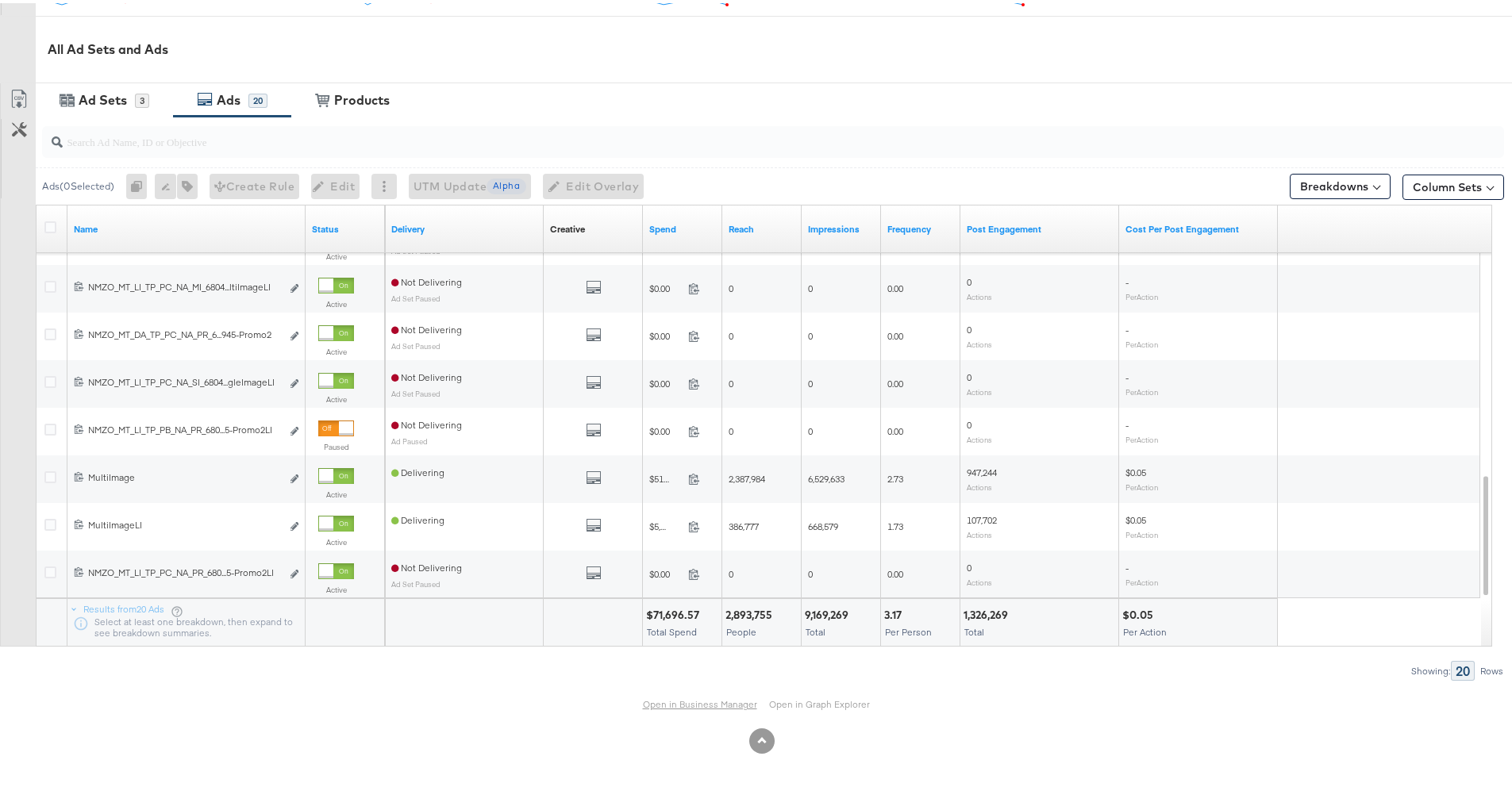
click at [654, 703] on link "Open in Business Manager" at bounding box center [699, 701] width 114 height 12
click at [354, 145] on input "search" at bounding box center [716, 132] width 1306 height 31
paste input "[CREDIT_CARD_NUMBER]"
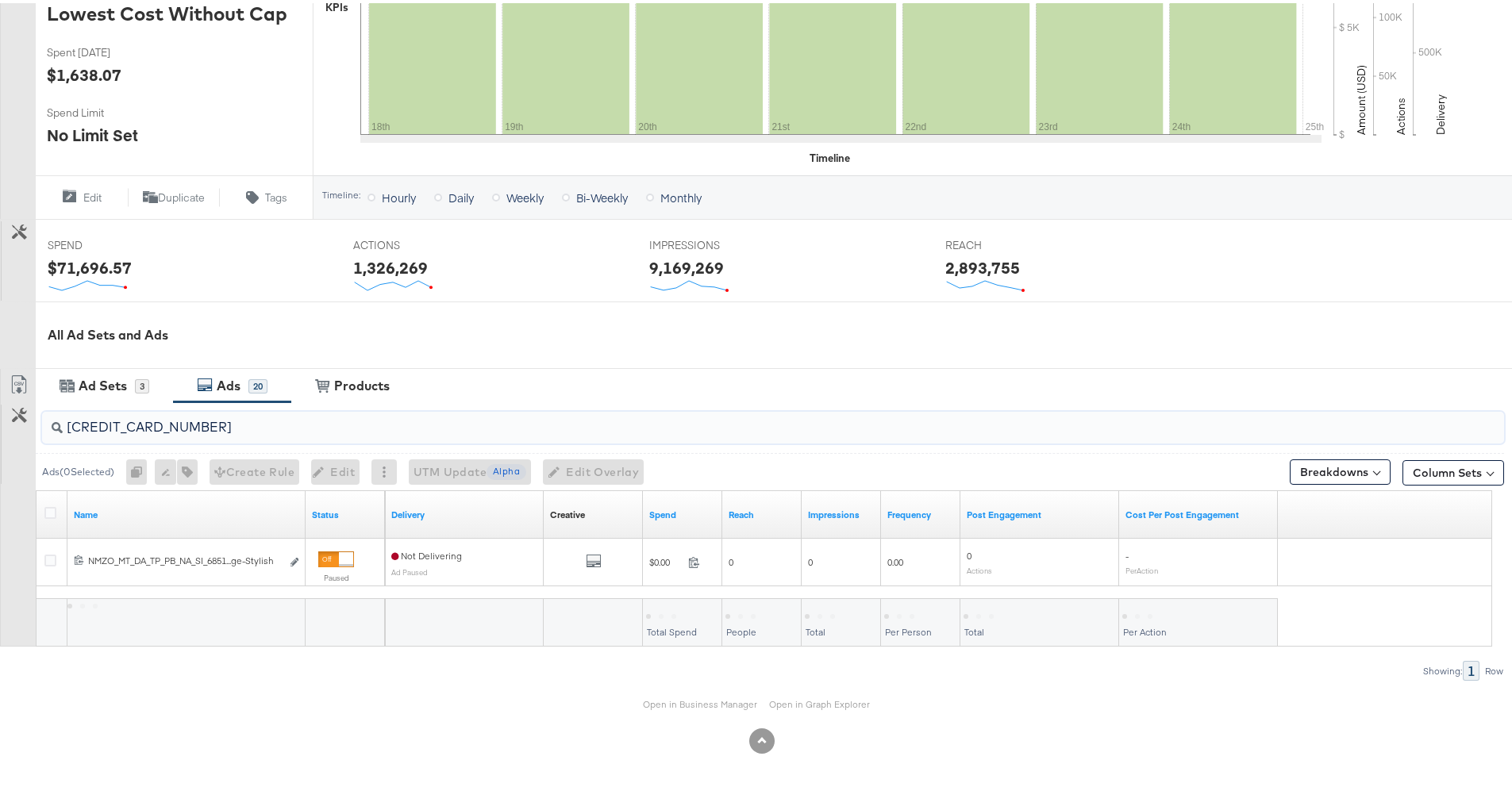
scroll to position [427, 0]
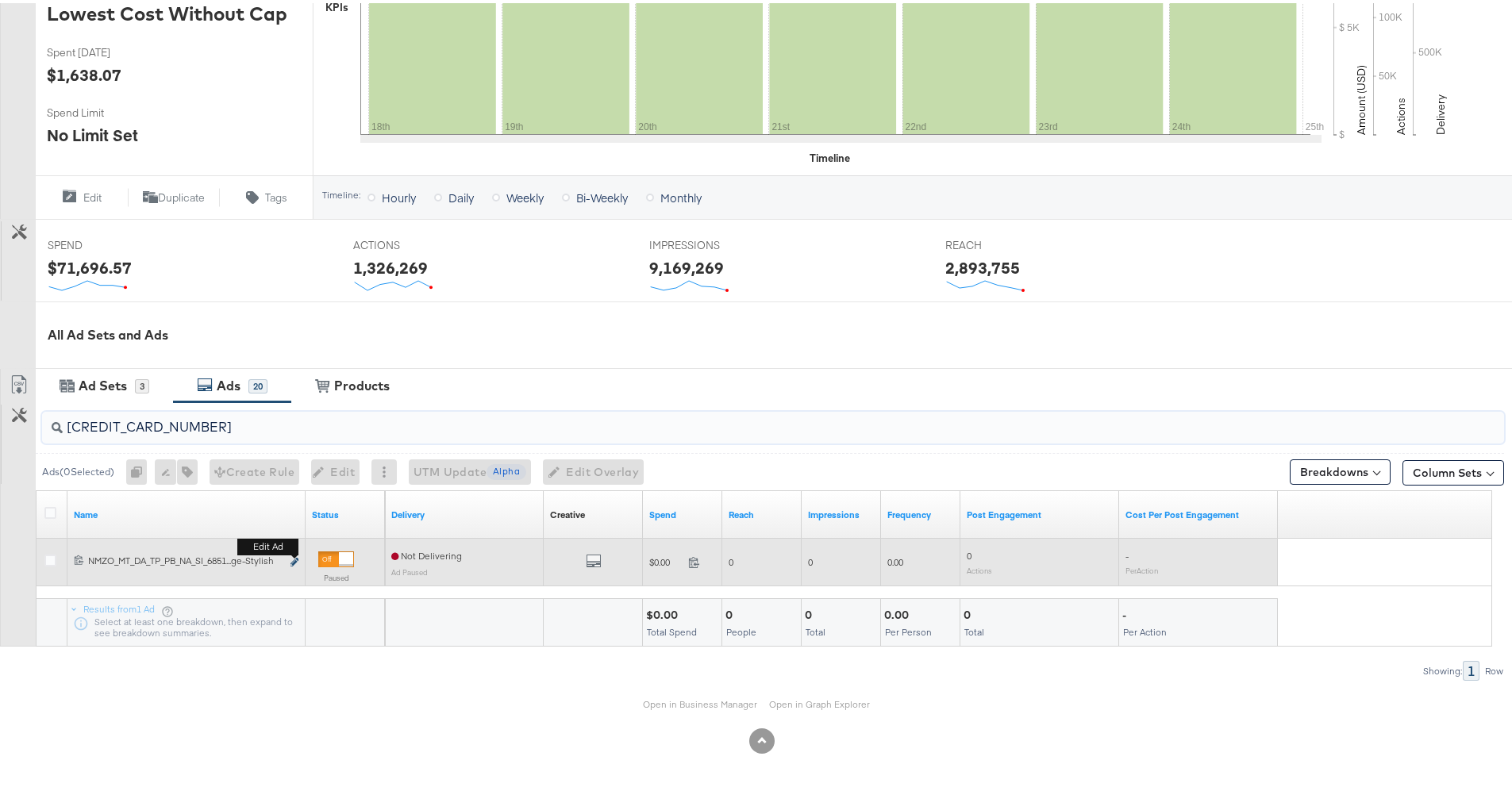
click at [294, 558] on icon "link" at bounding box center [294, 558] width 8 height 9
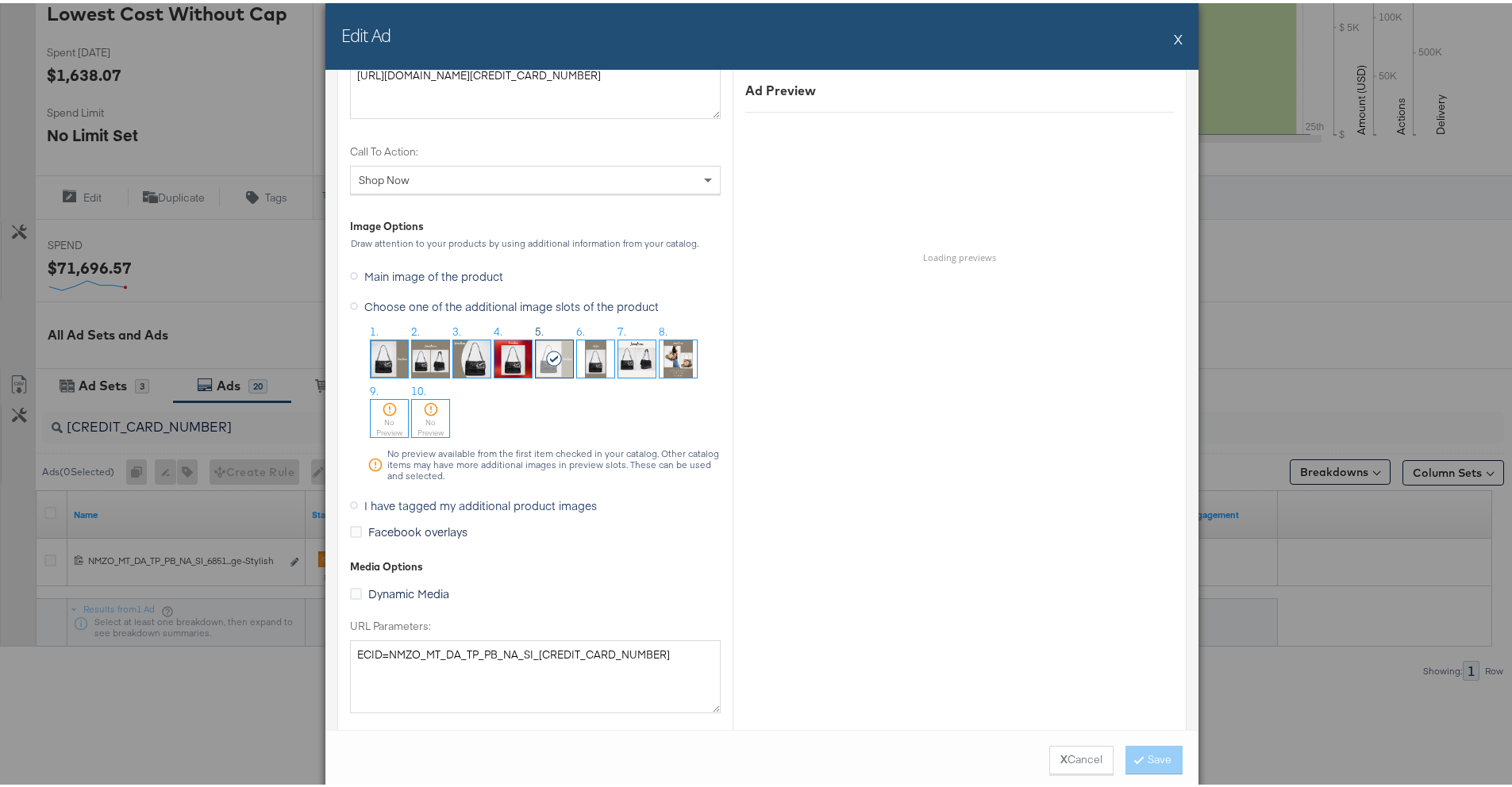
scroll to position [1225, 0]
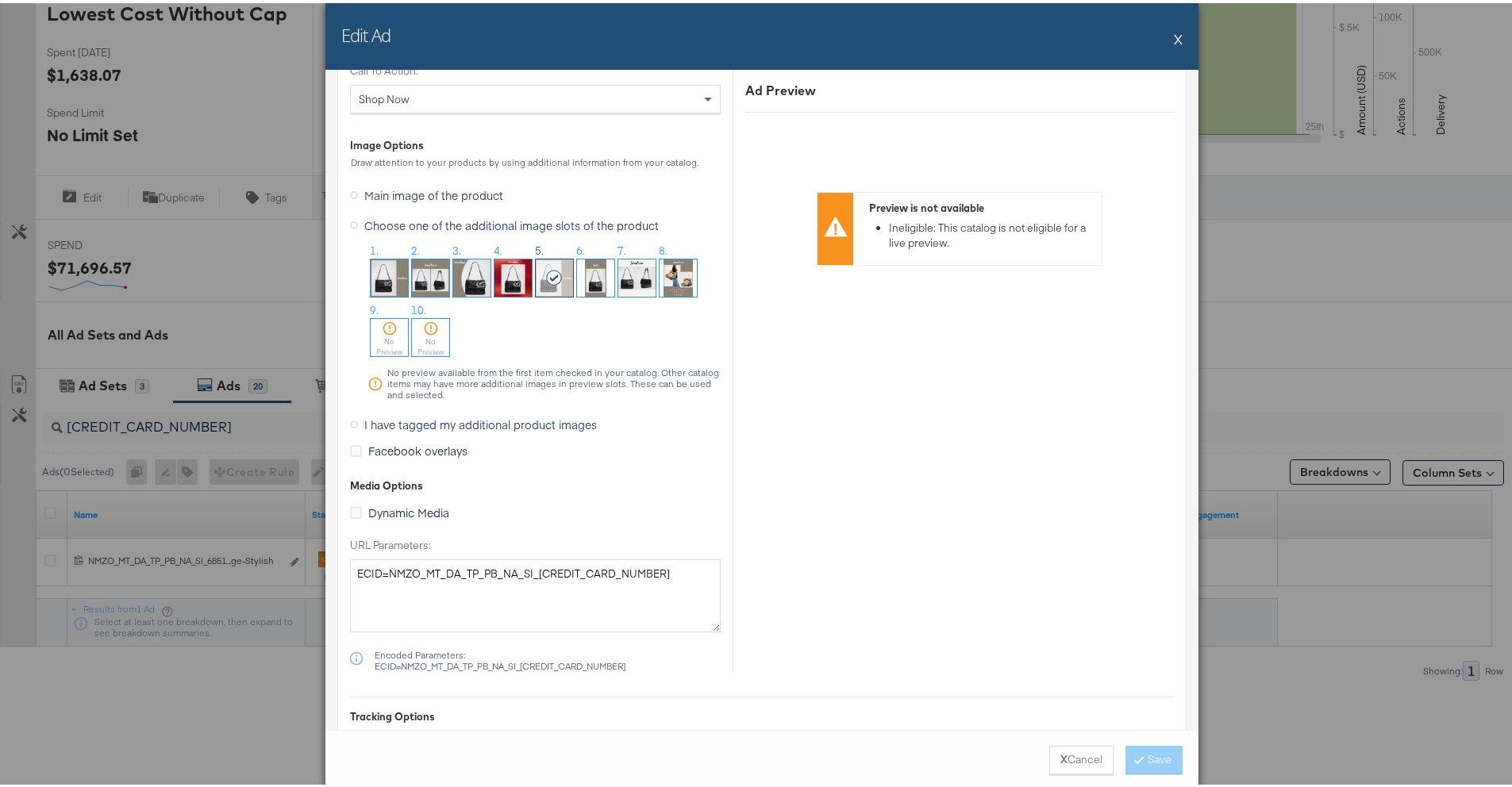
click at [1174, 37] on button "X" at bounding box center [1178, 36] width 9 height 32
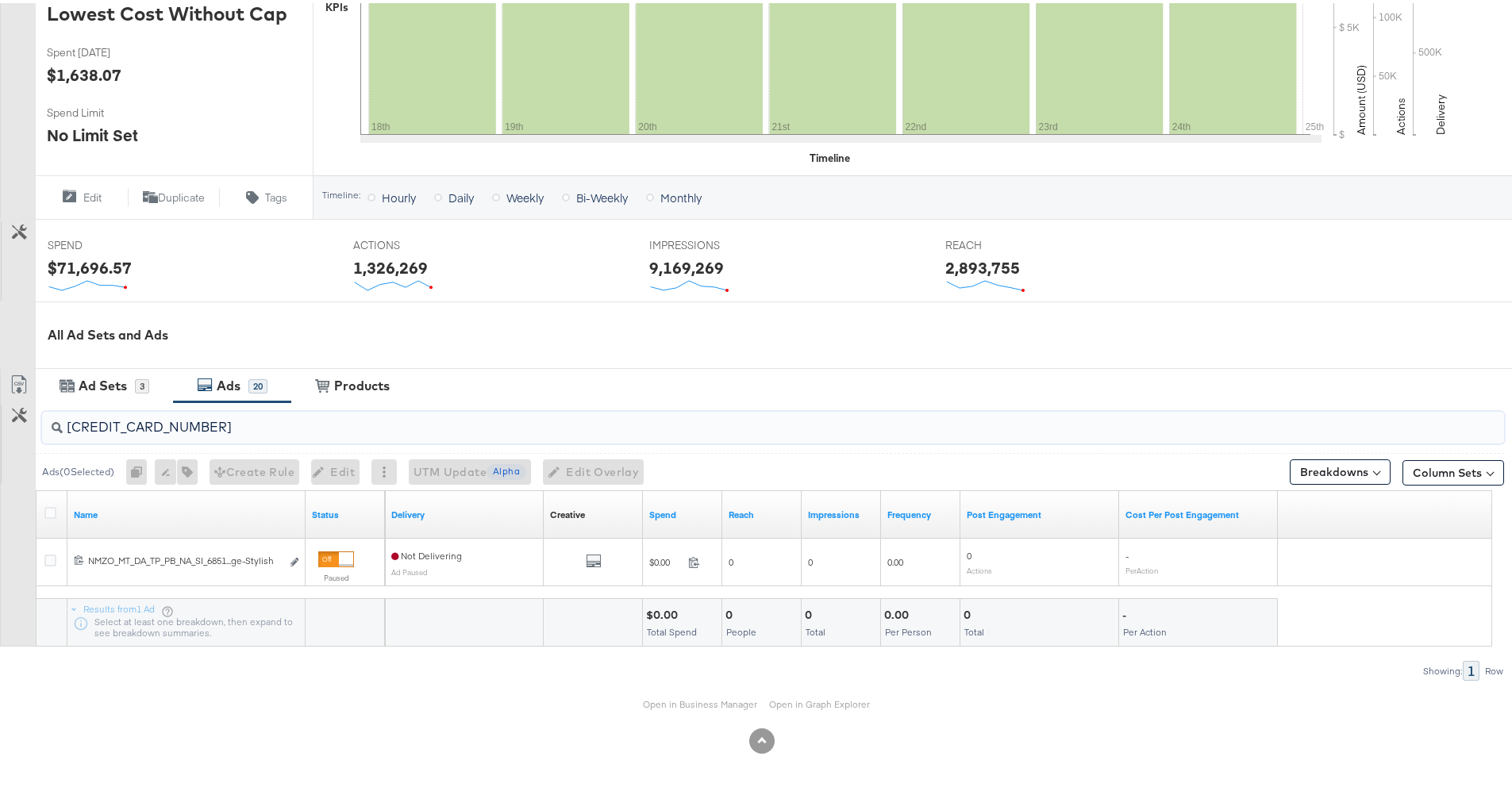
drag, startPoint x: 45, startPoint y: 434, endPoint x: 30, endPoint y: 431, distance: 15.3
click at [30, 431] on div "6851676385545 Ads ( 0 Selected) 0 Rename 0 ads Tags for 0 campaigns Create Rule…" at bounding box center [751, 538] width 1503 height 279
paste input "043577091"
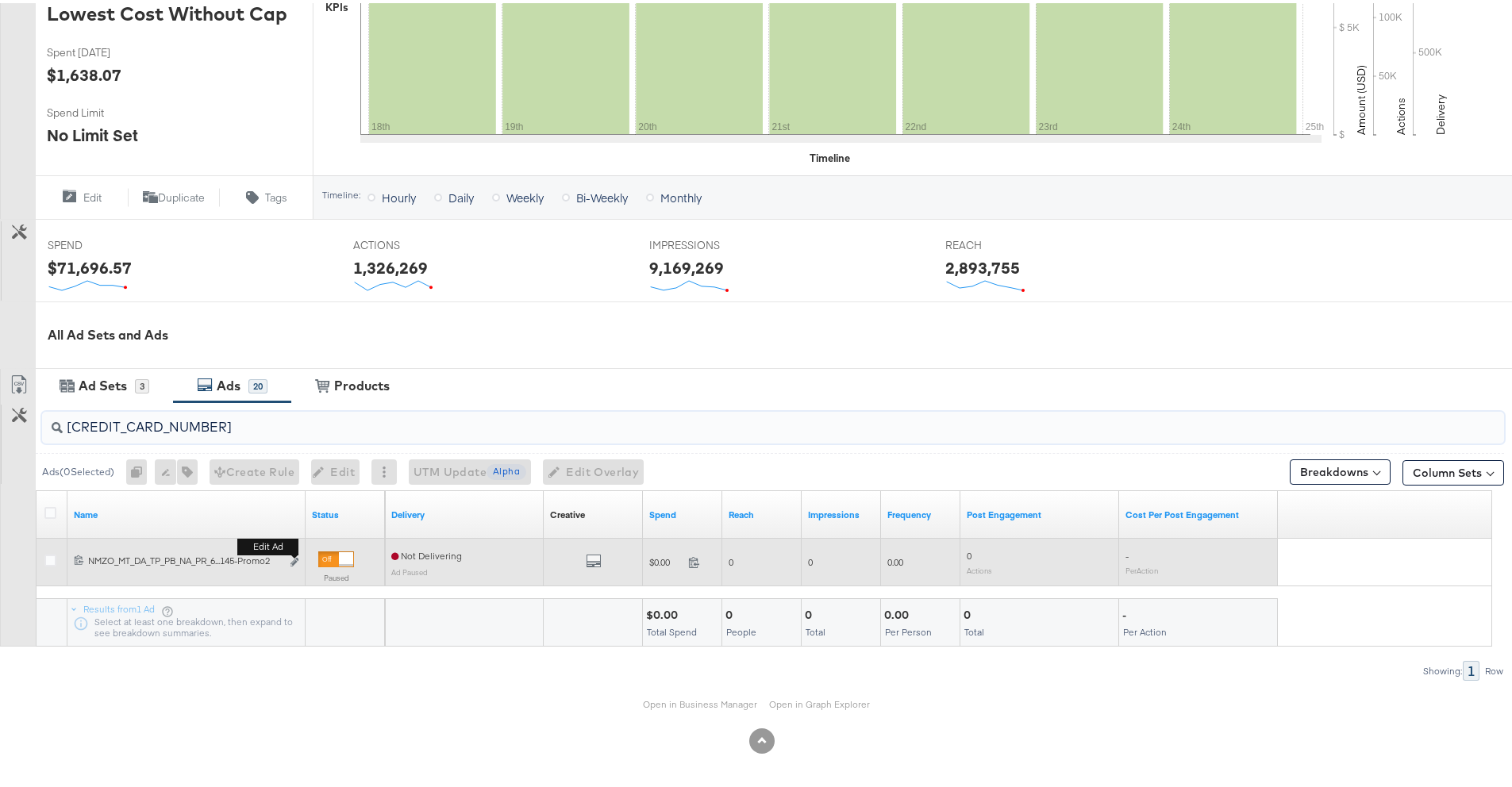
type input "[CREDIT_CARD_NUMBER]"
click at [289, 558] on div "Edit ad" at bounding box center [289, 559] width 18 height 16
click at [294, 558] on icon "link" at bounding box center [294, 558] width 8 height 9
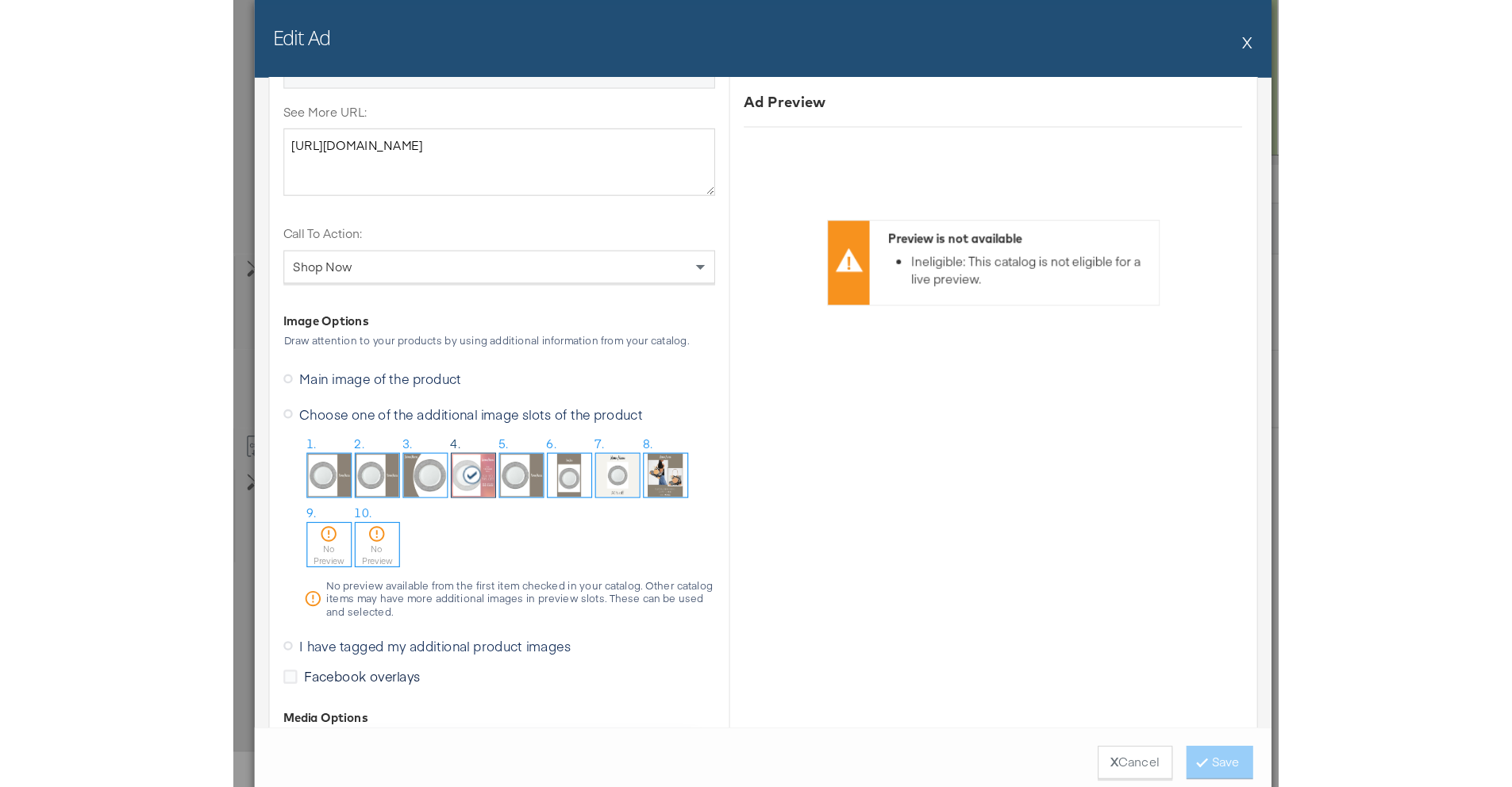
scroll to position [357, 0]
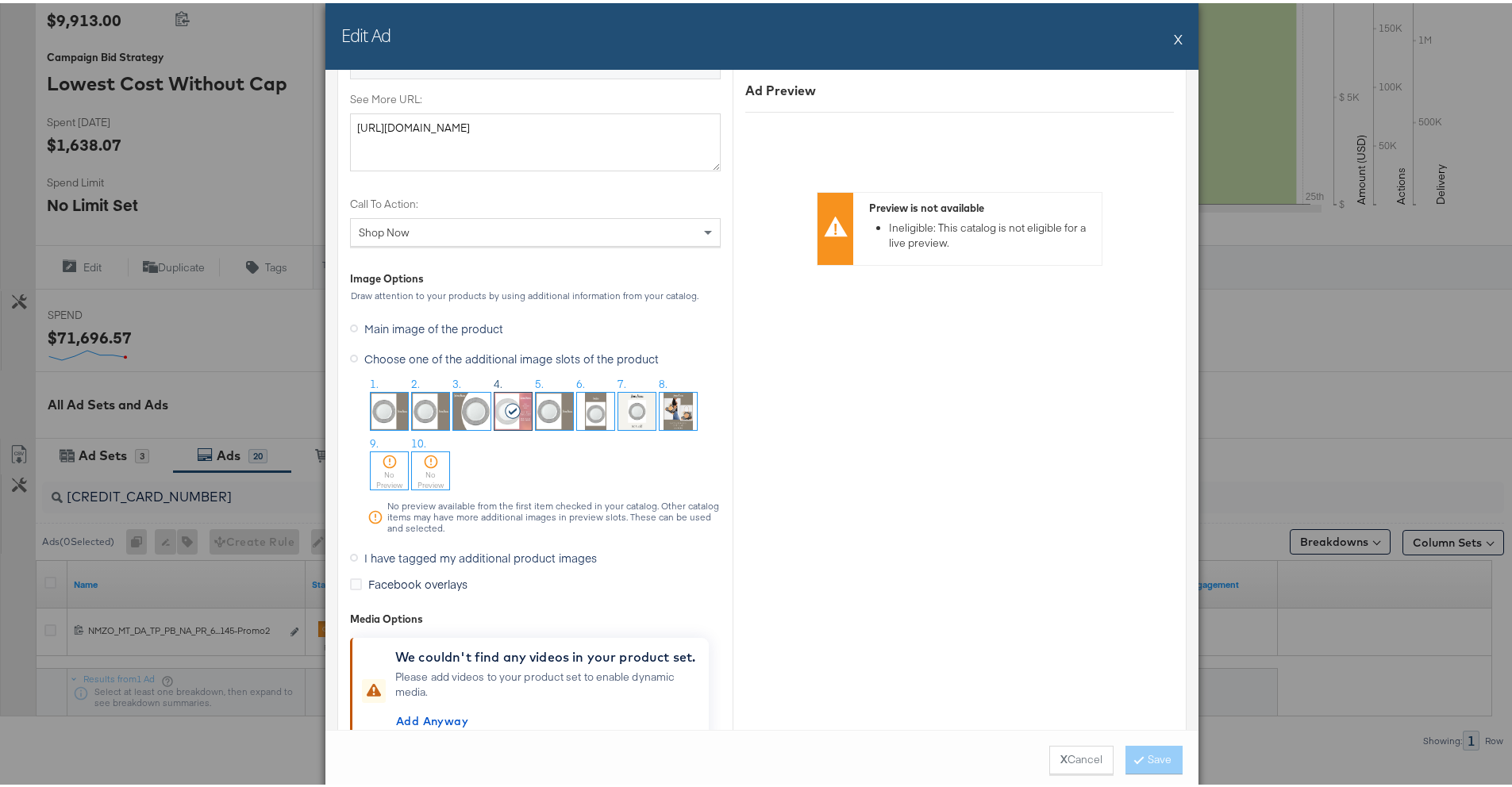
click at [812, 595] on div "Ad Preview Preview is not available Ineligible: This catalog is not eligible fo…" at bounding box center [959, 7] width 453 height 1761
click at [410, 553] on span "I have tagged my additional product images" at bounding box center [480, 554] width 232 height 16
click at [0, 0] on input "I have tagged my additional product images" at bounding box center [0, 0] width 0 height 0
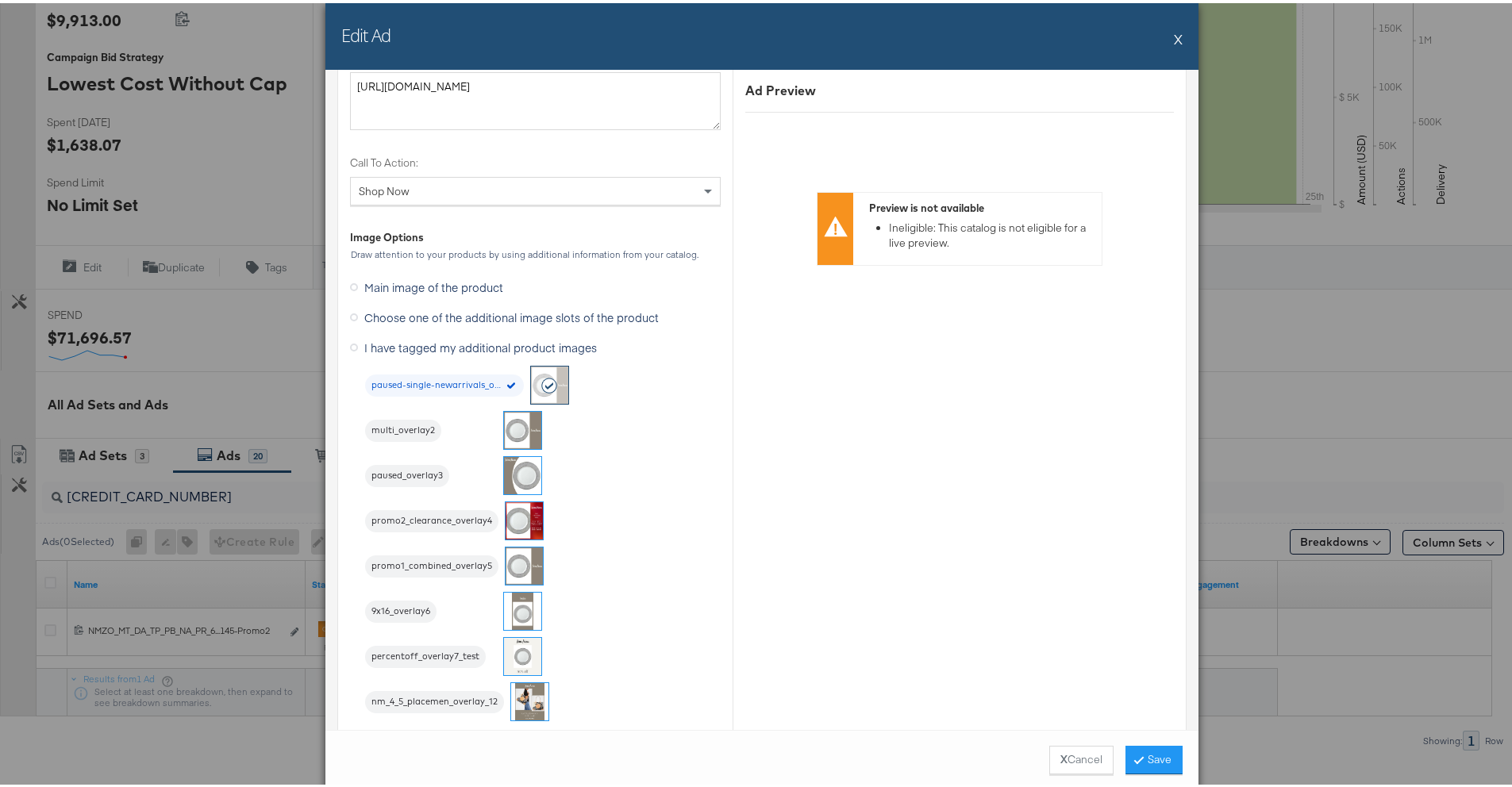
scroll to position [1144, 0]
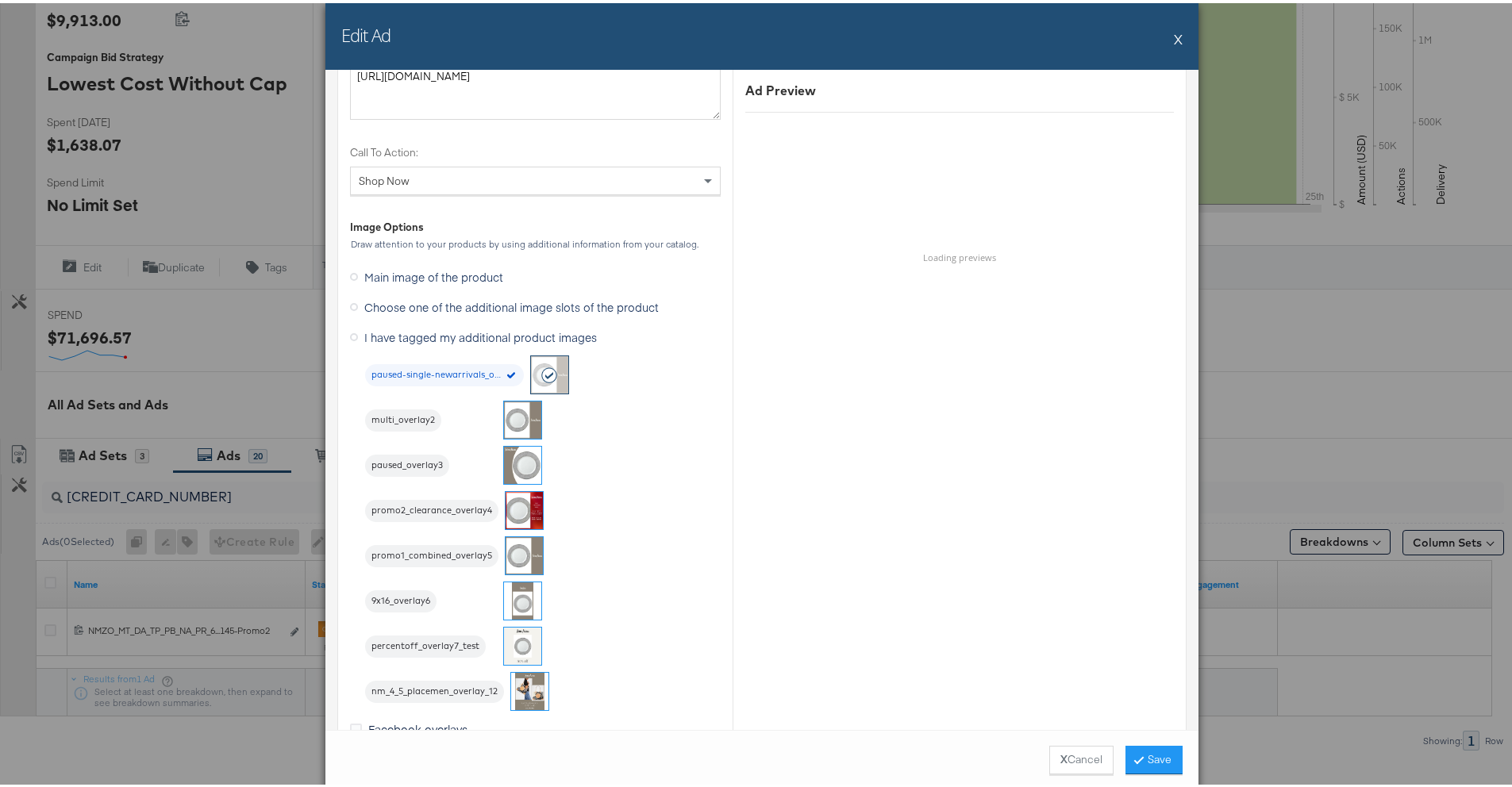
click at [437, 304] on span "Choose one of the additional image slots of the product" at bounding box center [511, 304] width 294 height 16
click at [0, 0] on input "Choose one of the additional image slots of the product" at bounding box center [0, 0] width 0 height 0
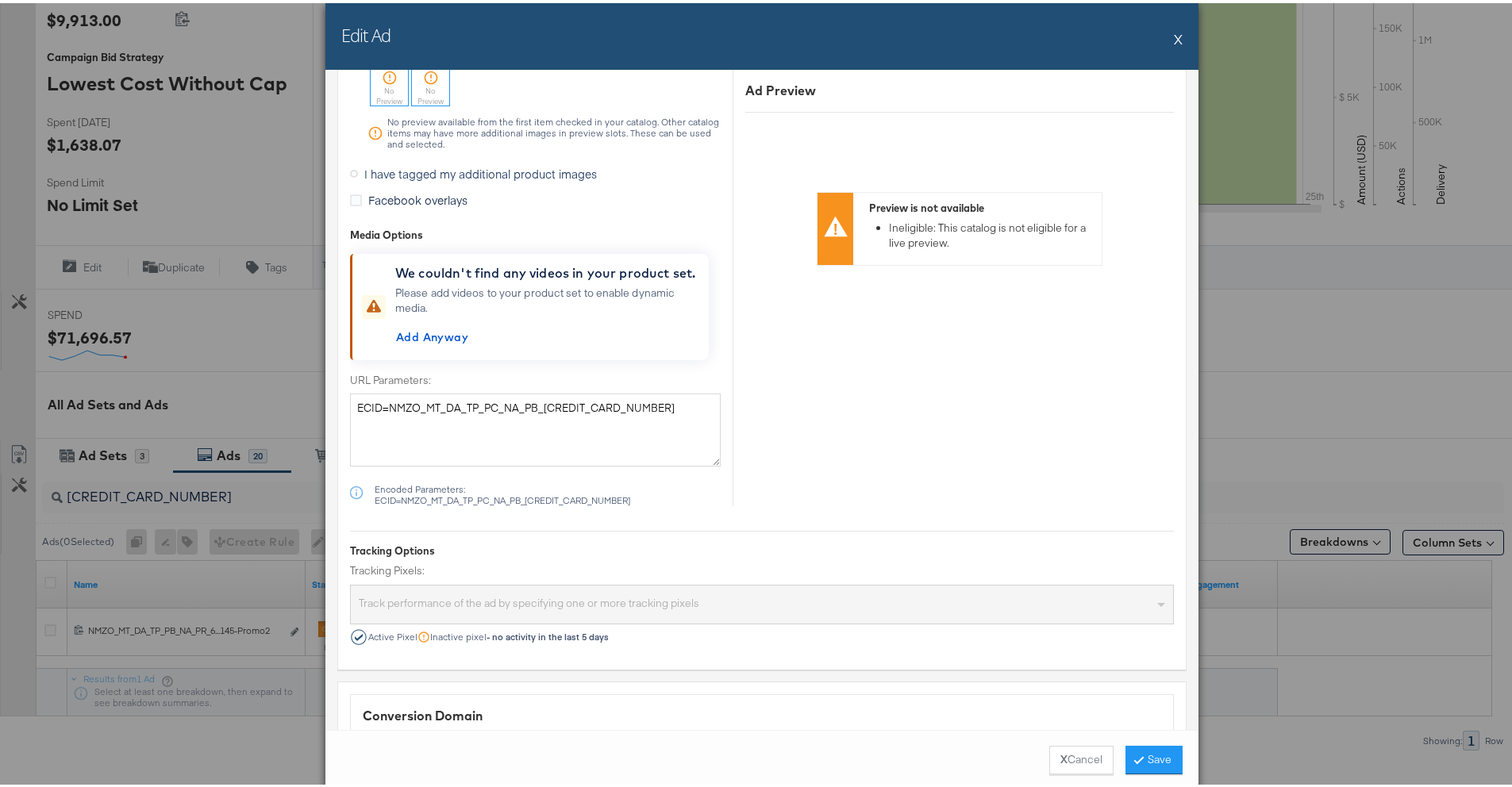
scroll to position [1394, 0]
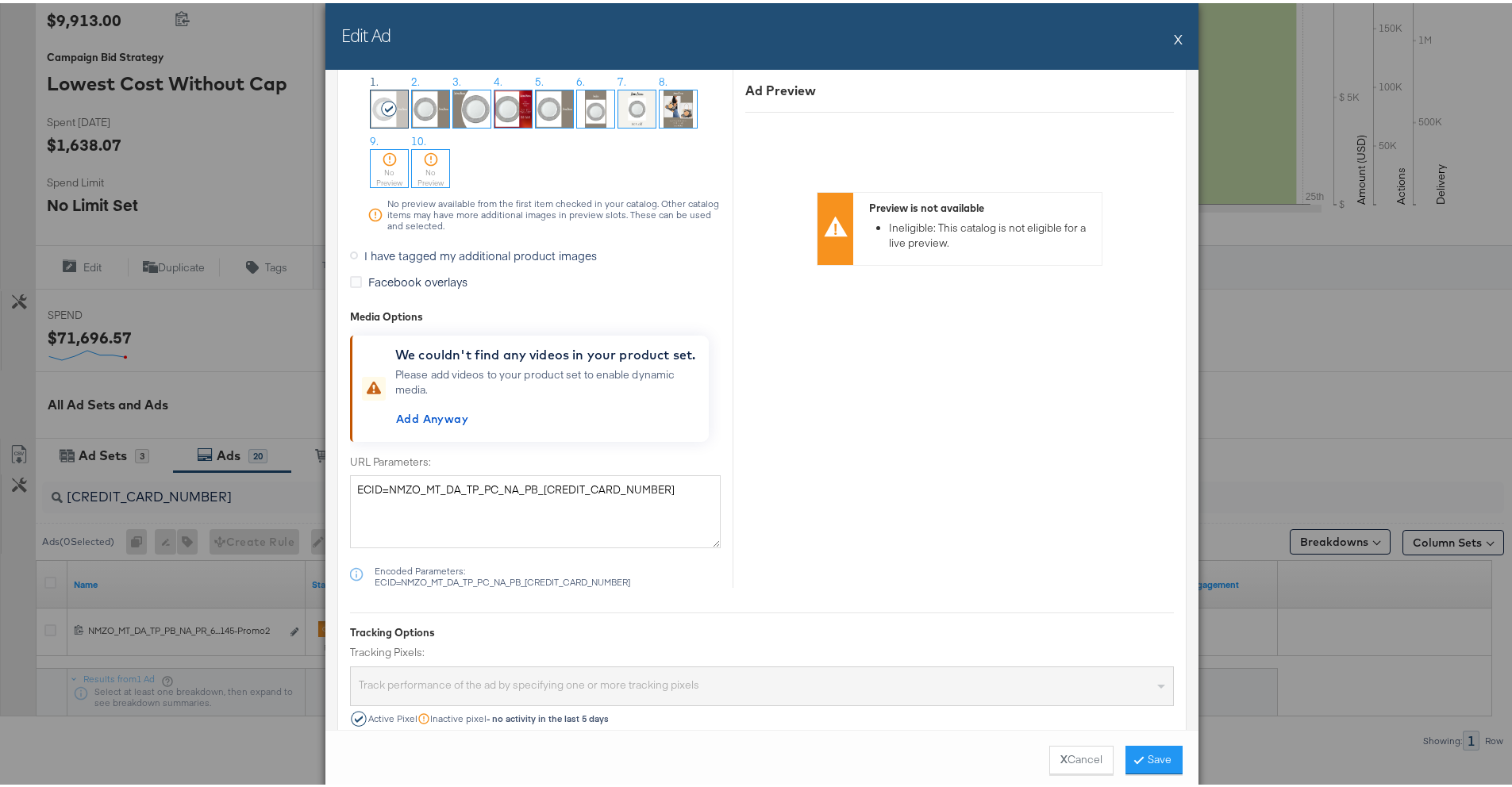
click at [424, 254] on span "I have tagged my additional product images" at bounding box center [480, 252] width 232 height 16
click at [0, 0] on input "I have tagged my additional product images" at bounding box center [0, 0] width 0 height 0
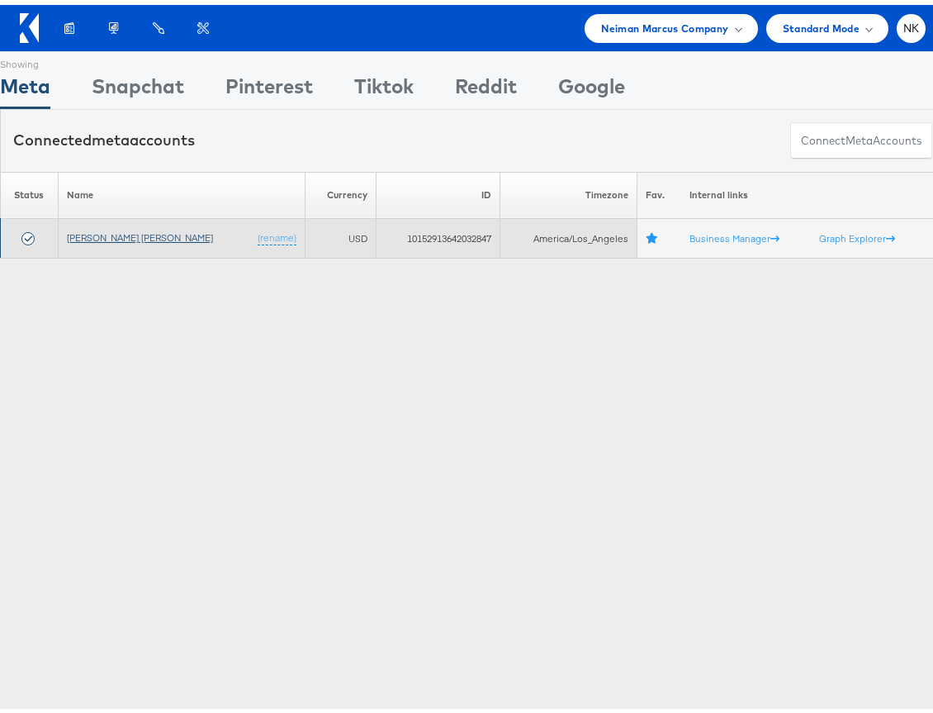
click at [120, 235] on link "[PERSON_NAME] [PERSON_NAME]" at bounding box center [140, 232] width 146 height 12
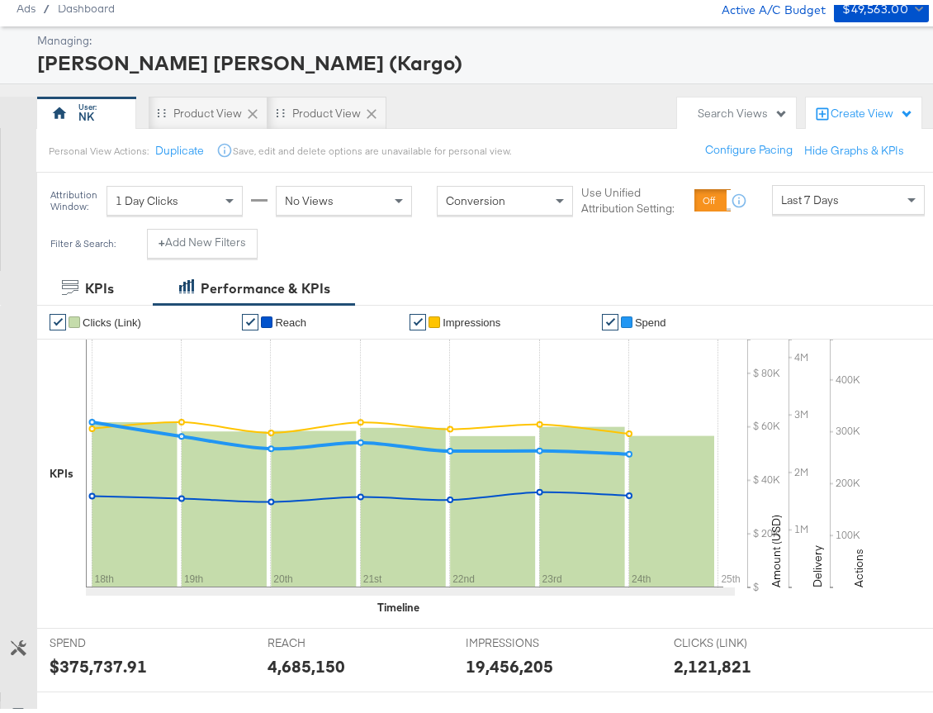
scroll to position [434, 0]
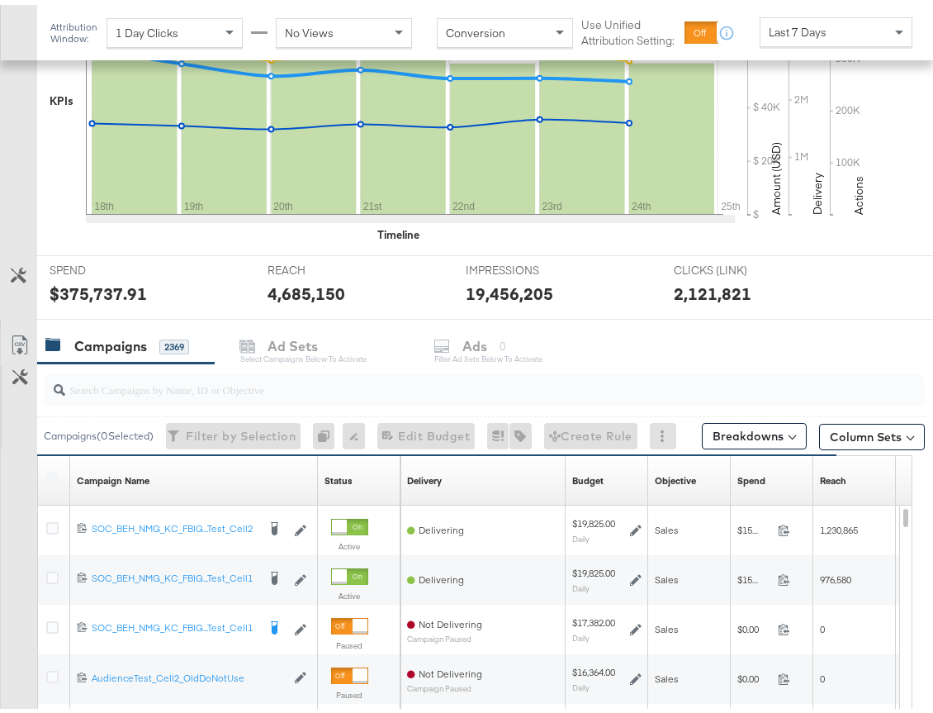
click at [184, 396] on div at bounding box center [484, 384] width 881 height 33
paste input "6804346569945"
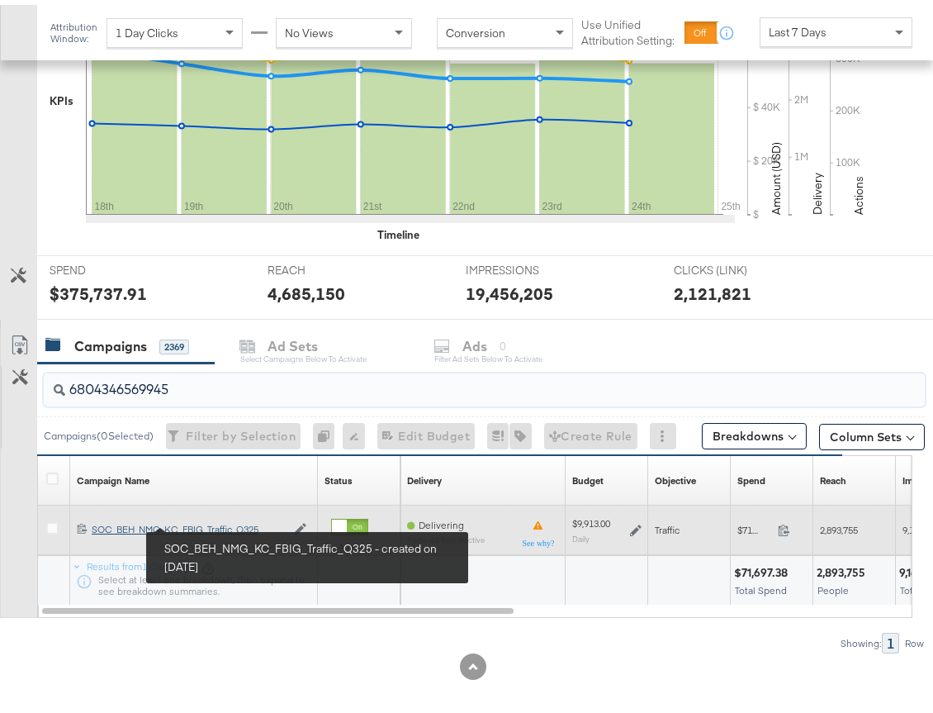
type input "6804346569945"
click at [208, 520] on div "SOC_BEH_NMG_KC_FBIG_Traffic_Q325 SOC_BEH_NMG_KC_FBIG_Traffic_Q325" at bounding box center [189, 524] width 194 height 13
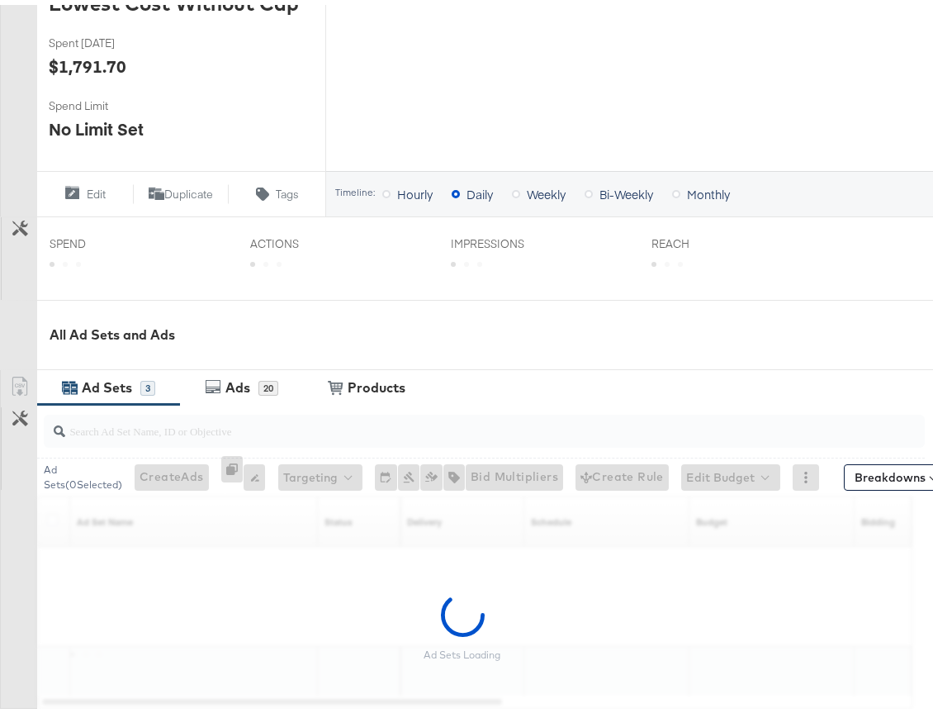
scroll to position [599, 0]
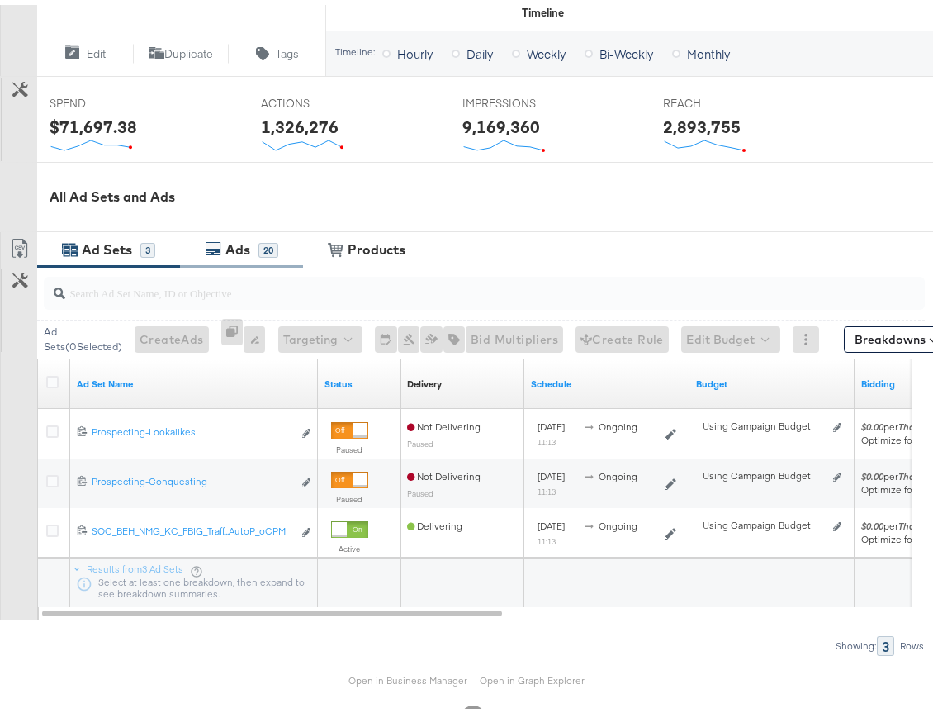
click at [245, 249] on div "Ads" at bounding box center [237, 244] width 25 height 19
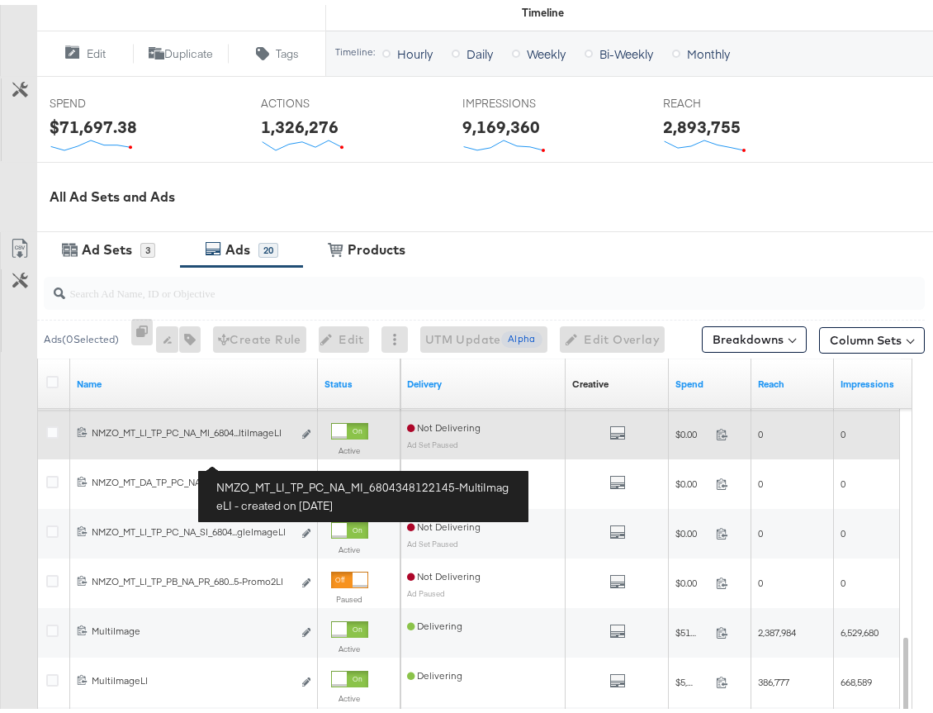
scroll to position [675, 0]
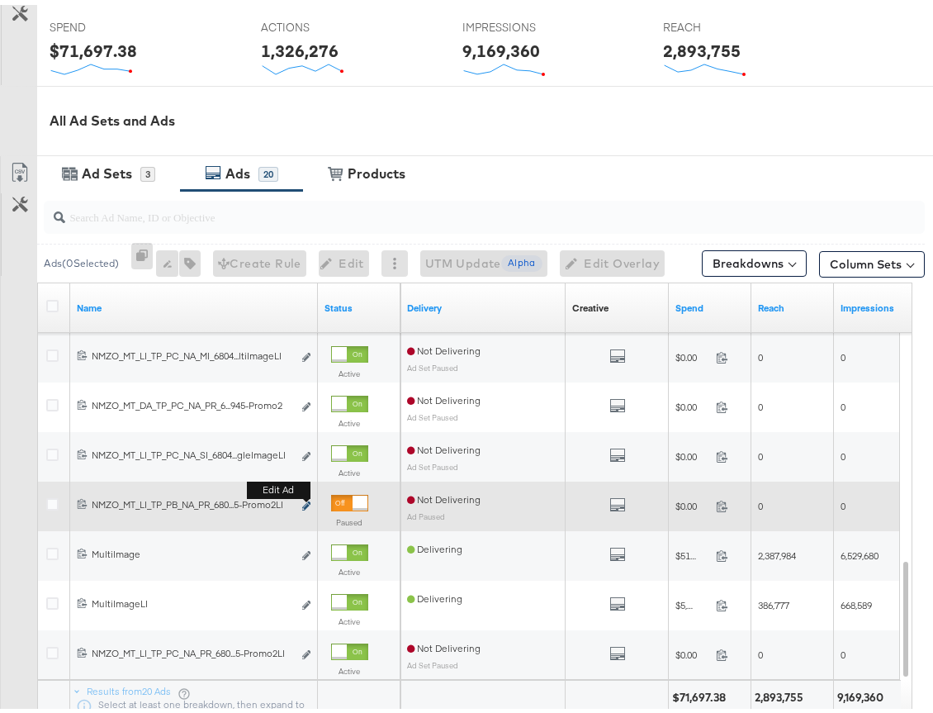
click at [306, 503] on icon "link" at bounding box center [306, 500] width 8 height 9
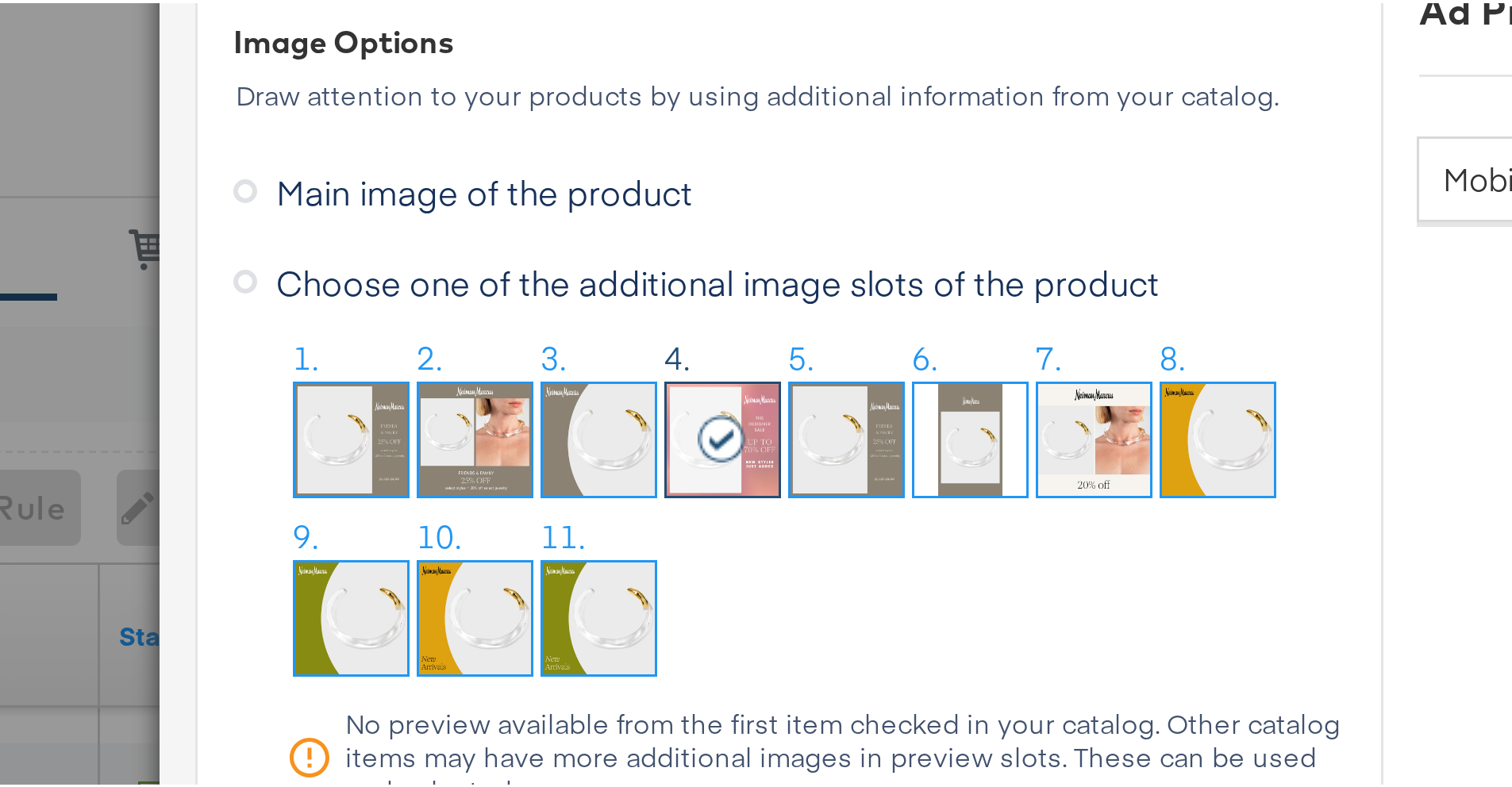
scroll to position [415, 0]
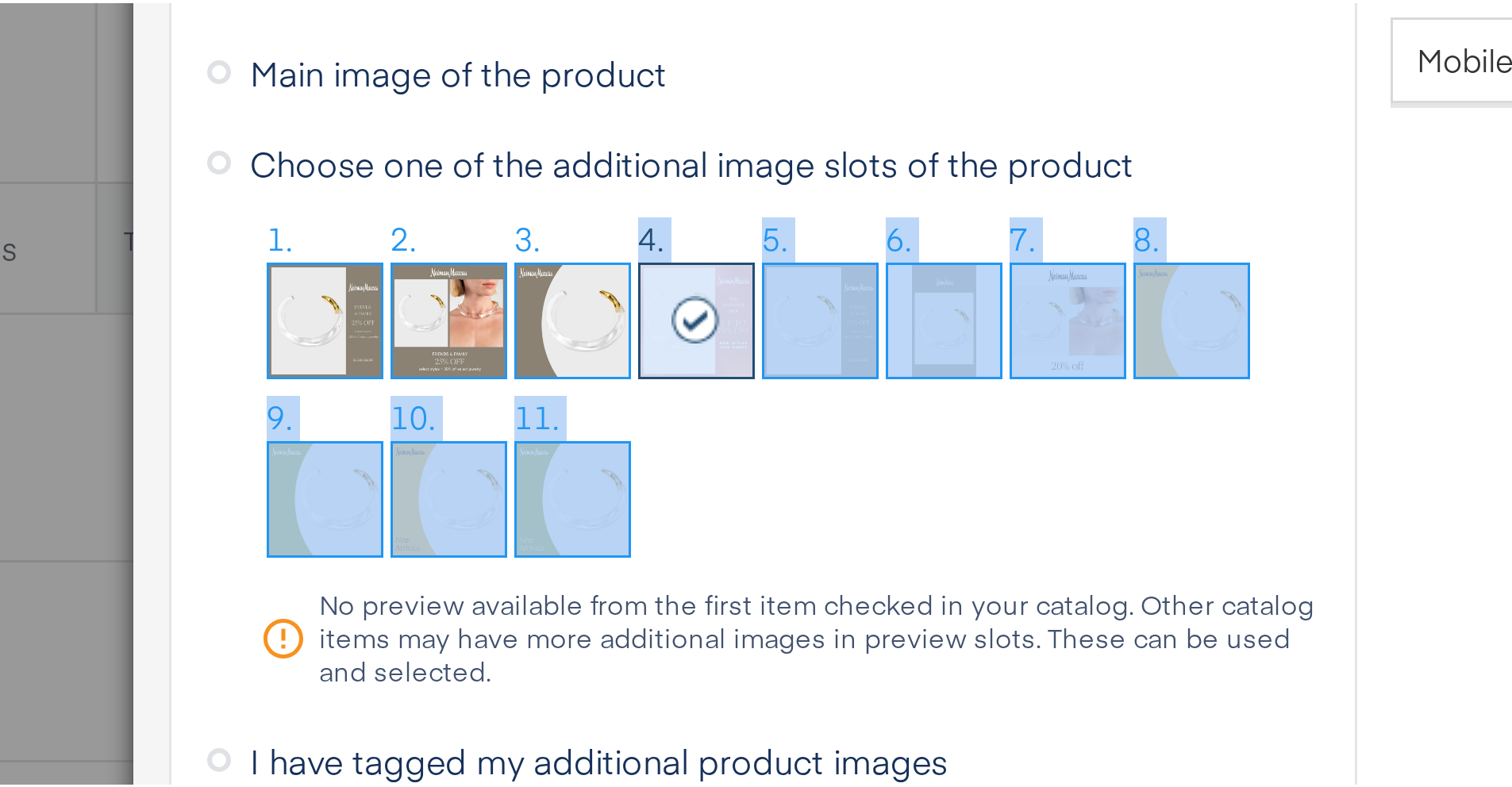
click at [481, 255] on ol "1. 2. 3. 4. 5. 6. 7. 8. 9. 10. 11." at bounding box center [544, 256] width 354 height 119
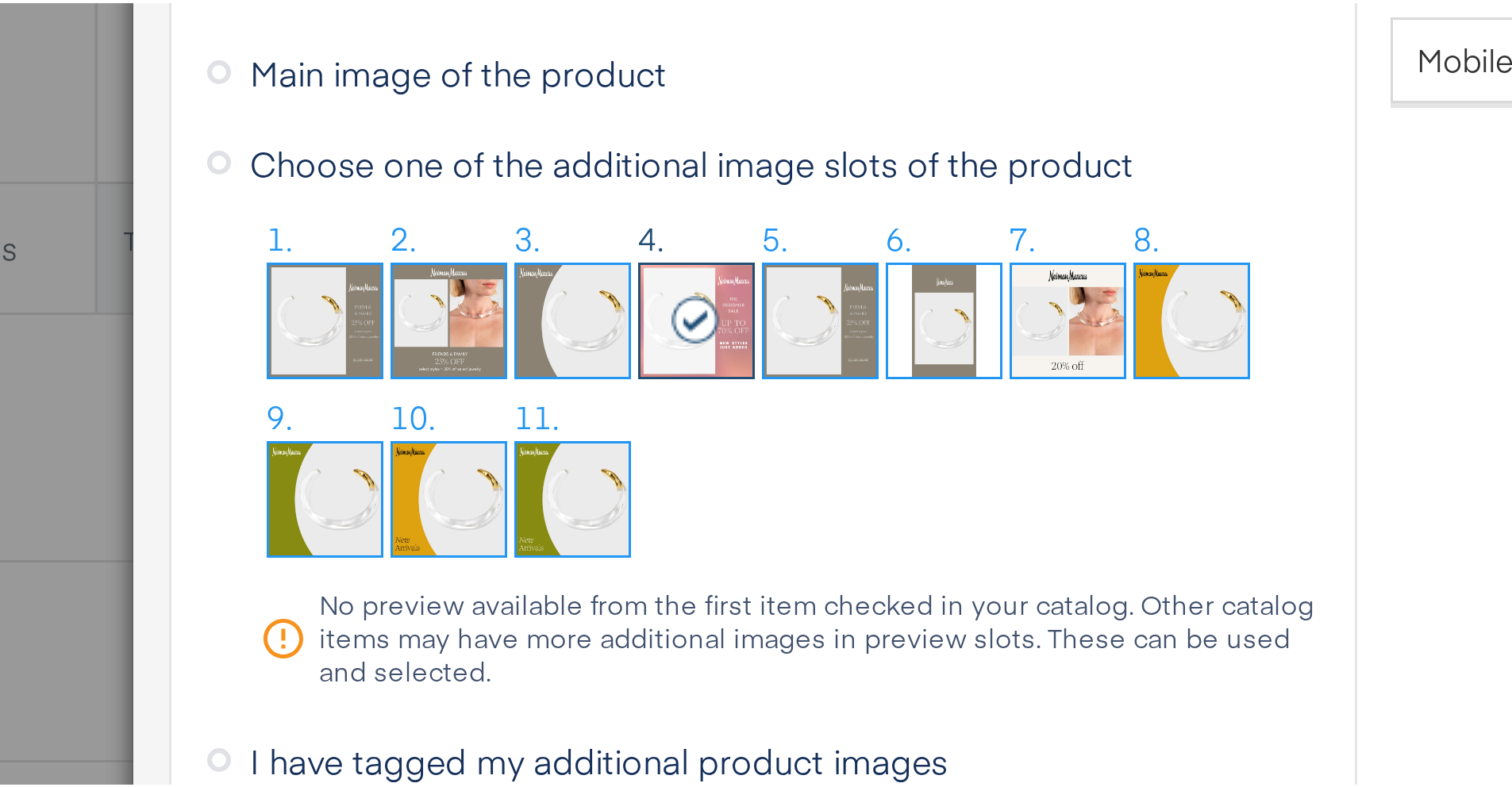
click at [496, 259] on ol "1. 2. 3. 4. 5. 6. 7. 8. 9. 10. 11." at bounding box center [544, 256] width 354 height 119
click at [511, 189] on div "Choose one of the additional image slots of the product 1. 2. 3. 4. 5. 6. 7. 8.…" at bounding box center [535, 259] width 371 height 187
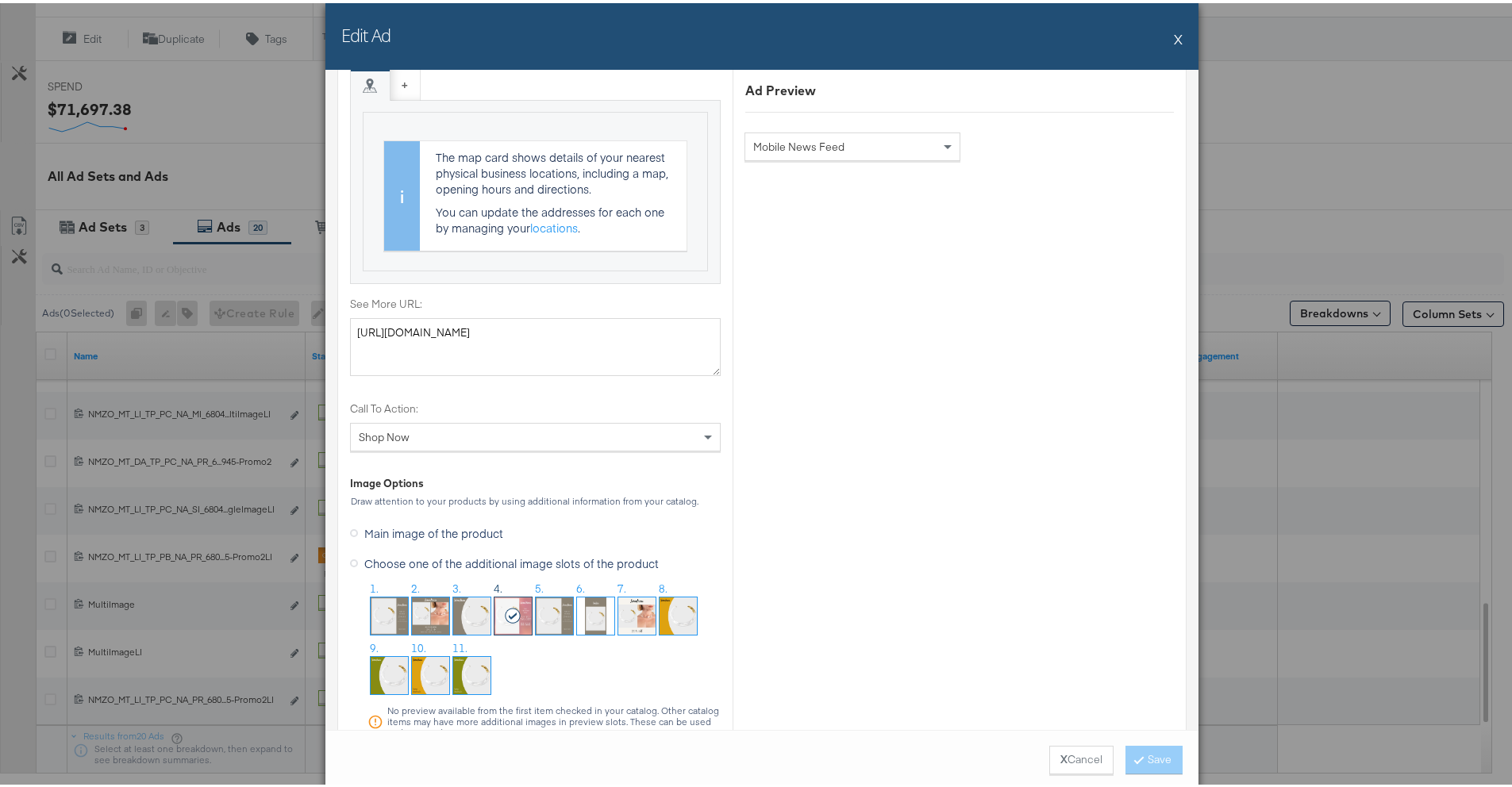
scroll to position [1165, 0]
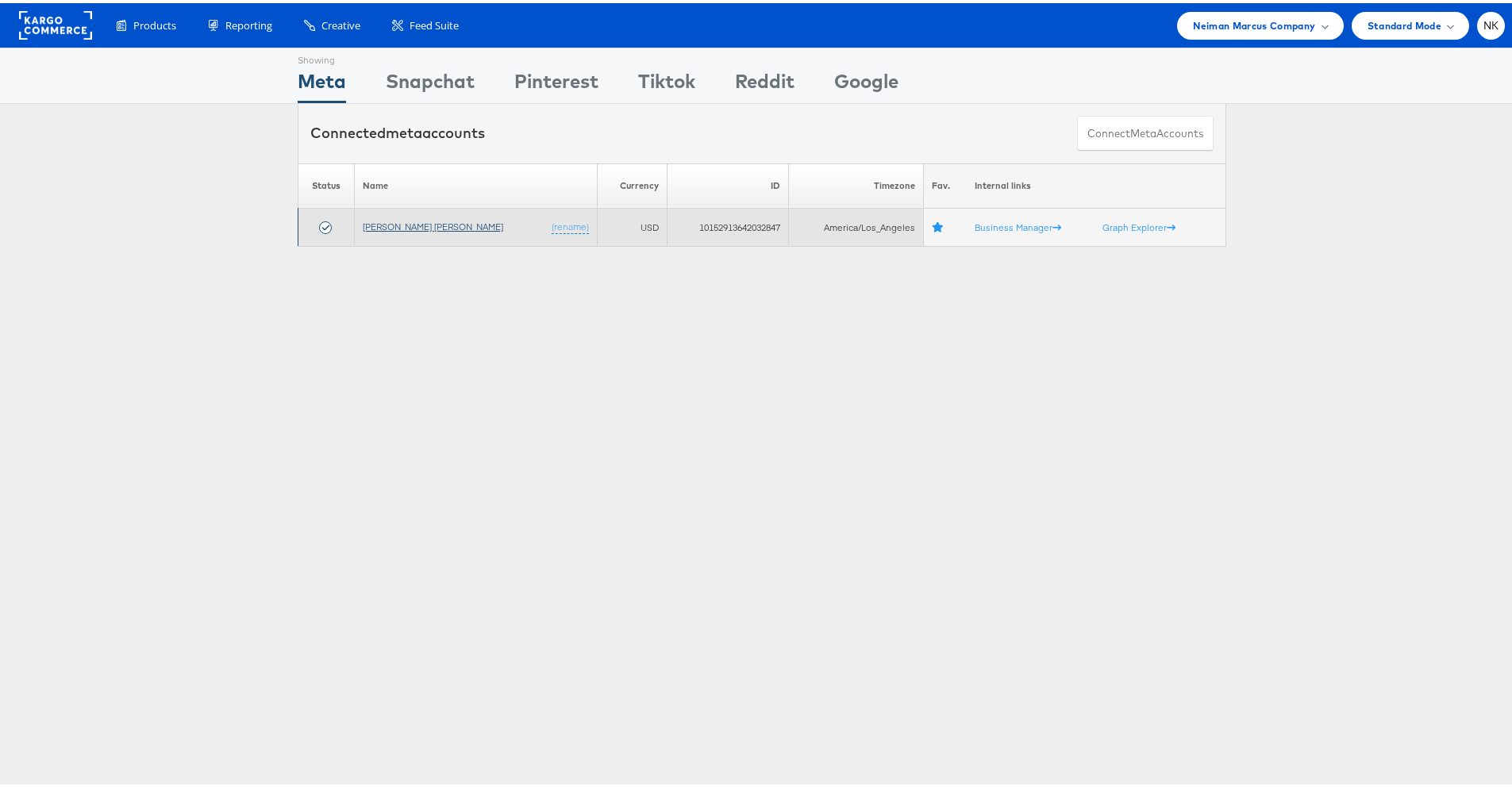
click at [381, 227] on link "[PERSON_NAME] [PERSON_NAME]" at bounding box center [432, 223] width 140 height 12
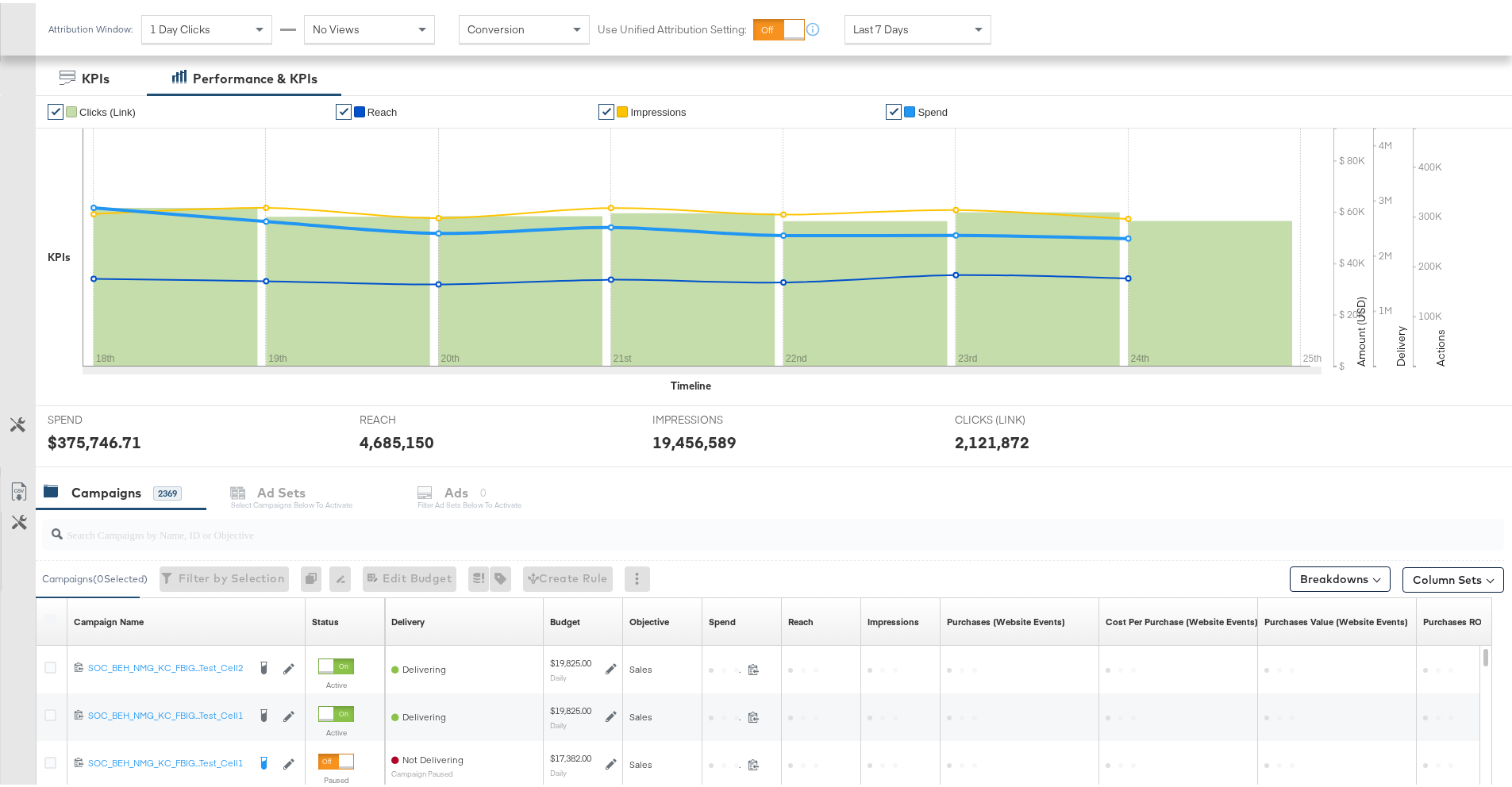
scroll to position [474, 0]
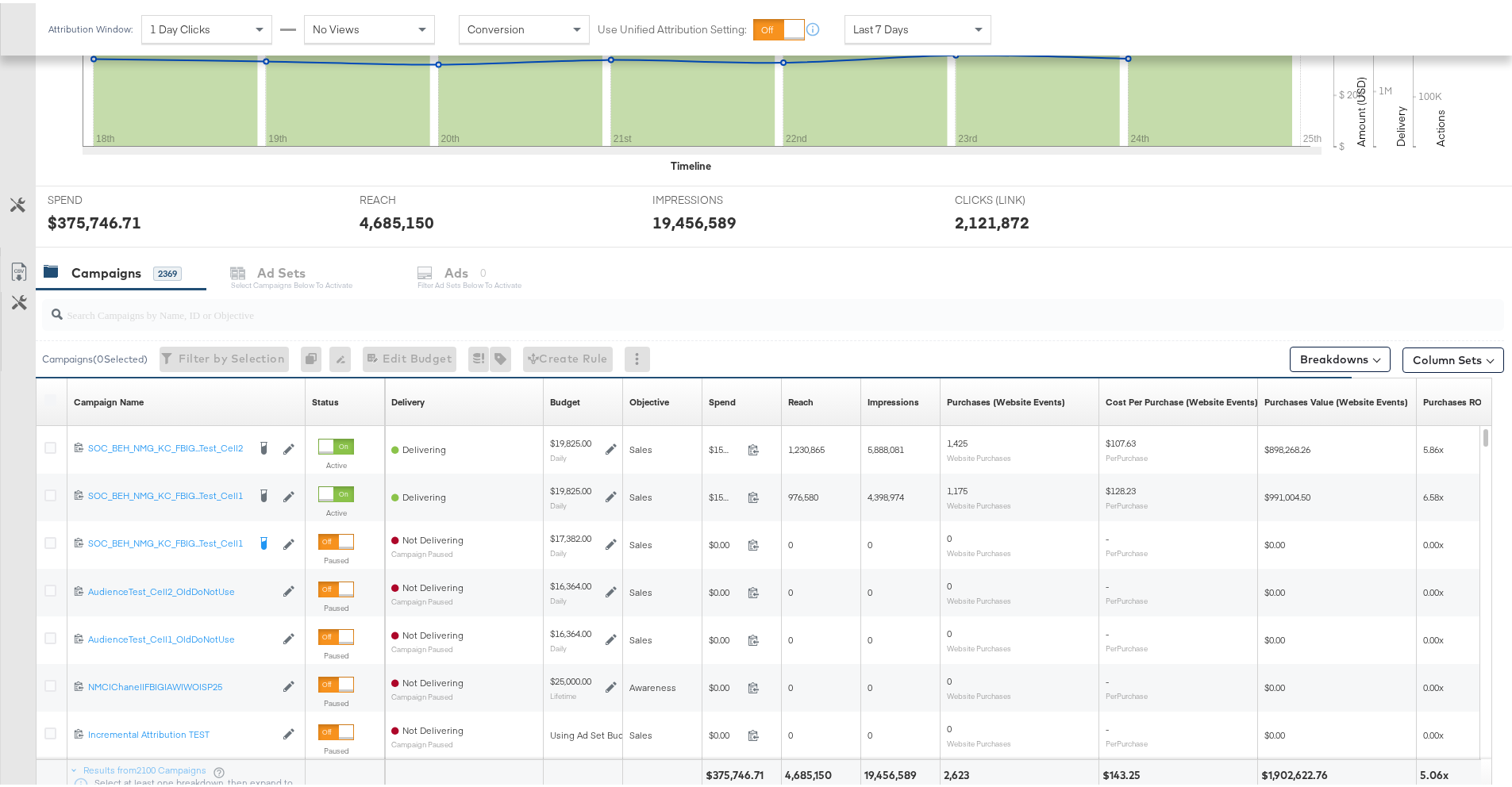
click at [209, 313] on input "search" at bounding box center [716, 305] width 1306 height 31
paste input "6804346569945"
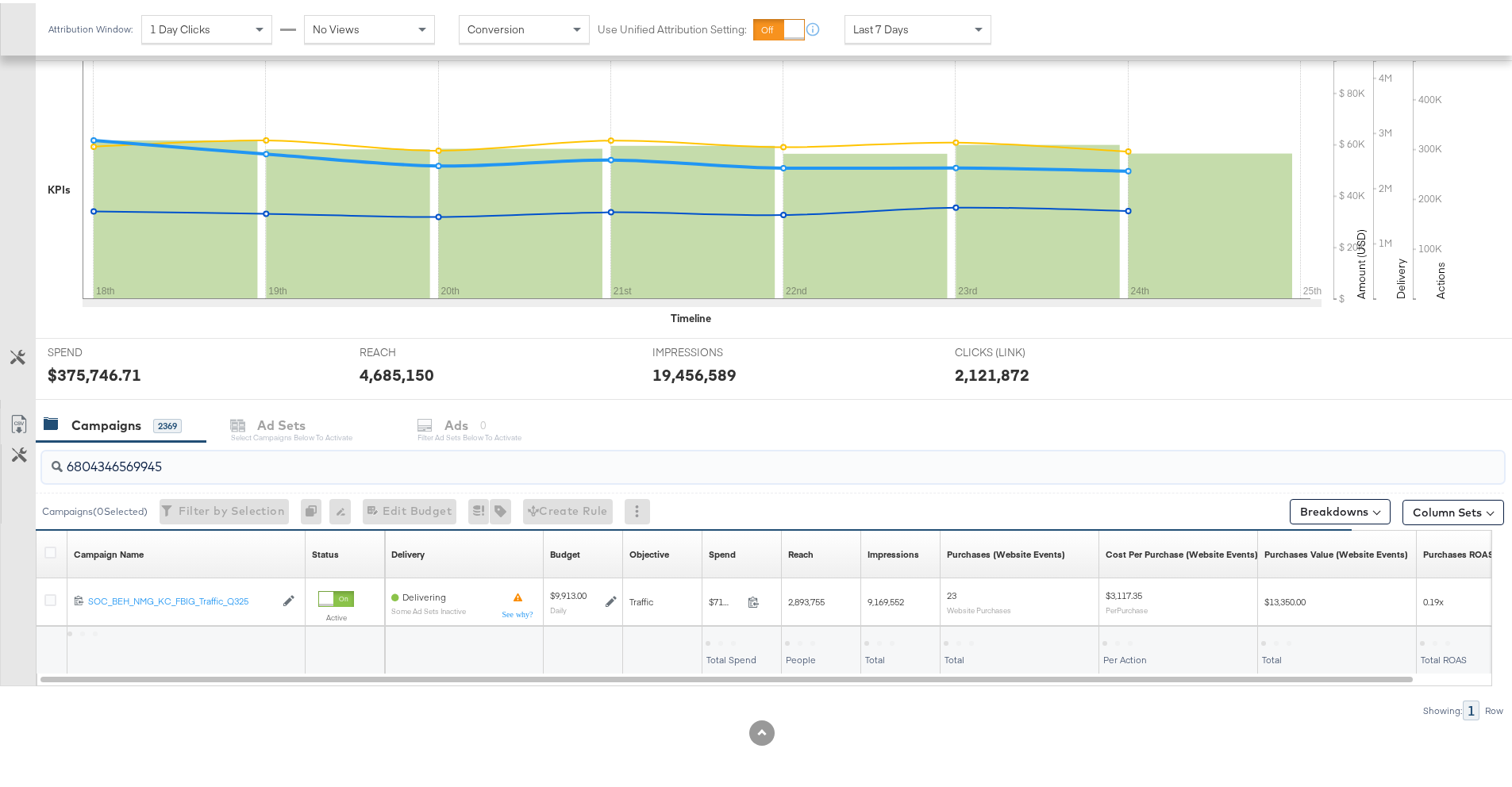
scroll to position [322, 0]
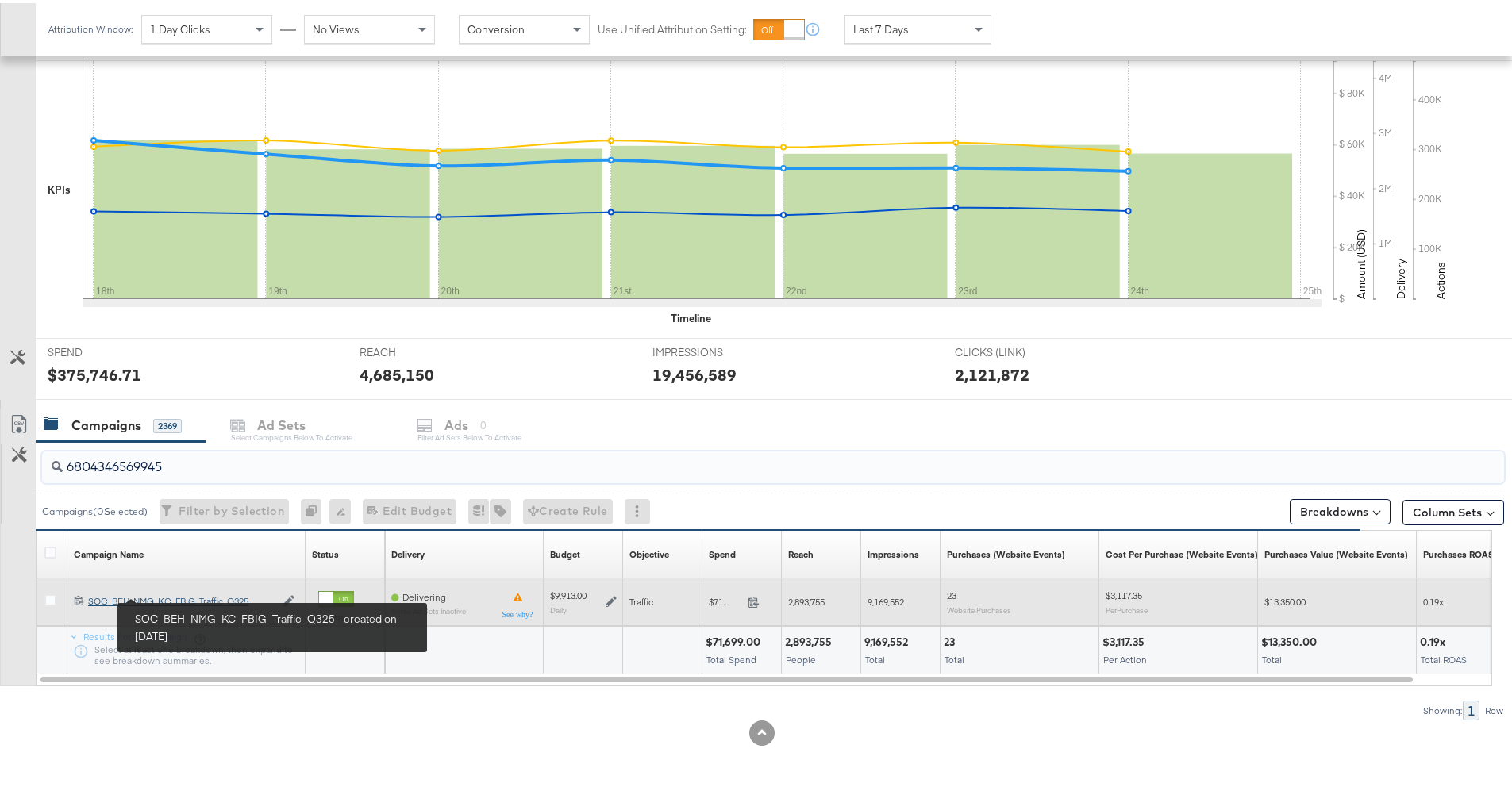
type input "6804346569945"
click at [177, 593] on div "SOC_BEH_NMG_KC_FBIG_Traffic_Q325 SOC_BEH_NMG_KC_FBIG_Traffic_Q325" at bounding box center [182, 598] width 186 height 12
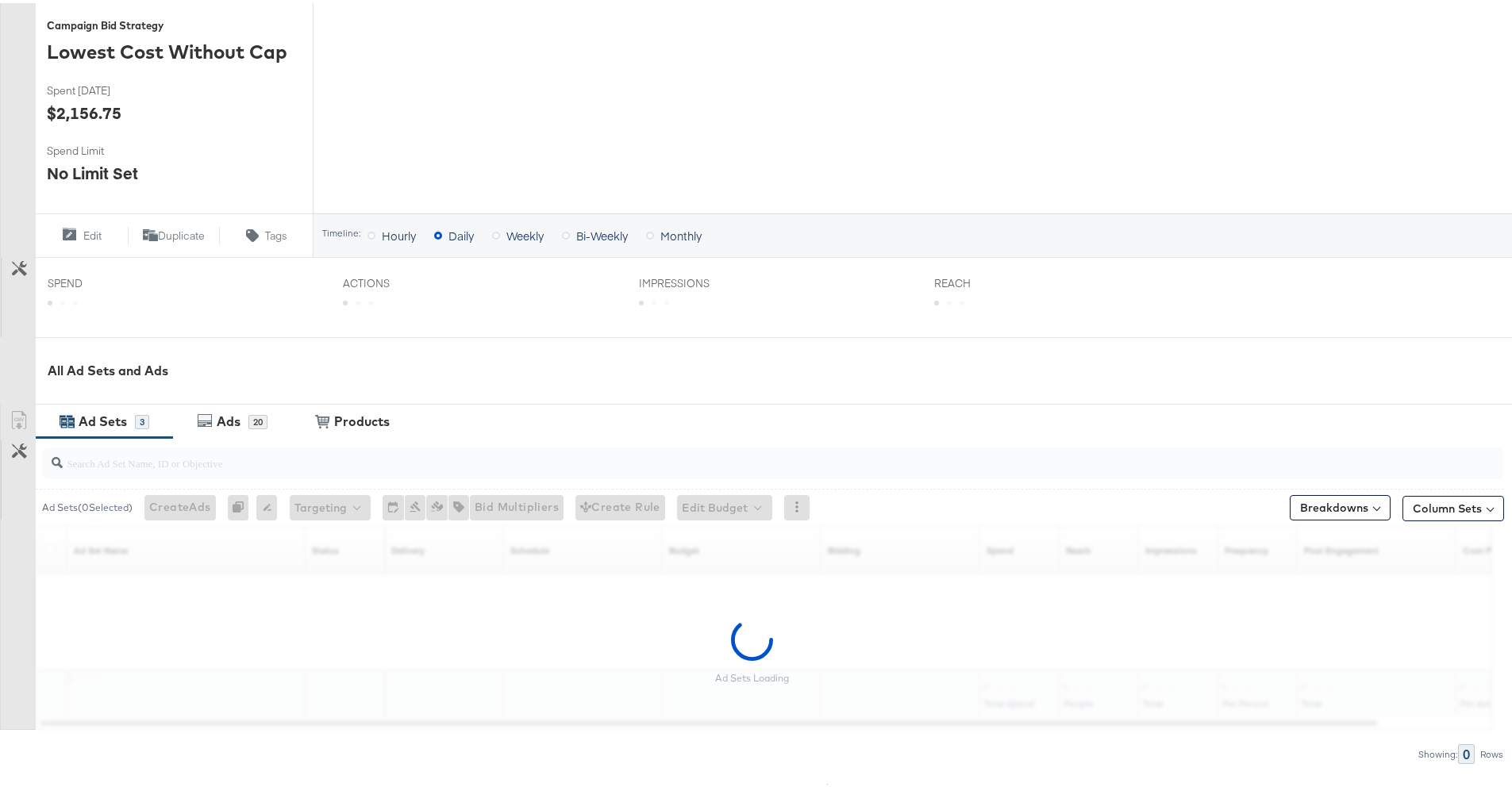
scroll to position [471, 0]
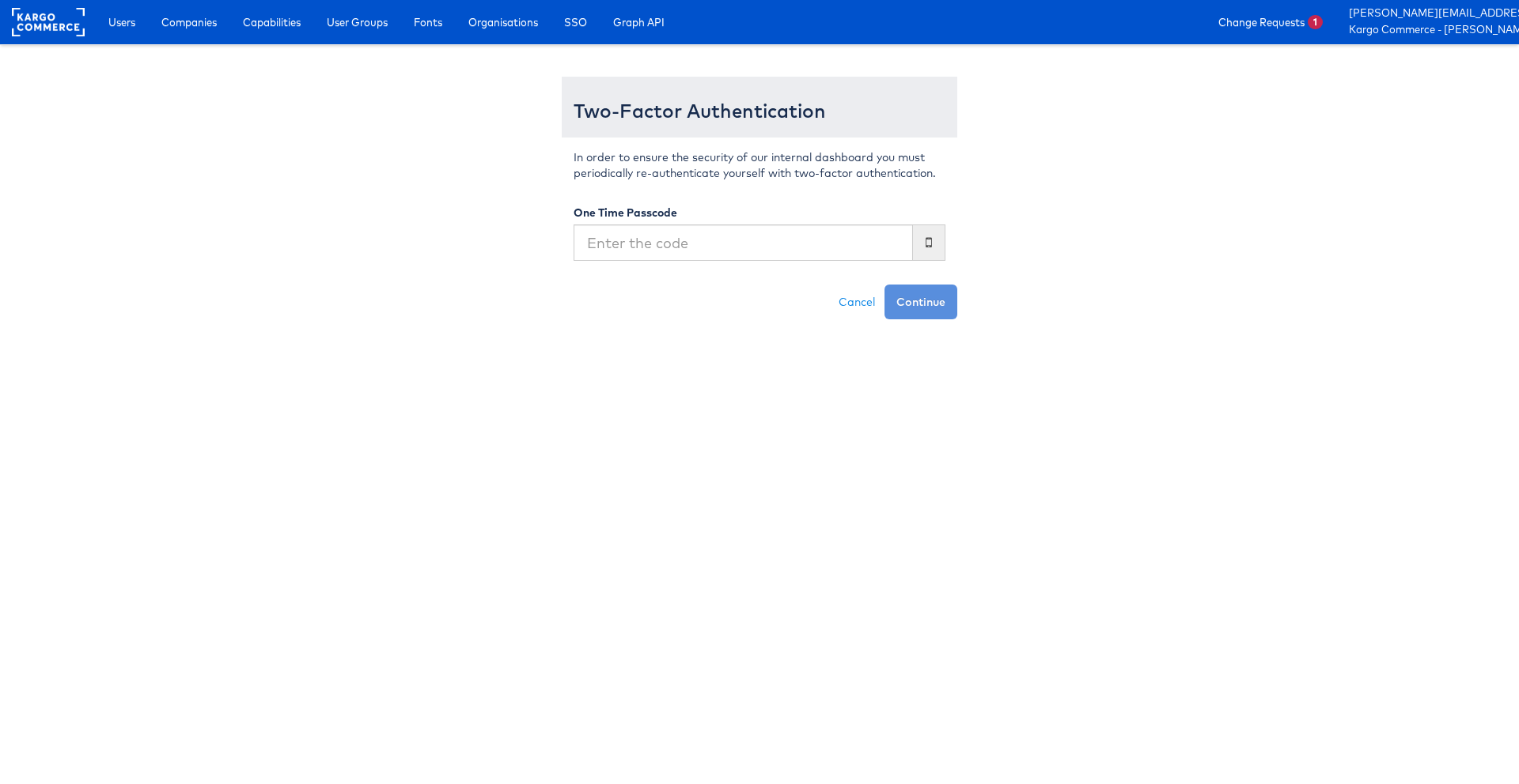
click at [816, 241] on input "text" at bounding box center [743, 243] width 339 height 36
type input "642803"
click at [884, 284] on button "Continue" at bounding box center [920, 302] width 73 height 34
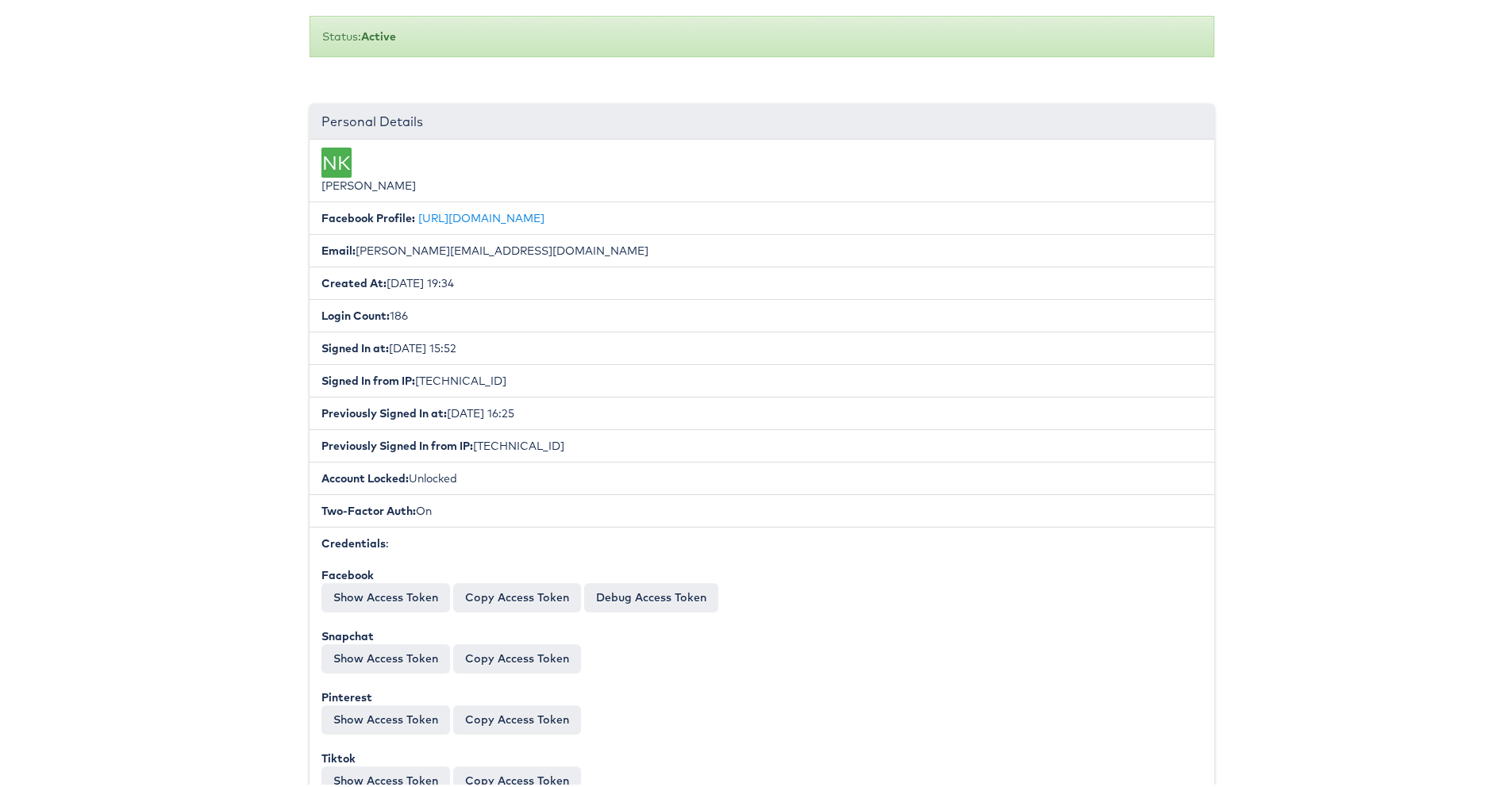
scroll to position [195, 0]
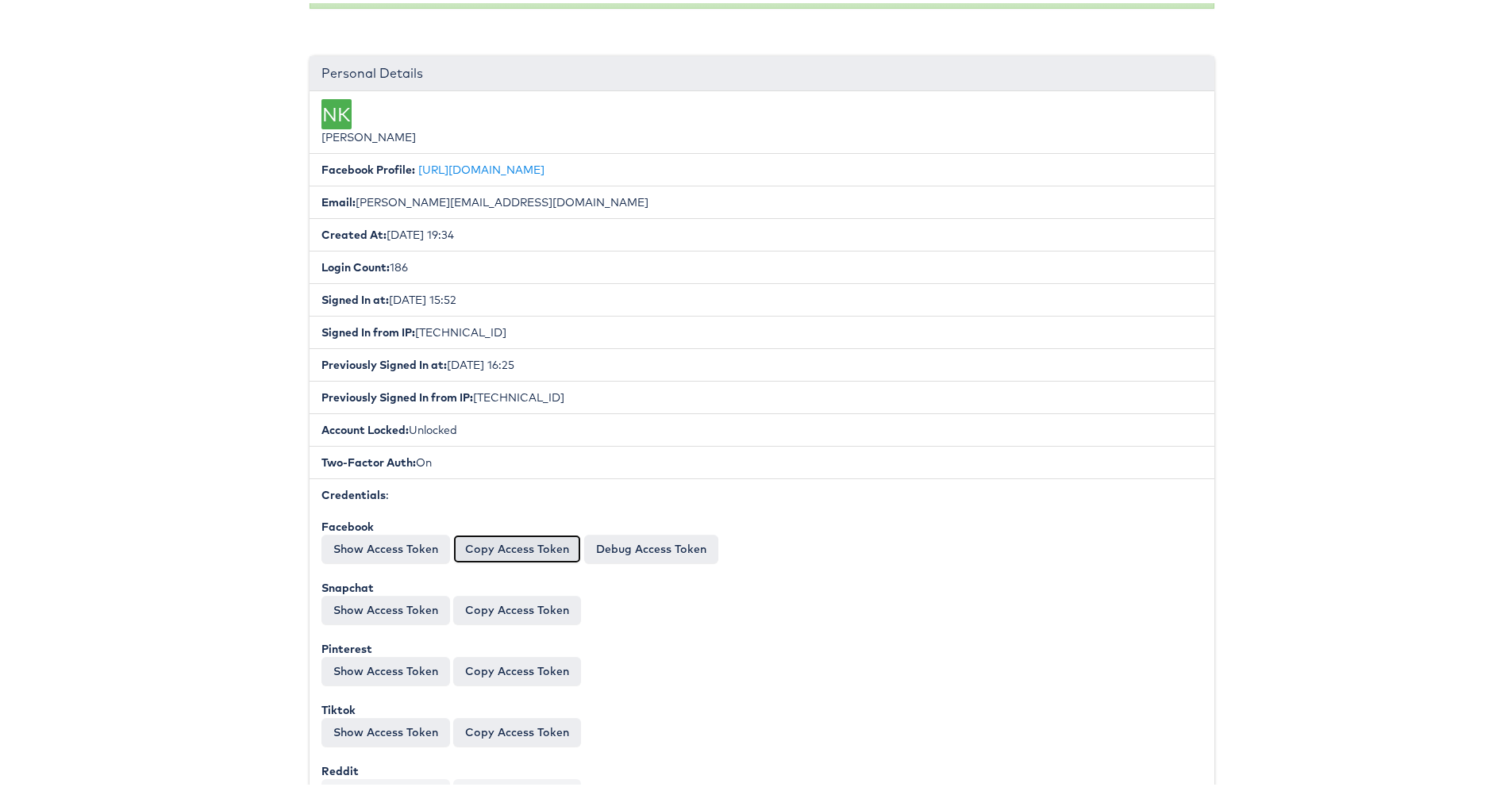
click at [505, 541] on button "Copy Access Token" at bounding box center [517, 546] width 128 height 29
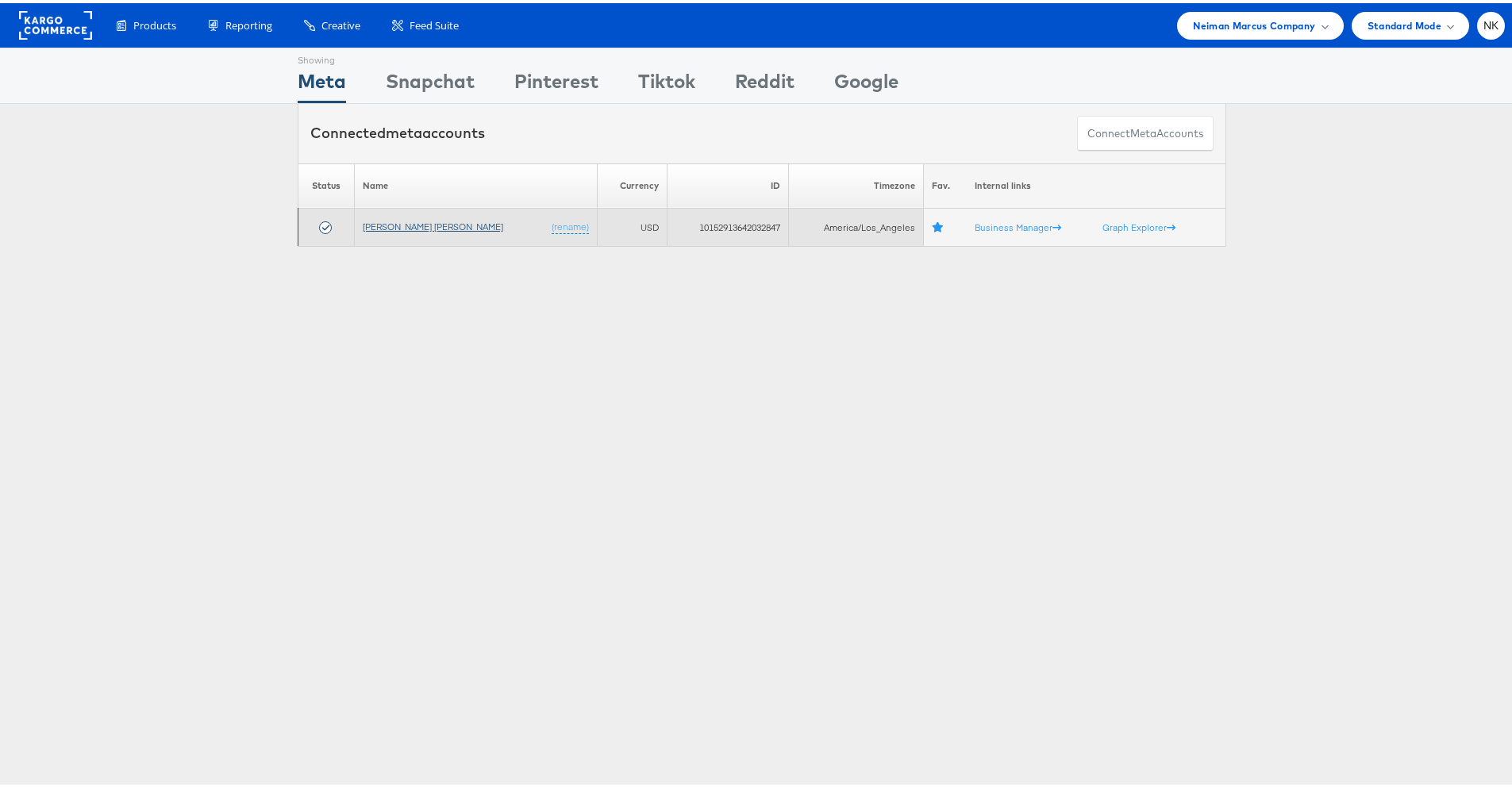
click at [376, 222] on link "[PERSON_NAME] [PERSON_NAME]" at bounding box center [432, 223] width 140 height 12
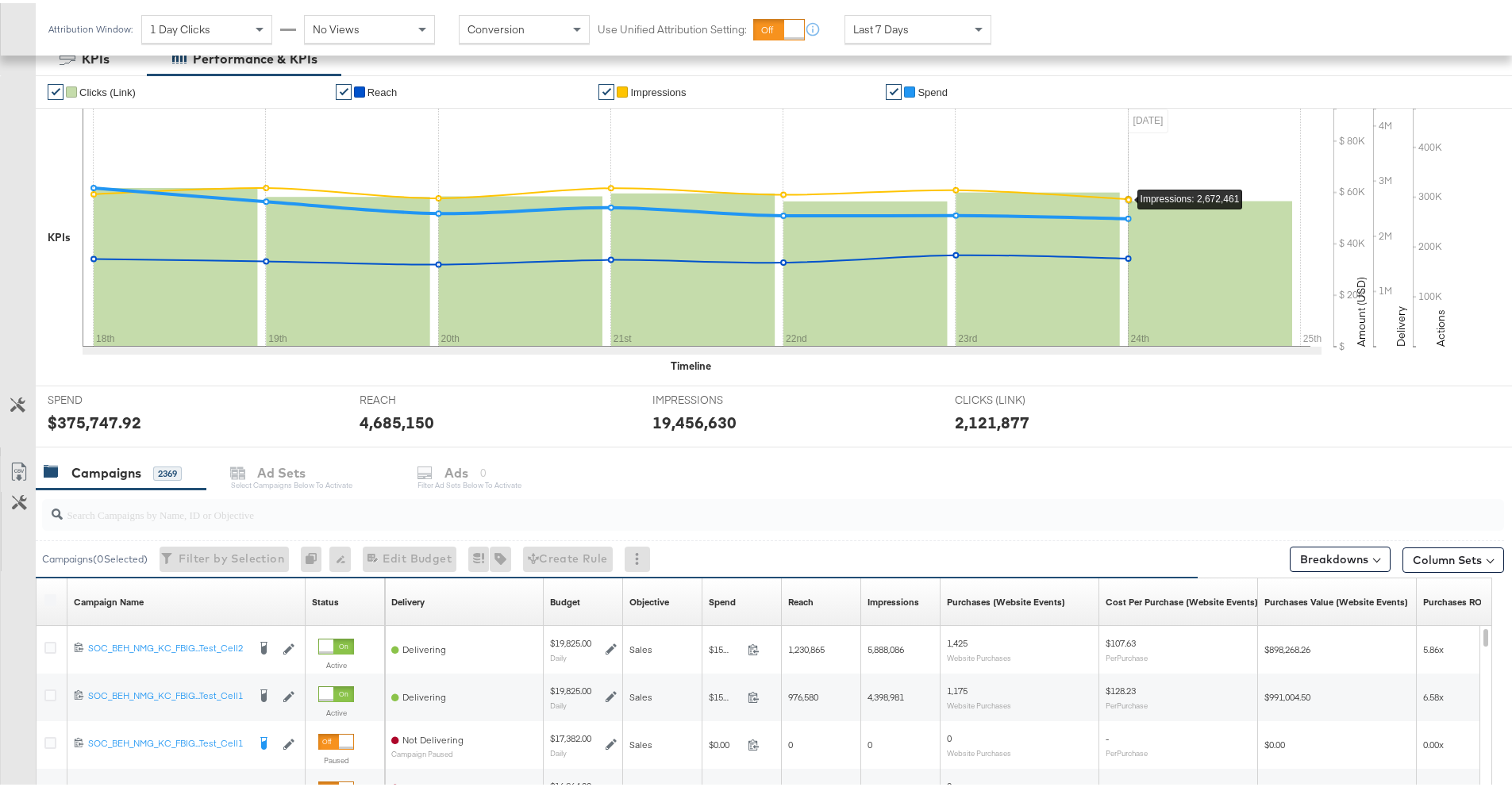
scroll to position [295, 0]
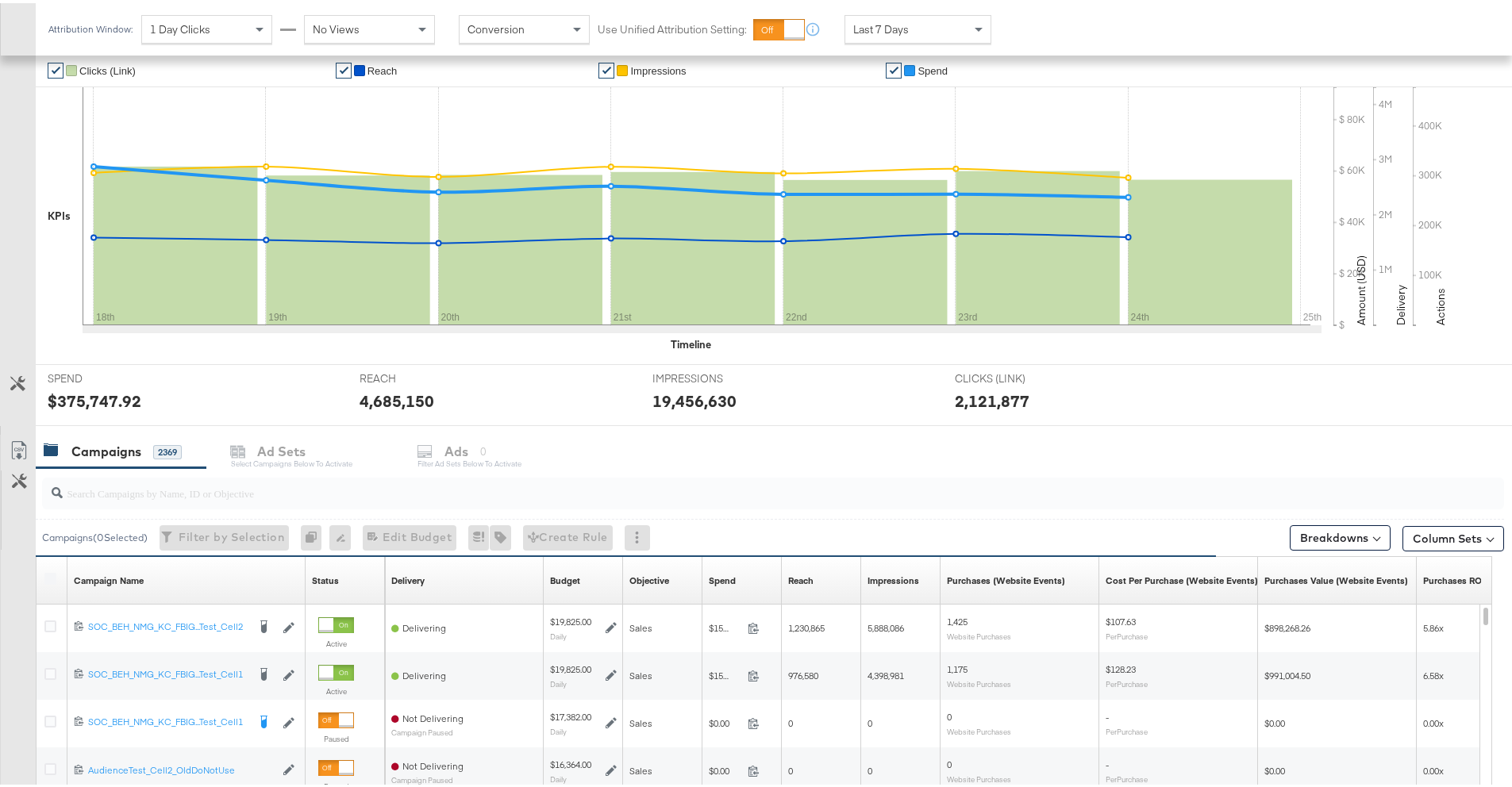
click at [234, 491] on input "search" at bounding box center [716, 483] width 1306 height 31
paste input "6804346569945"
type input "6804346569945"
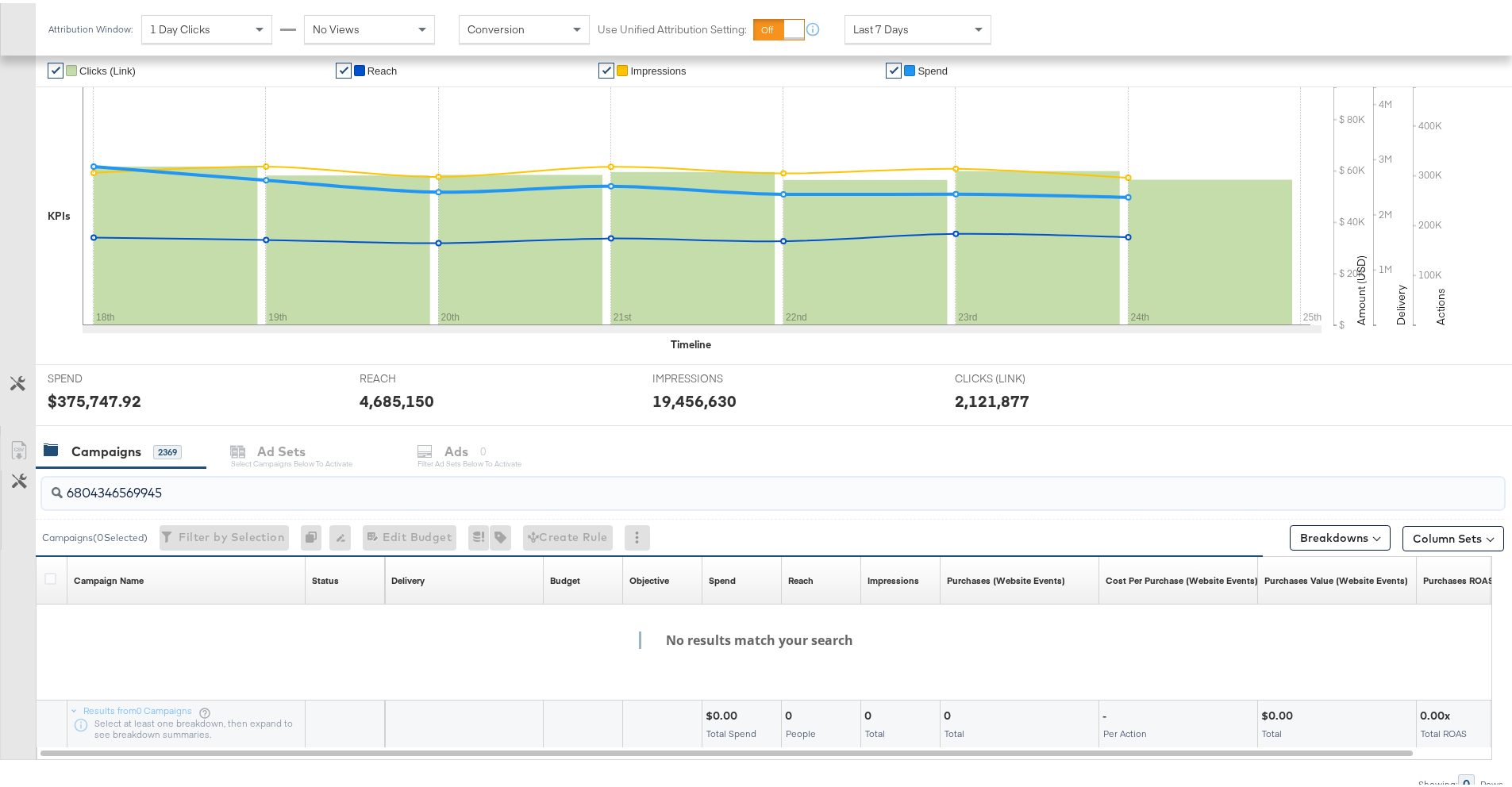
drag, startPoint x: 233, startPoint y: 488, endPoint x: 63, endPoint y: 494, distance: 170.1
click at [63, 494] on input "6804346569945" at bounding box center [716, 483] width 1306 height 31
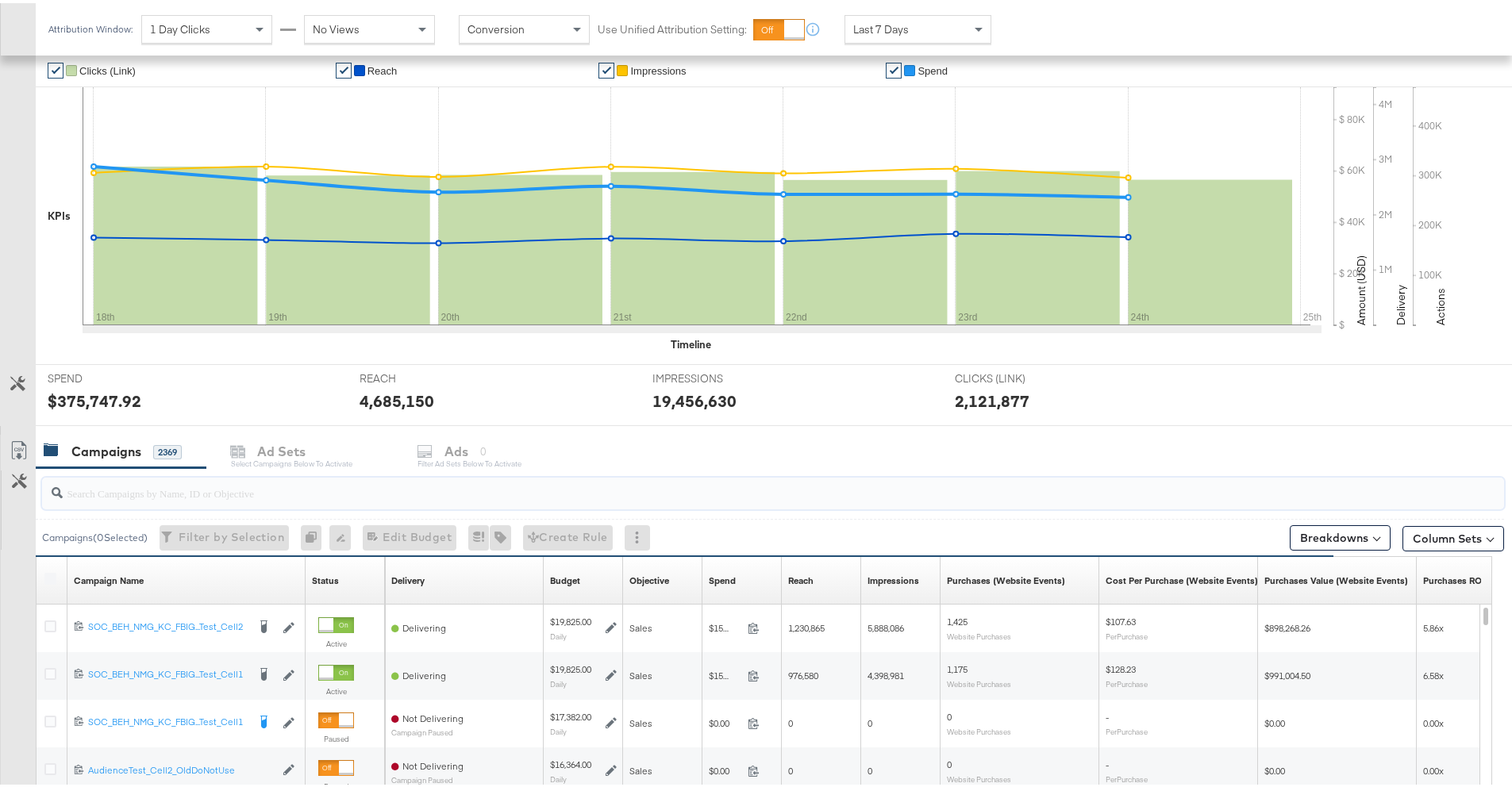
click at [162, 488] on input "search" at bounding box center [716, 483] width 1306 height 31
paste input "6804346569945"
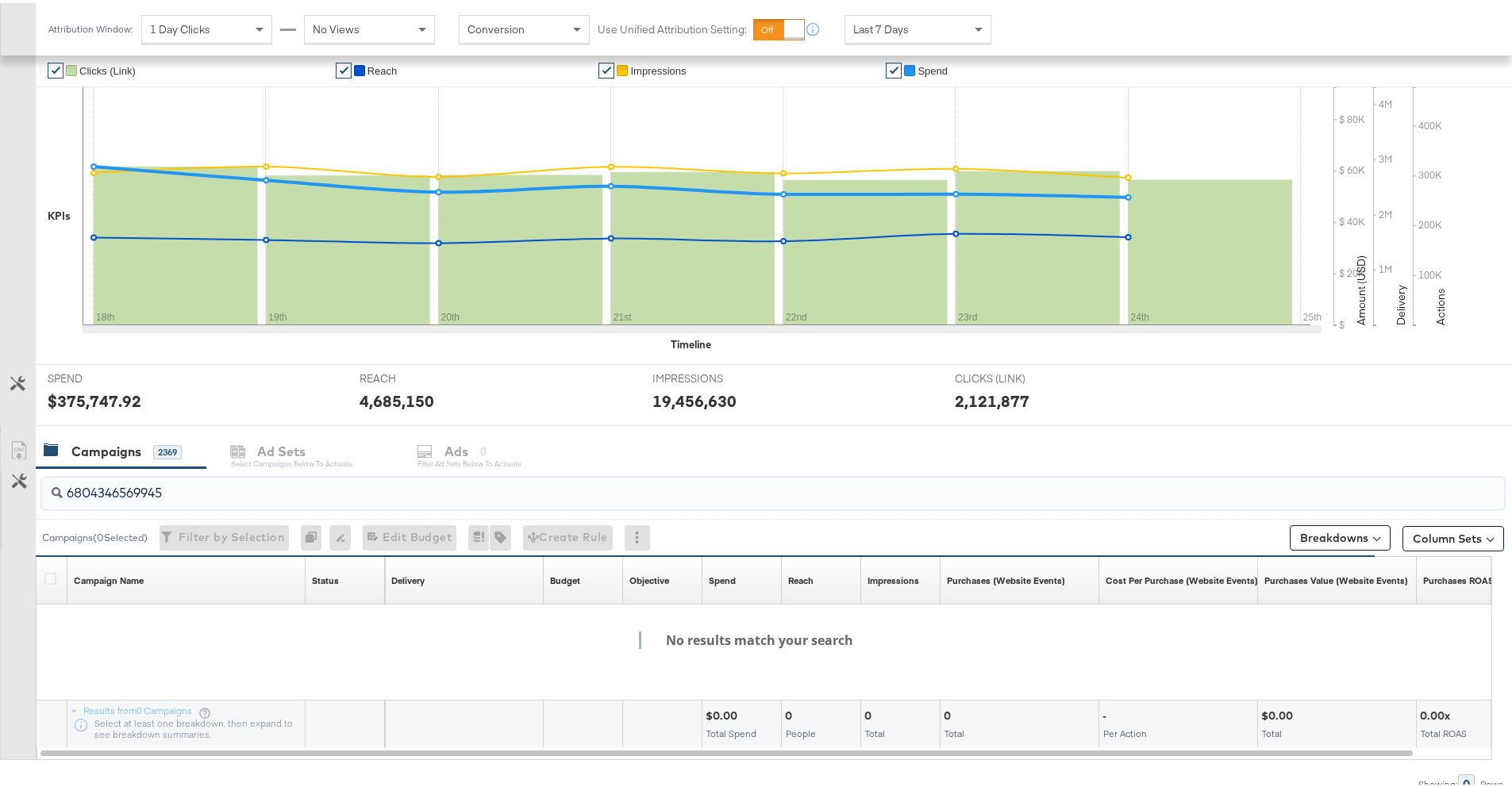
click at [65, 490] on input "6804346569945" at bounding box center [716, 483] width 1306 height 31
click at [71, 487] on input "6804346569945" at bounding box center [716, 483] width 1306 height 31
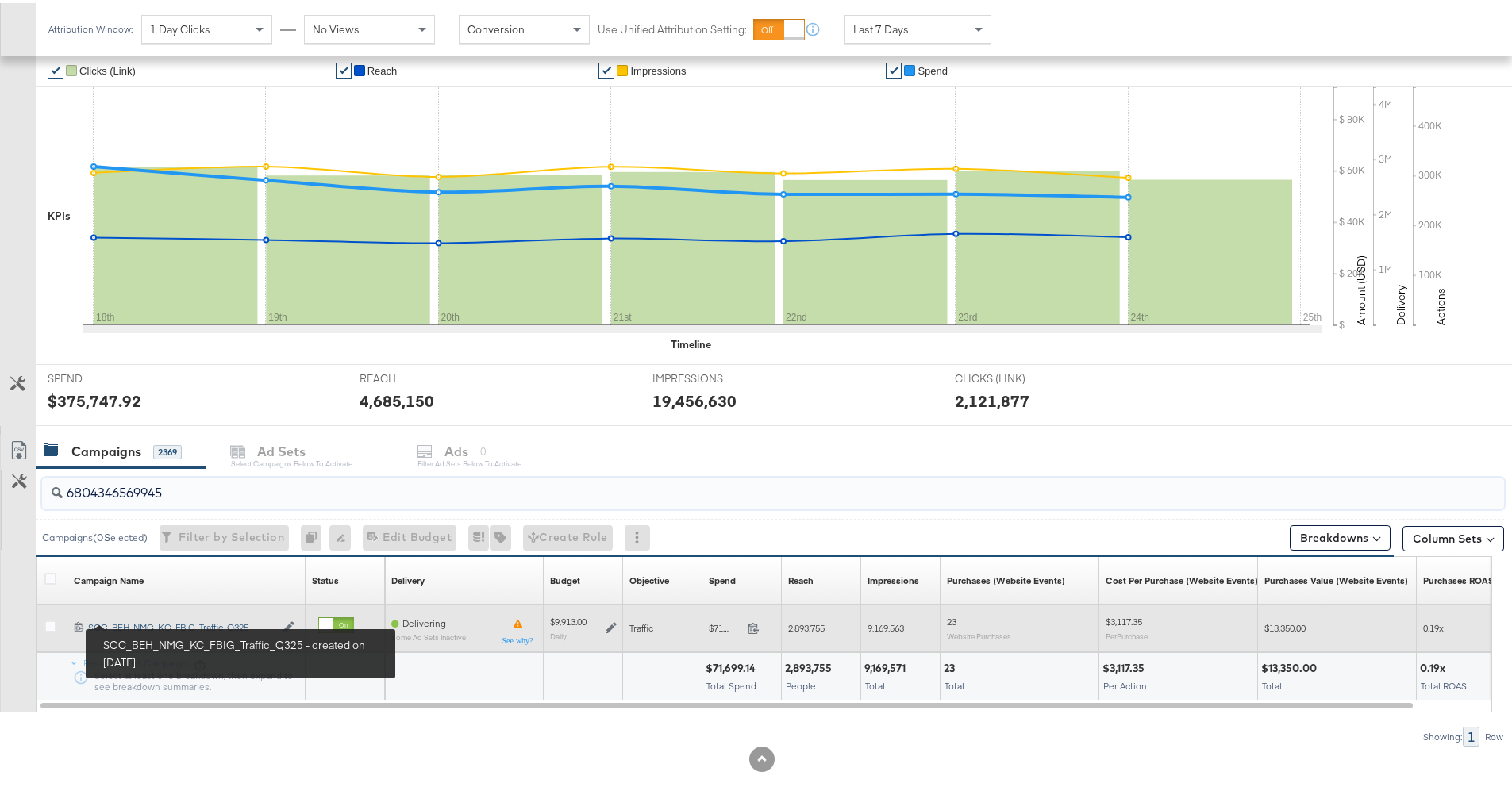
type input "6804346569945"
click at [145, 619] on div "SOC_BEH_NMG_KC_FBIG_Traffic_Q325 SOC_BEH_NMG_KC_FBIG_Traffic_Q325" at bounding box center [182, 624] width 186 height 12
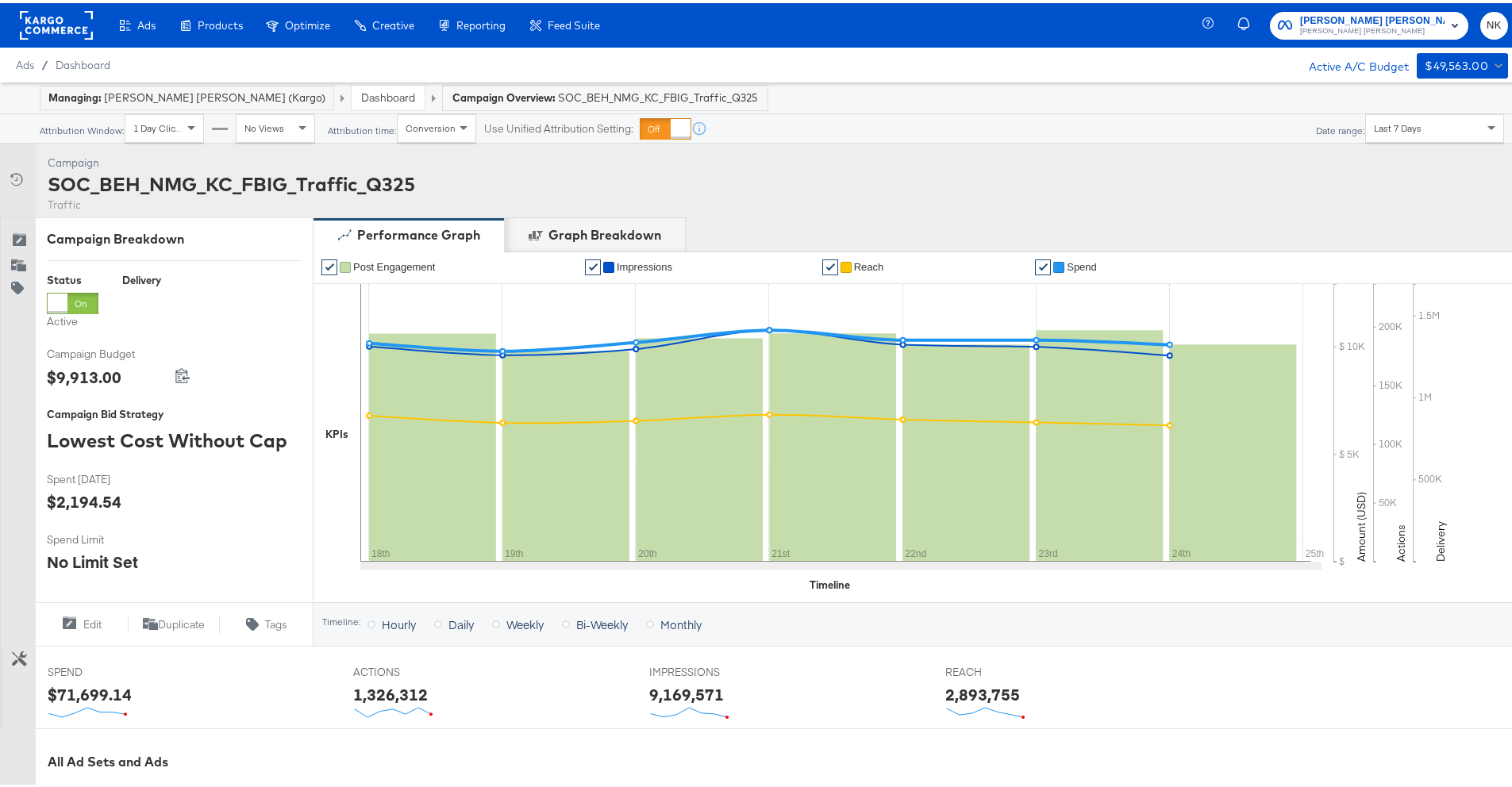
scroll to position [429, 0]
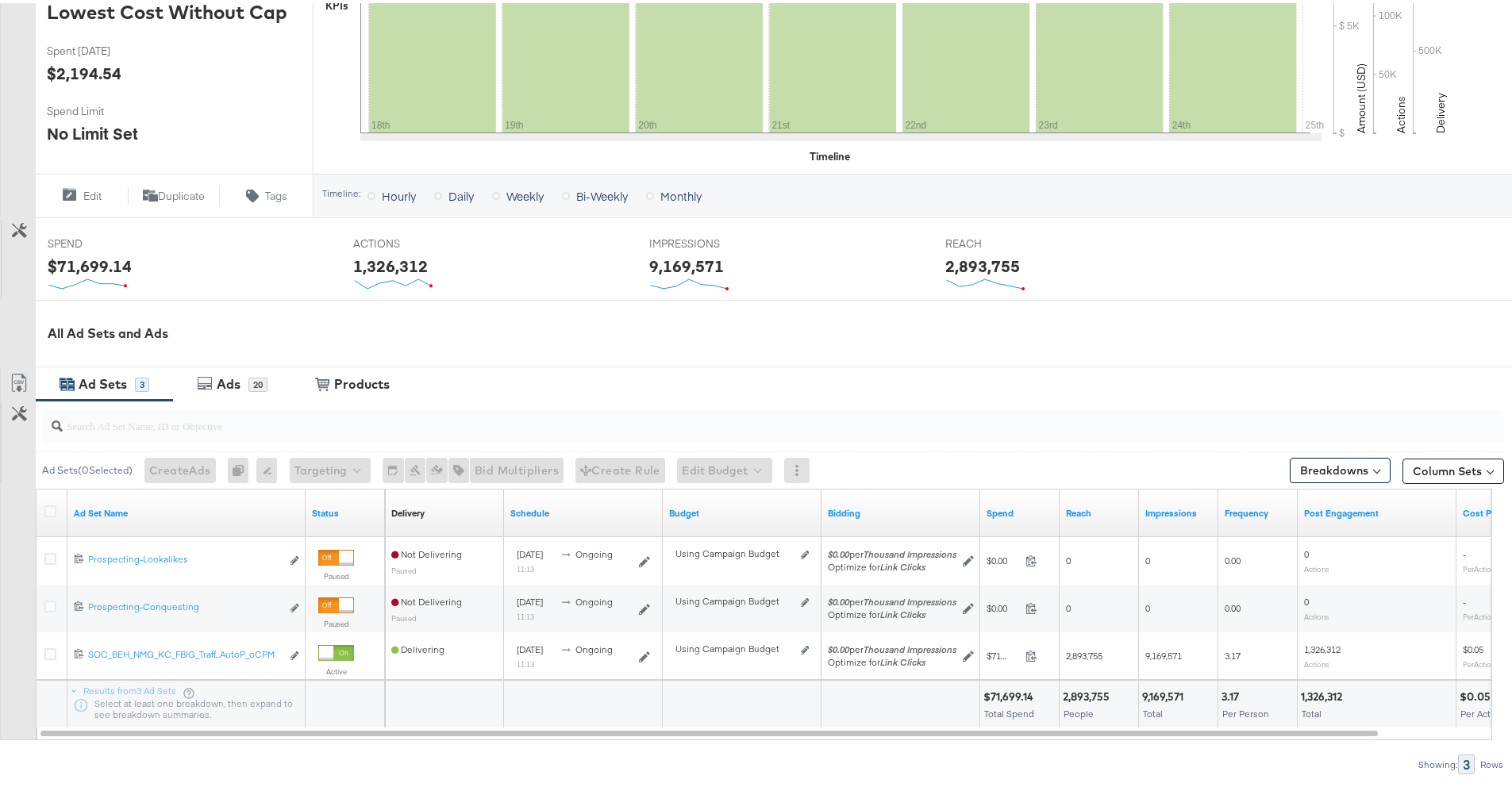
click at [347, 418] on input "search" at bounding box center [716, 416] width 1306 height 31
paste input "6804346569545"
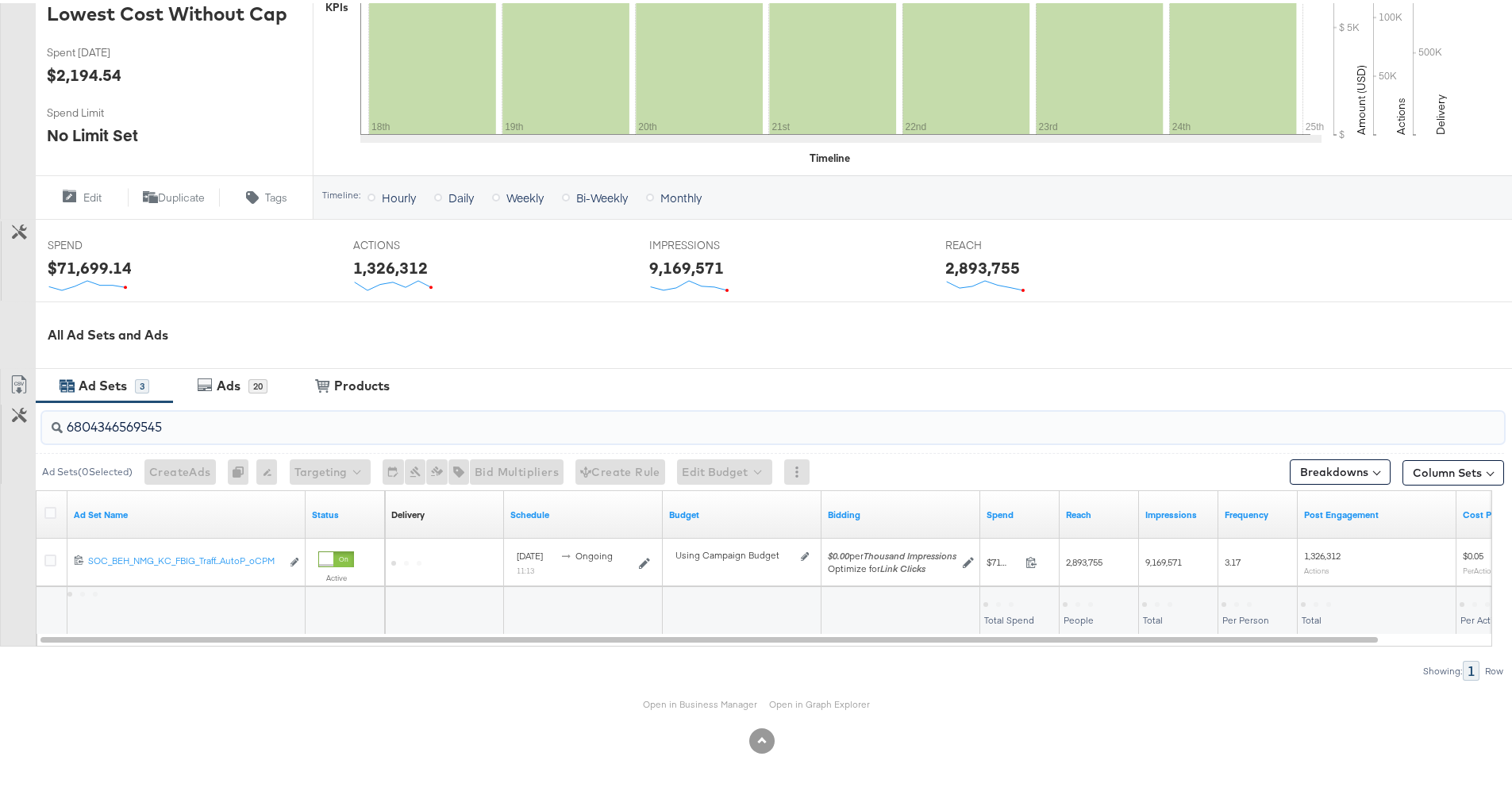
scroll to position [427, 0]
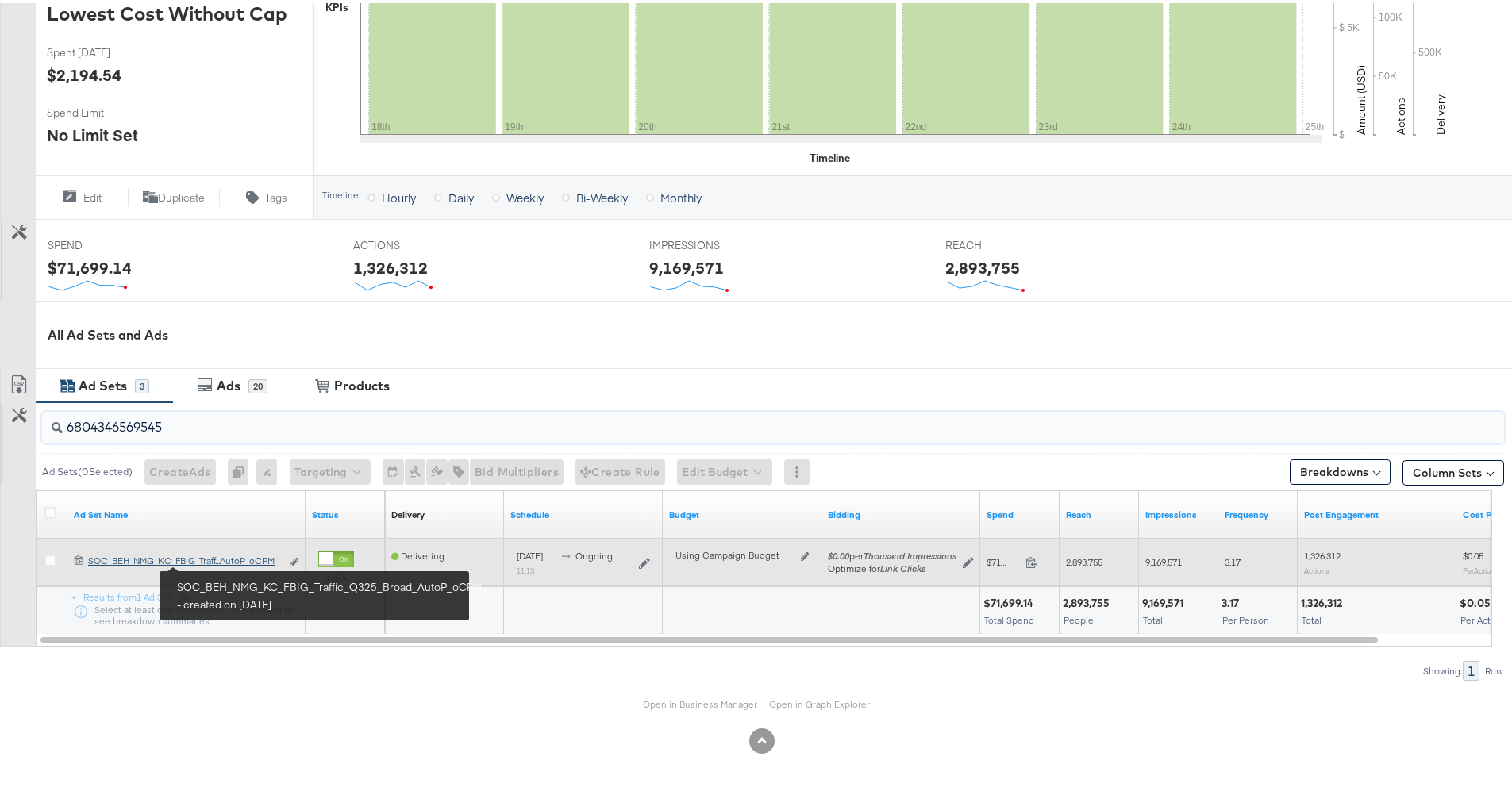
type input "6804346569545"
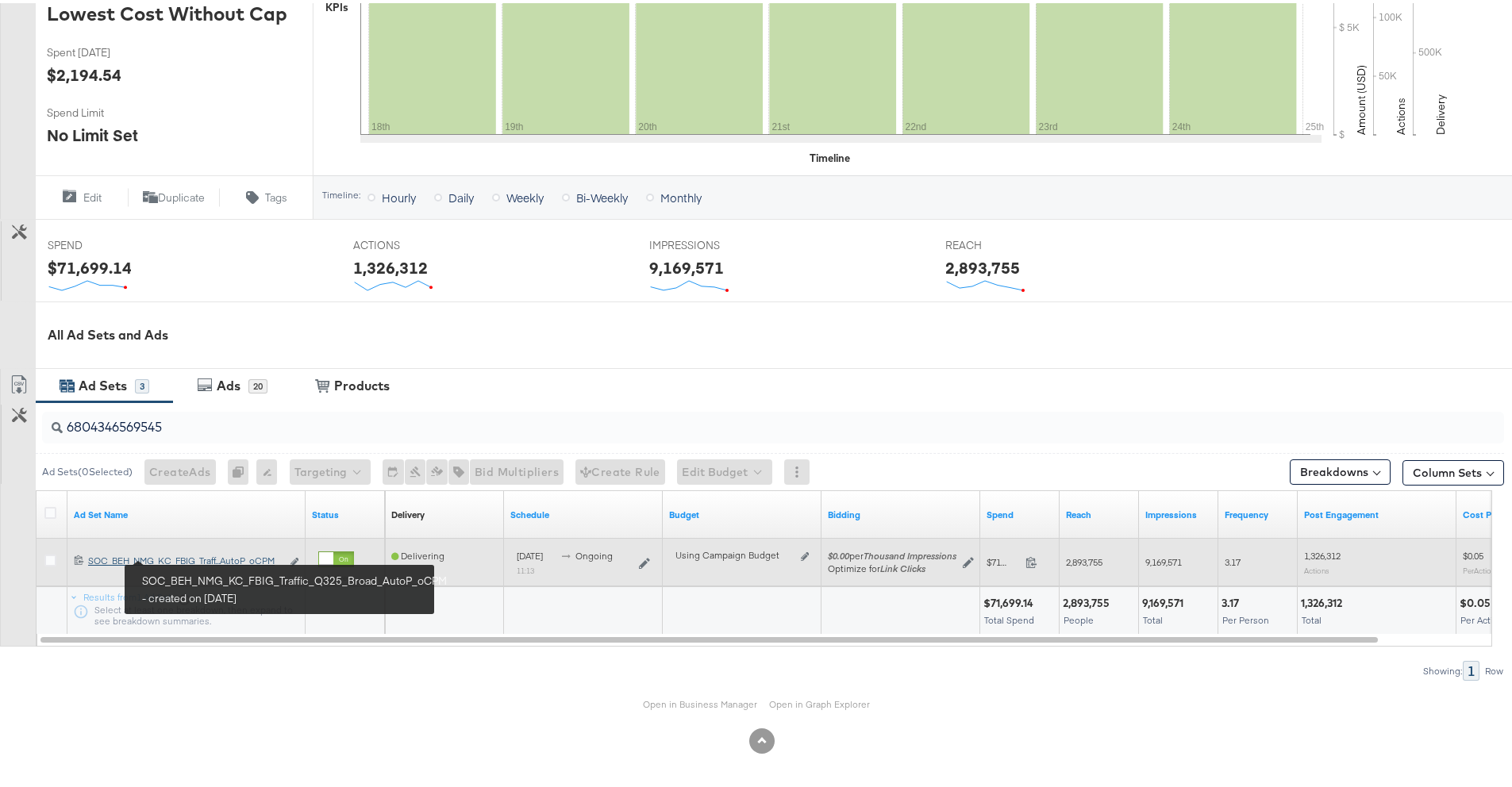
click at [219, 560] on div "SOC_BEH_NMG_KC_FBIG_Traffic_Q325_Broad_AutoP_oCPM SOC_BEH_NMG_KC_FBIG_Traff...A…" at bounding box center [184, 557] width 193 height 12
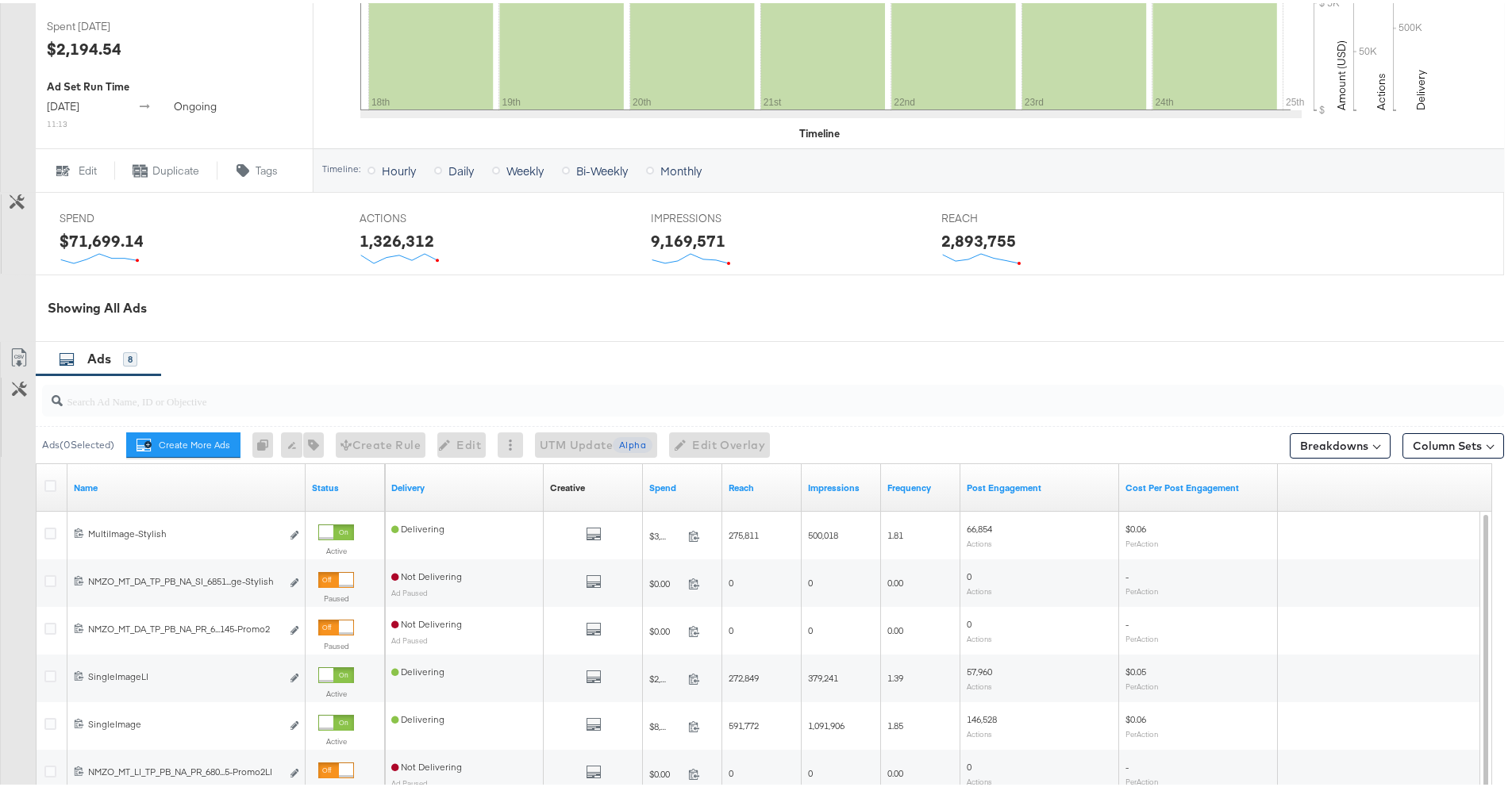
scroll to position [686, 0]
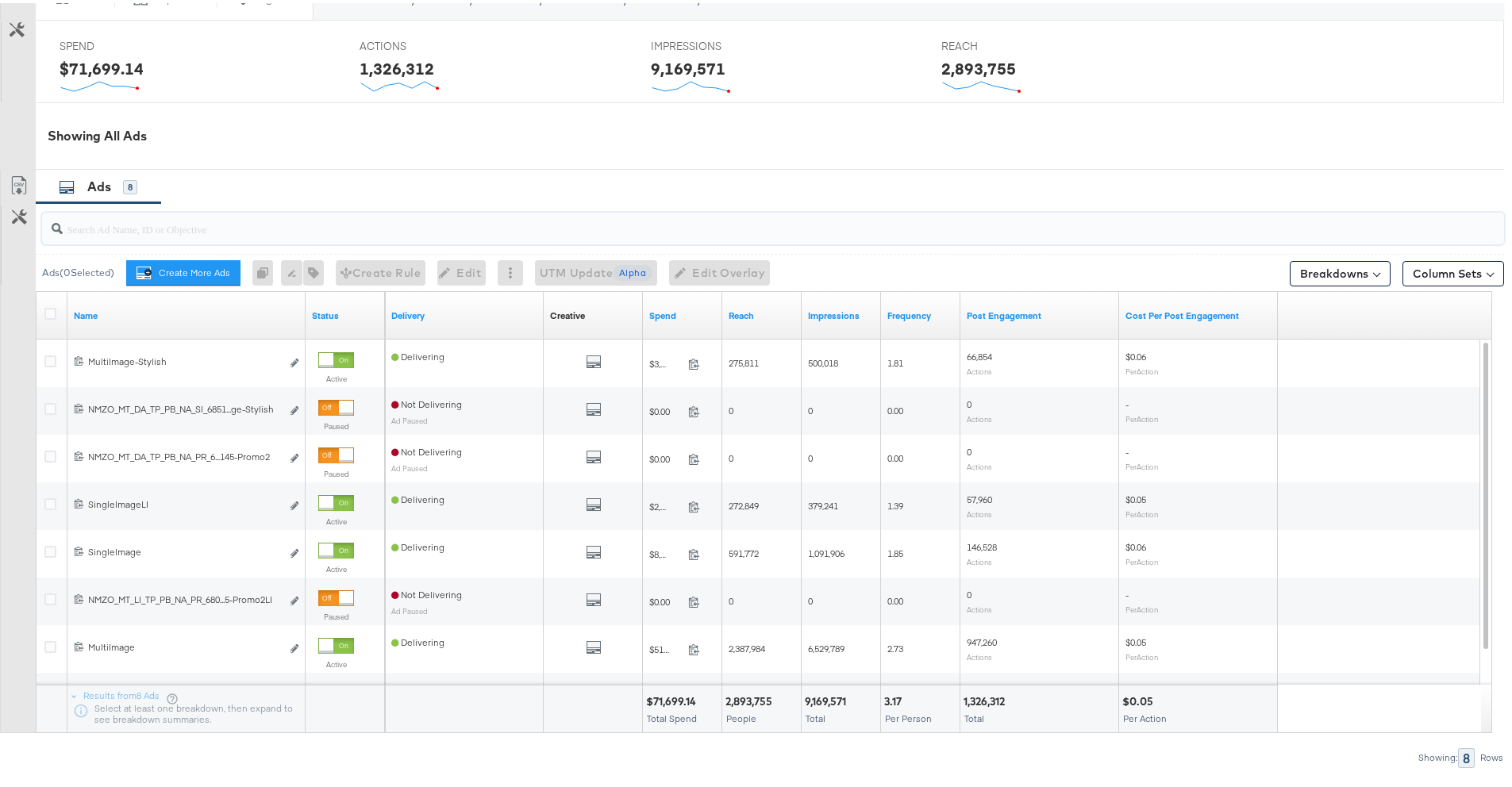
click at [97, 226] on input "search" at bounding box center [716, 219] width 1306 height 31
paste input "6851676385345"
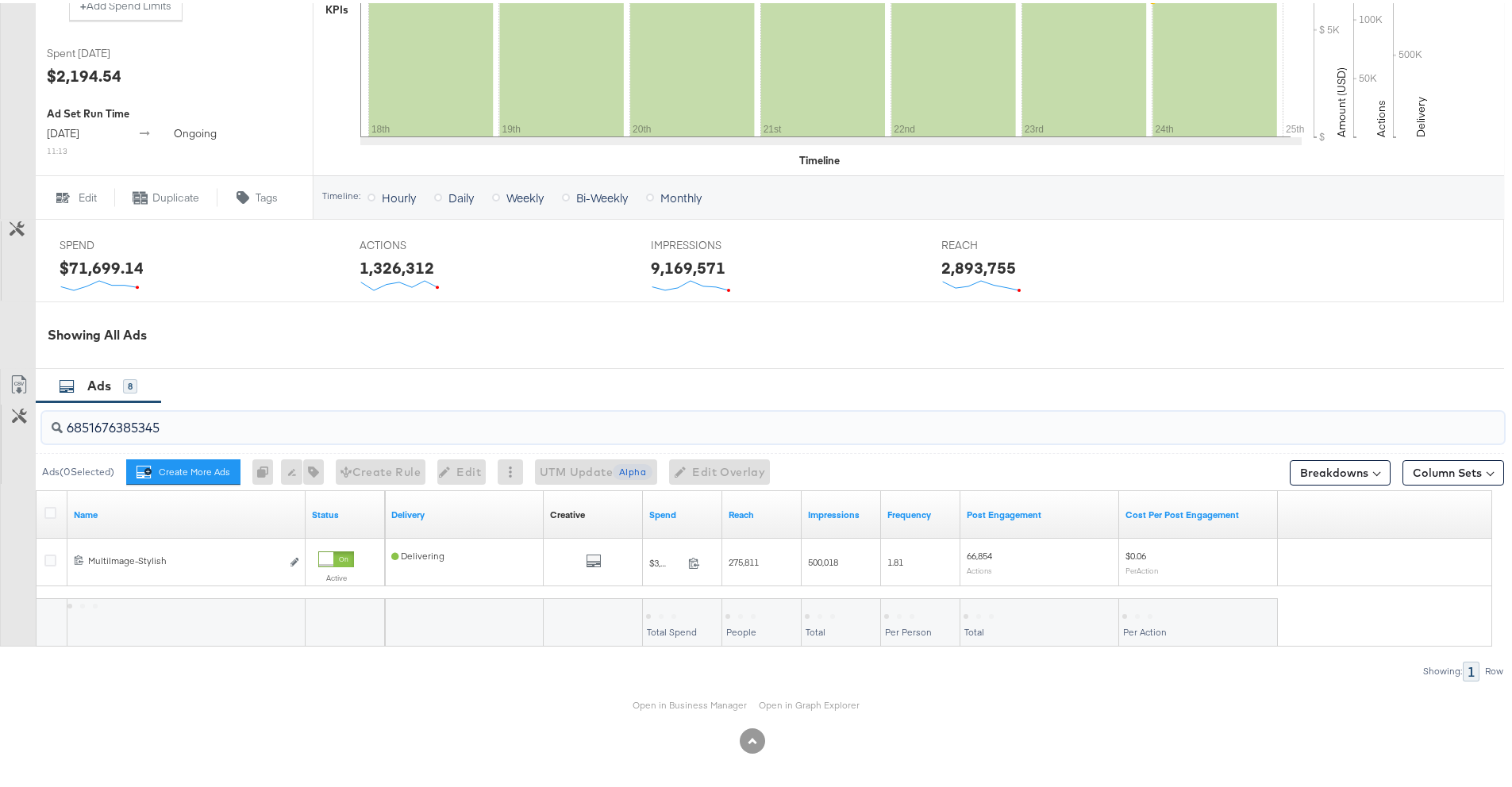
scroll to position [487, 0]
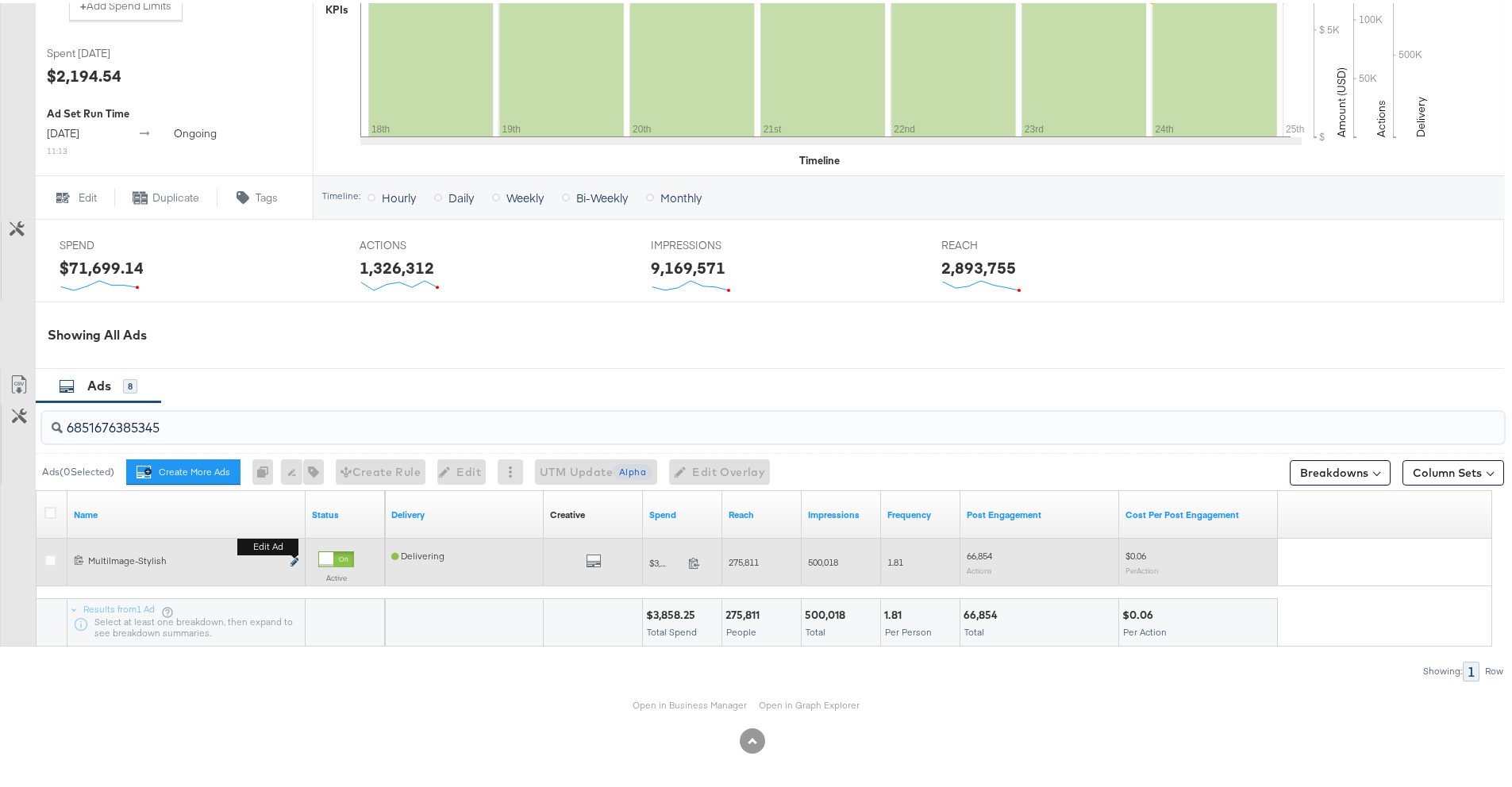
type input "6851676385345"
click at [292, 555] on icon "link" at bounding box center [294, 558] width 8 height 9
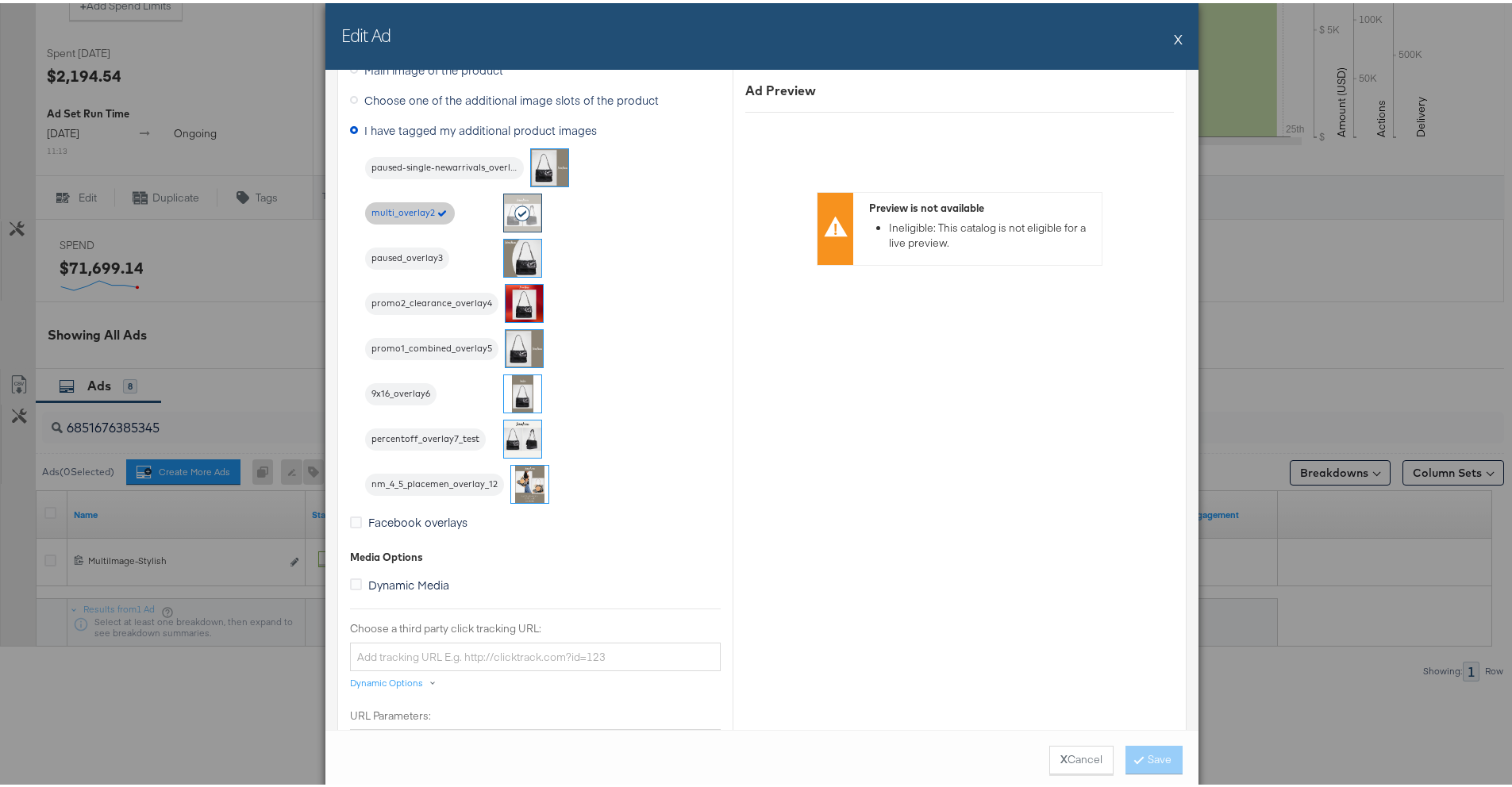
scroll to position [1412, 0]
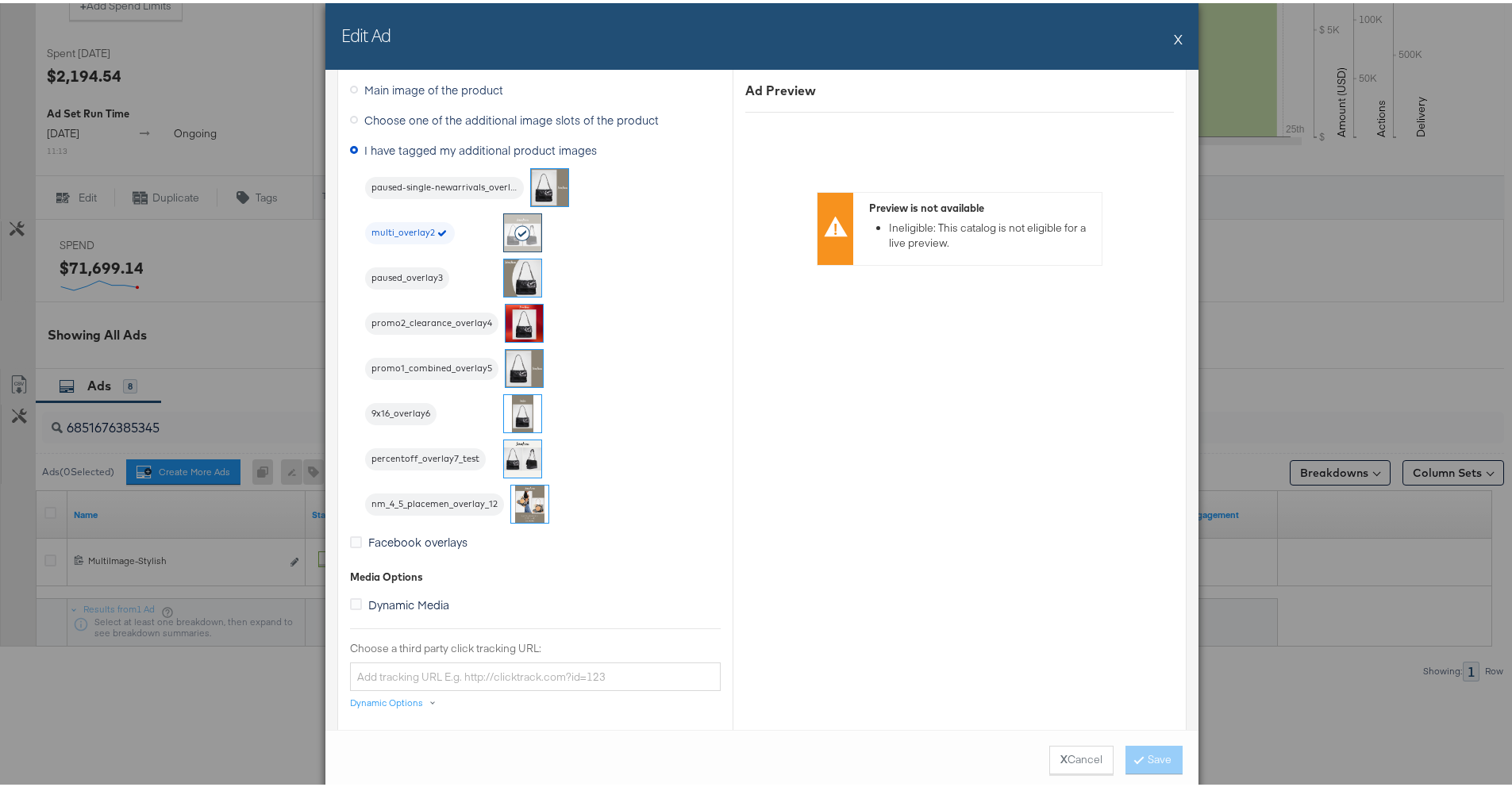
click at [1165, 37] on div "Edit Ad X" at bounding box center [762, 33] width 873 height 66
click at [1174, 37] on button "X" at bounding box center [1178, 36] width 9 height 32
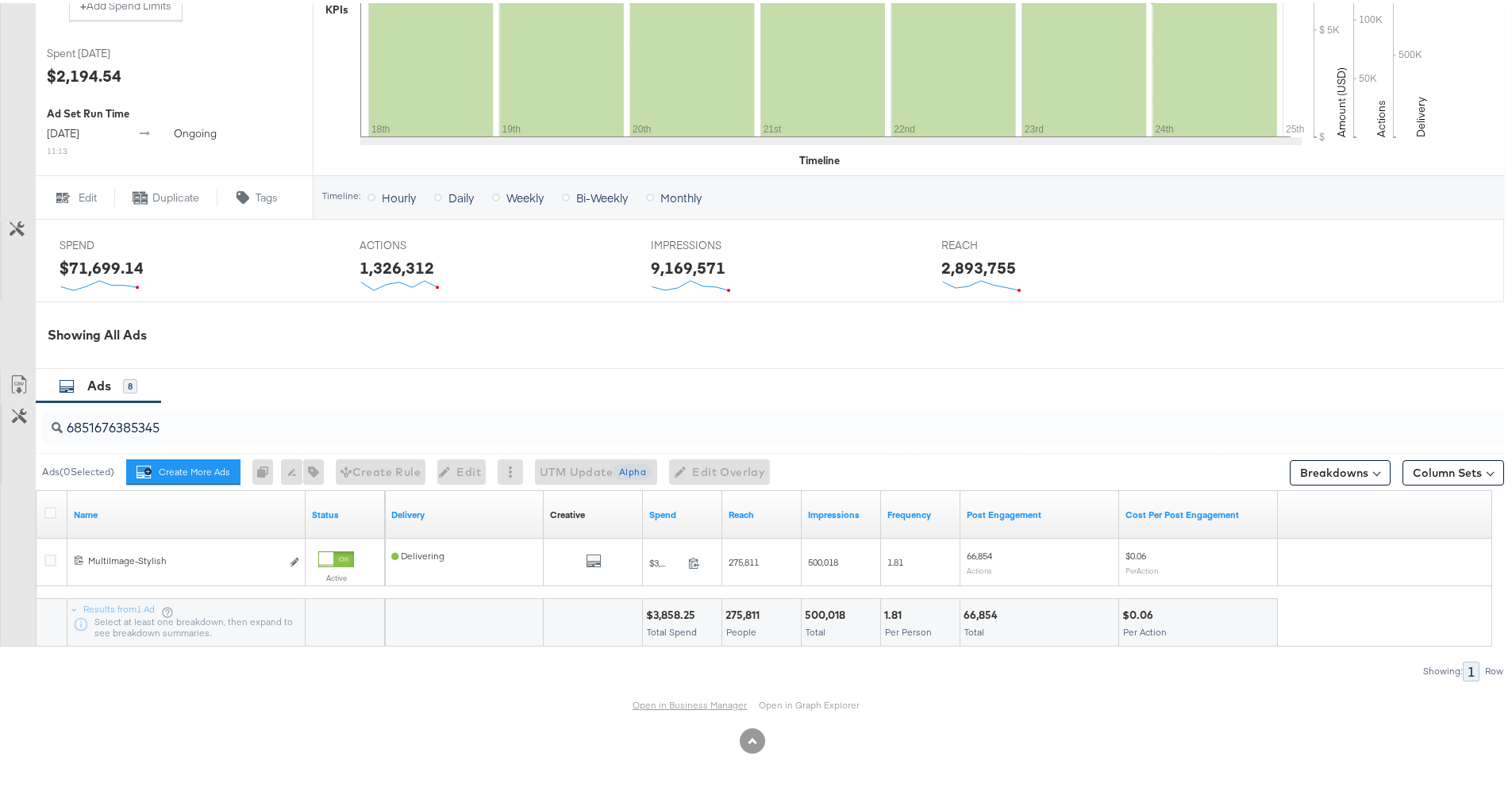
click at [668, 701] on link "Open in Business Manager" at bounding box center [689, 701] width 114 height 12
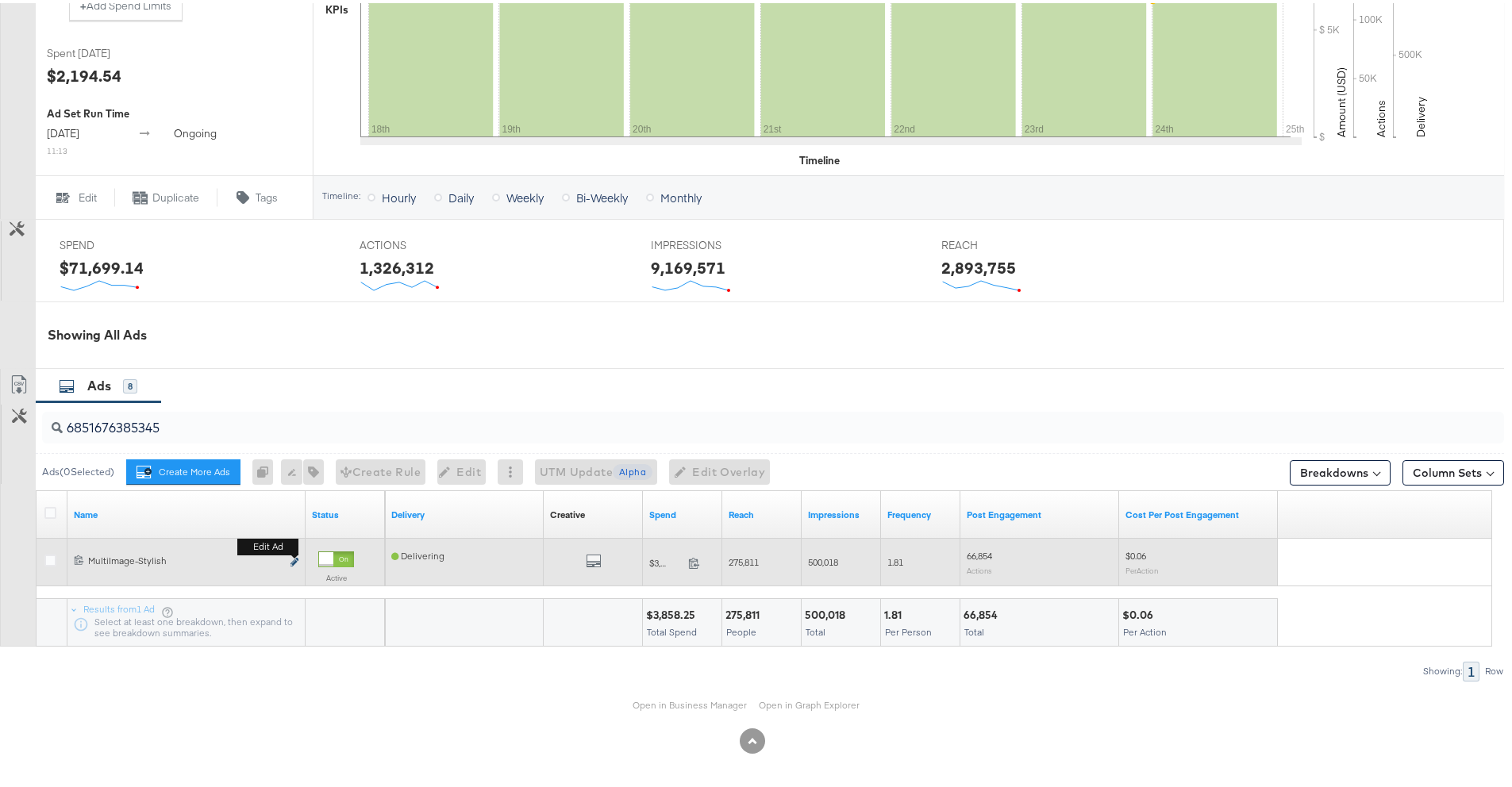
click at [291, 557] on icon "link" at bounding box center [294, 558] width 8 height 9
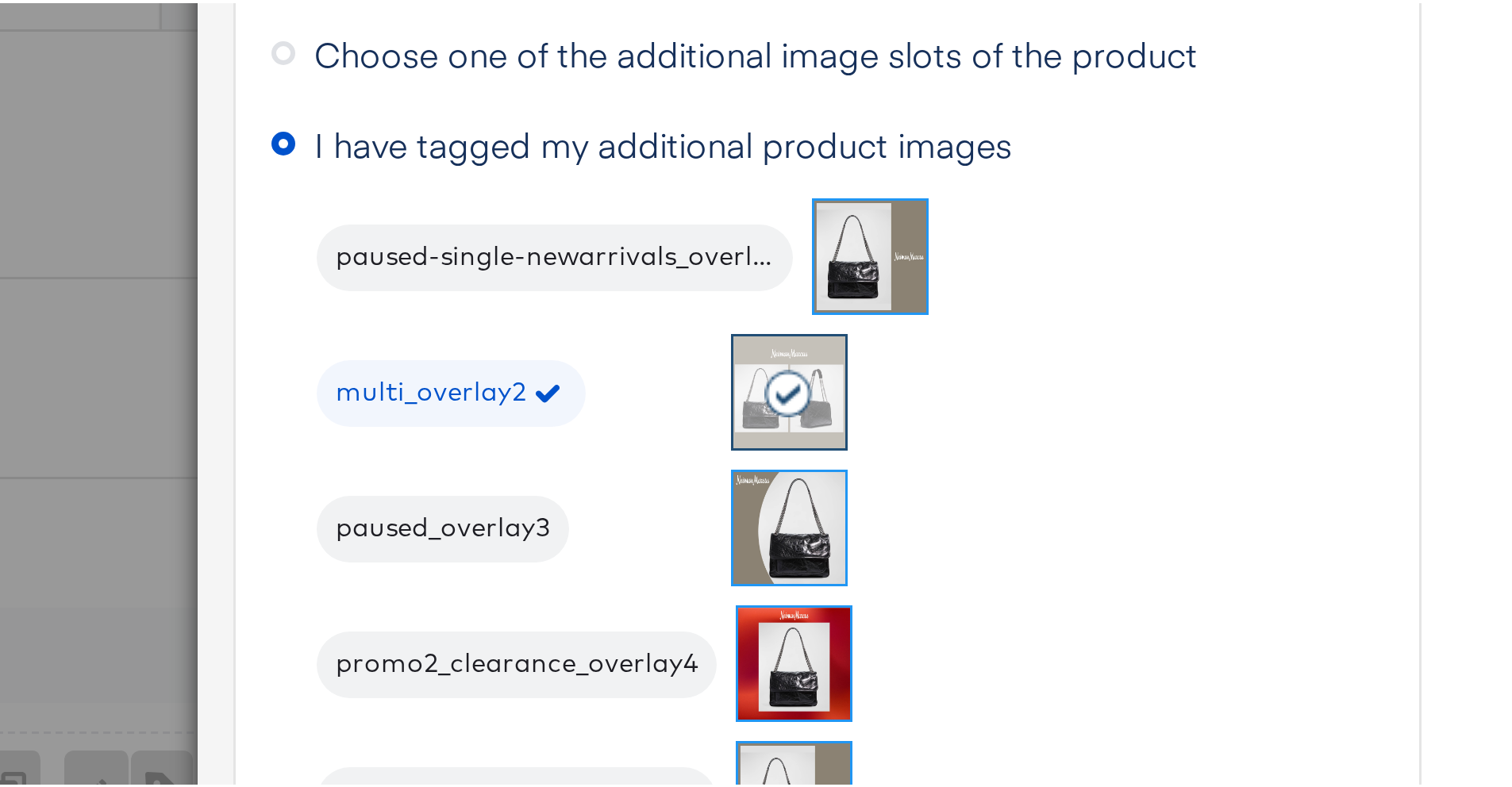
scroll to position [1305, 0]
